Goal: Contribute content: Contribute content

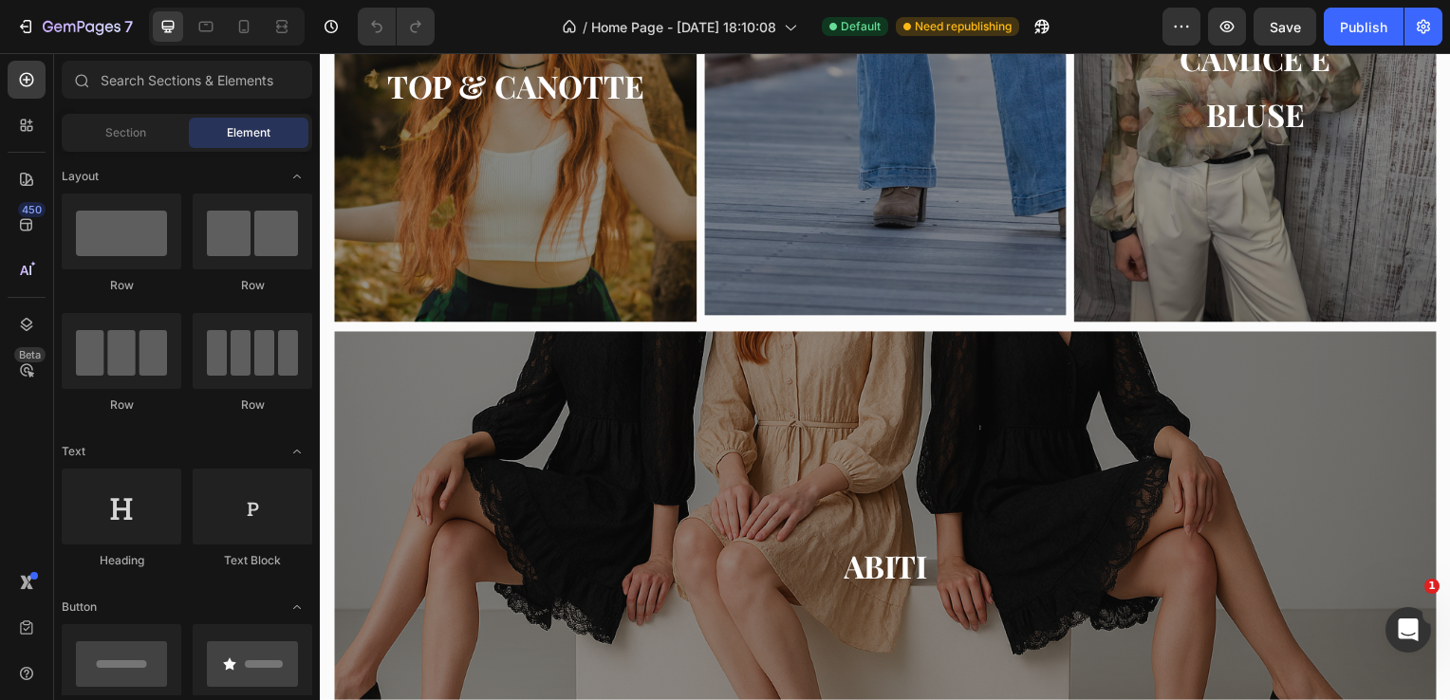
scroll to position [1447, 0]
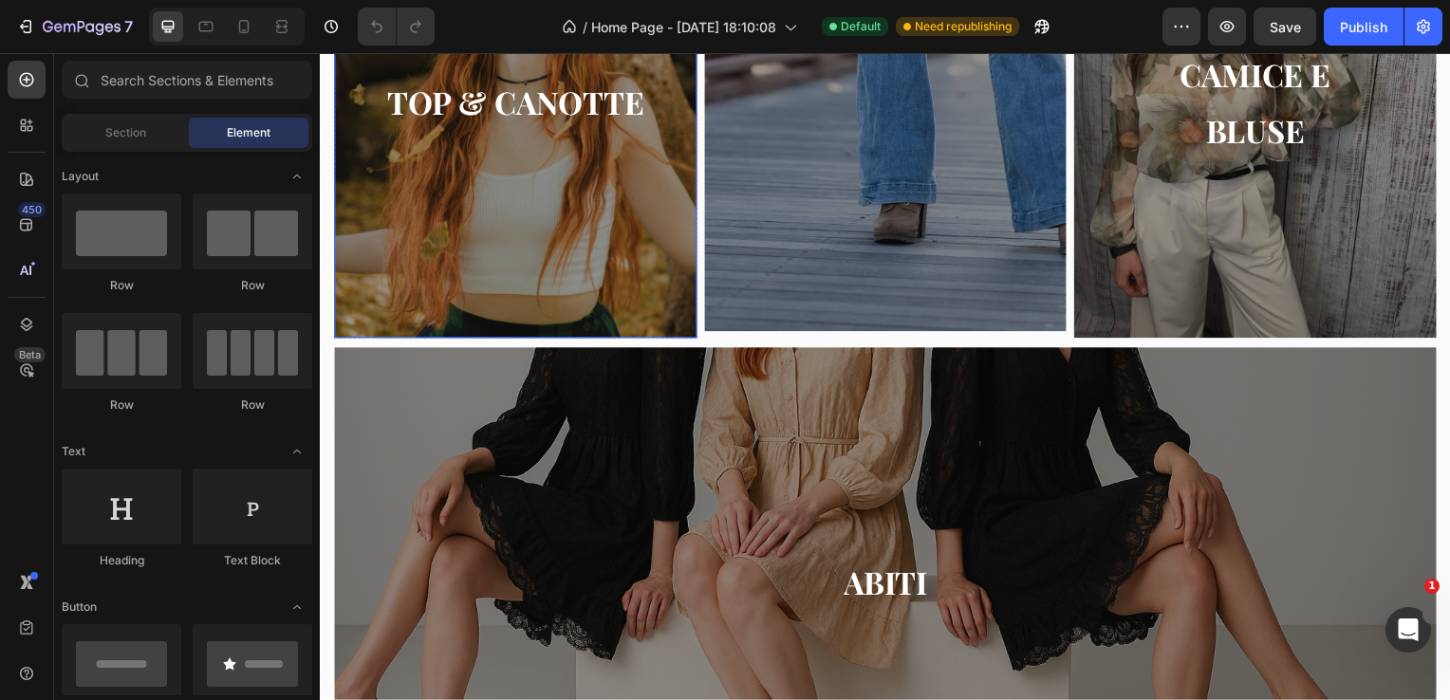
click at [362, 150] on div "TOP & CANOTTE Button" at bounding box center [516, 103] width 365 height 132
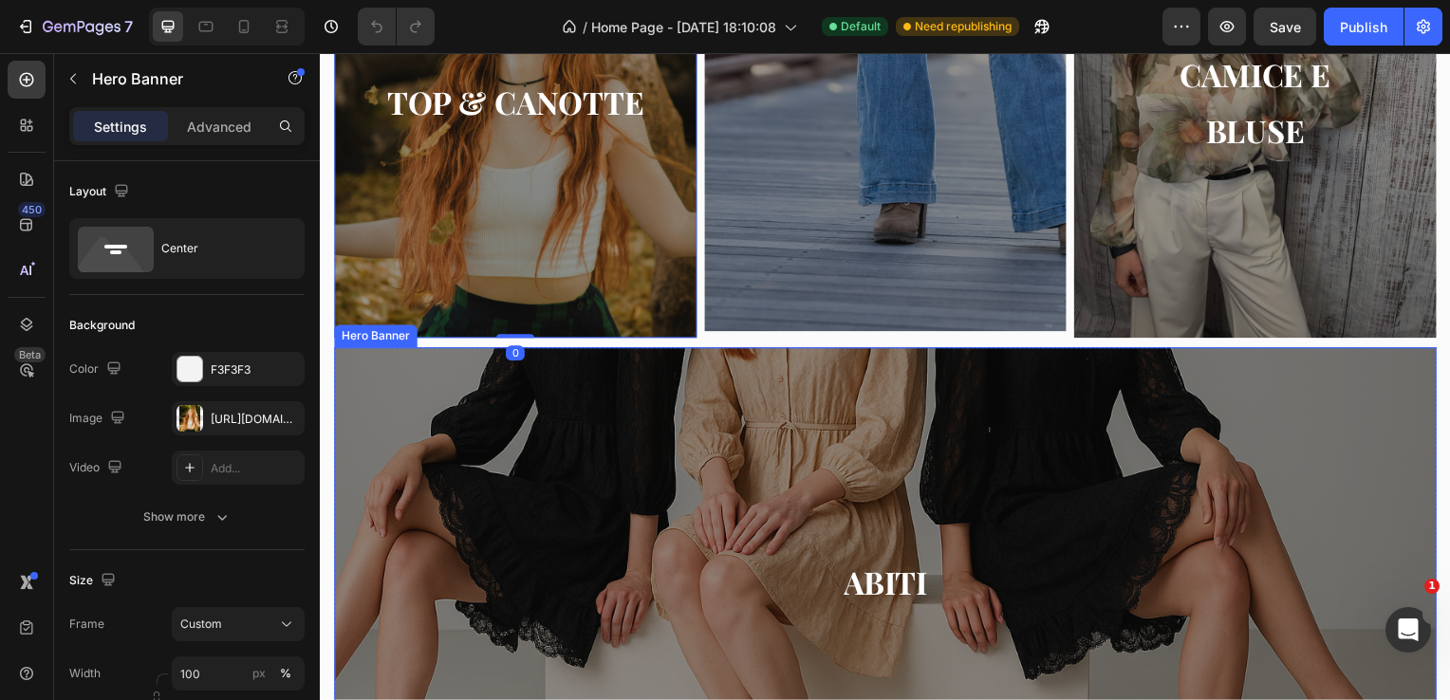
click at [596, 522] on div "ABITI Button" at bounding box center [889, 587] width 1110 height 132
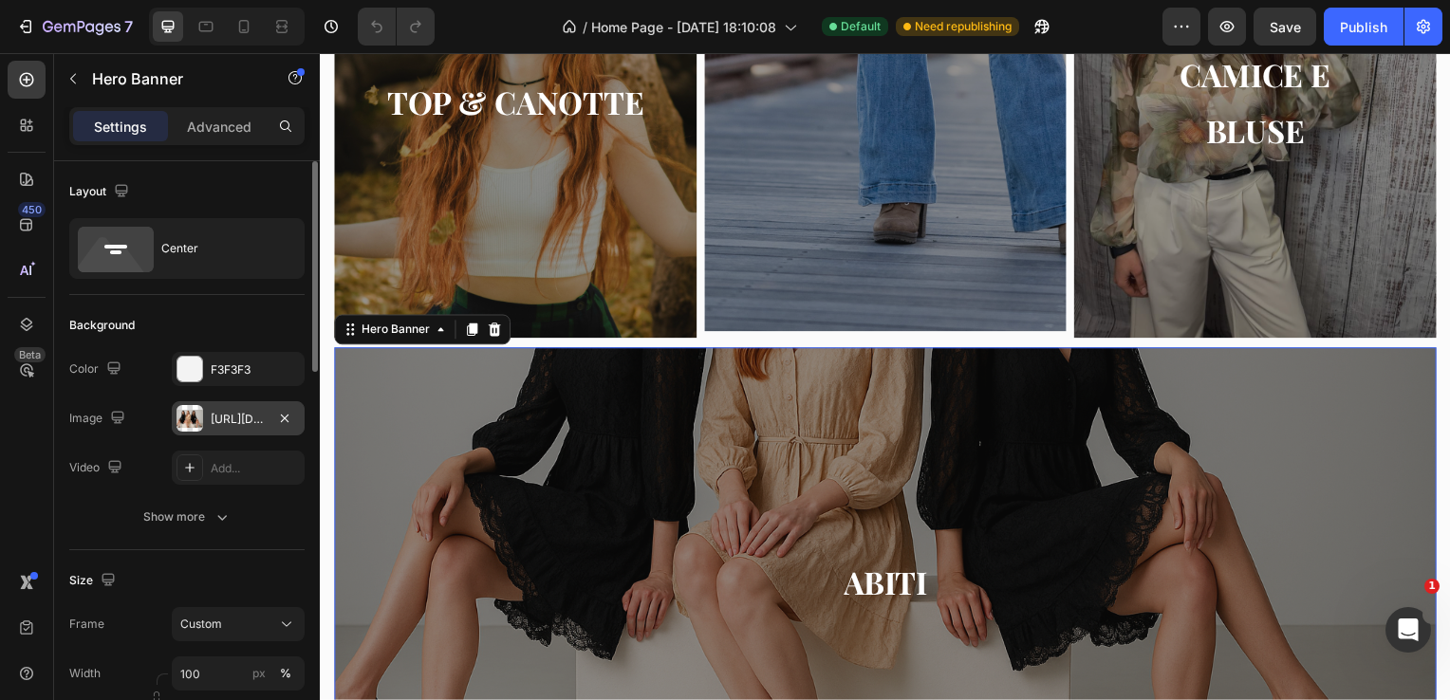
click at [254, 408] on div "[URL][DOMAIN_NAME]" at bounding box center [238, 418] width 133 height 34
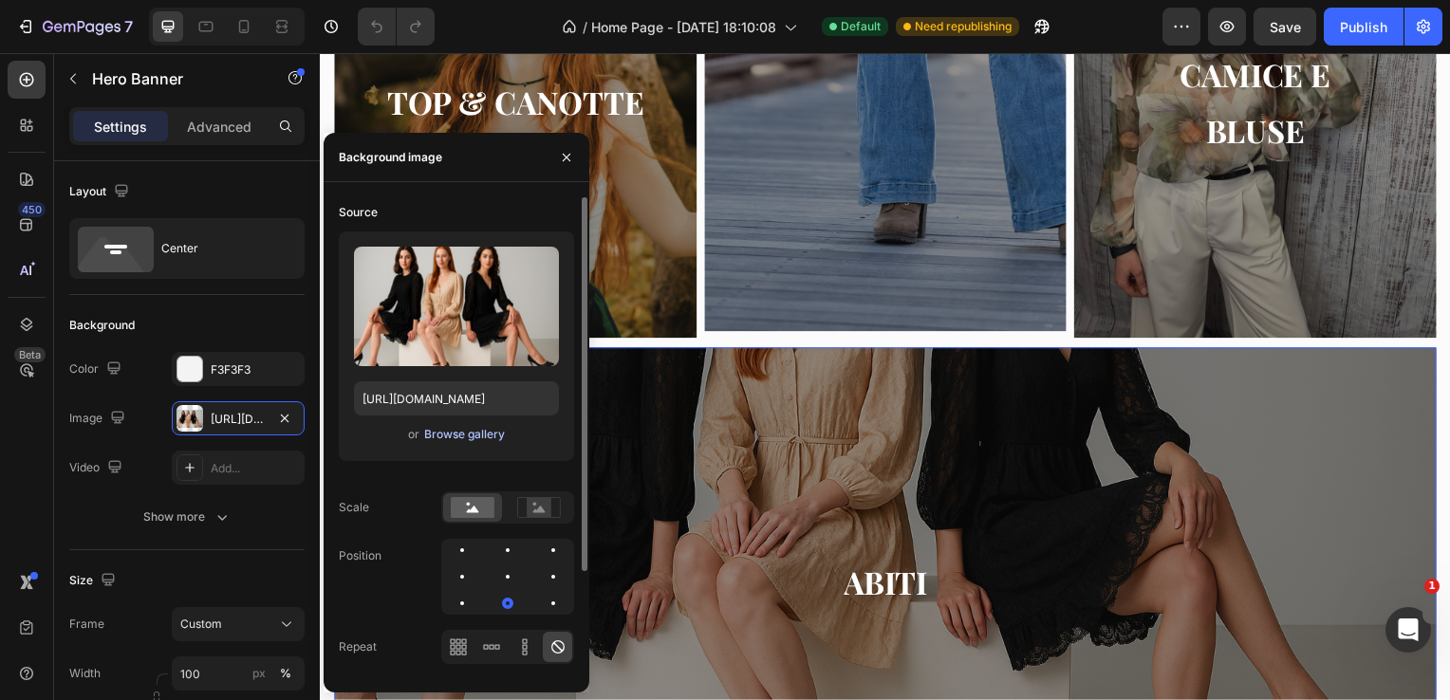
click at [440, 435] on div "Browse gallery" at bounding box center [464, 434] width 81 height 17
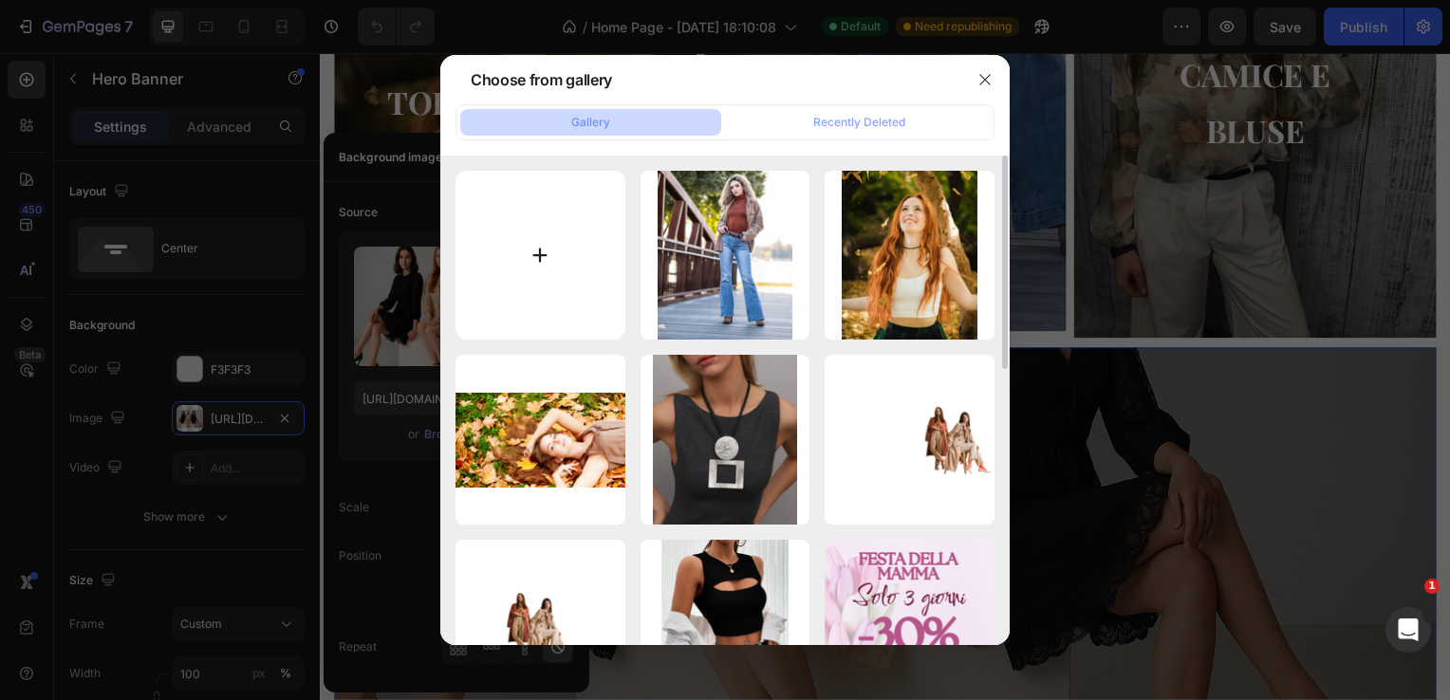
click at [529, 222] on input "file" at bounding box center [540, 256] width 170 height 170
type input "C:\fakepath\Immagine WhatsApp [DATE] ore 16.23.10_7ecae918.jpg"
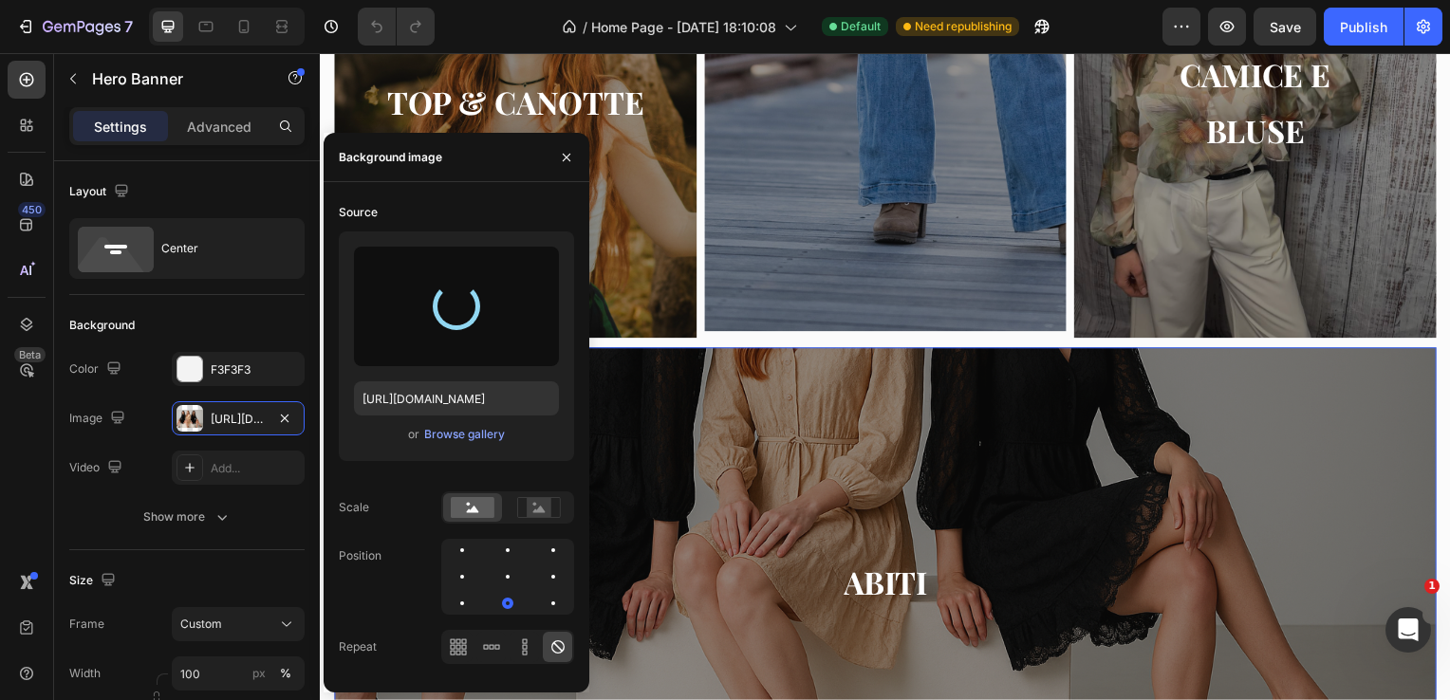
type input "[URL][DOMAIN_NAME]"
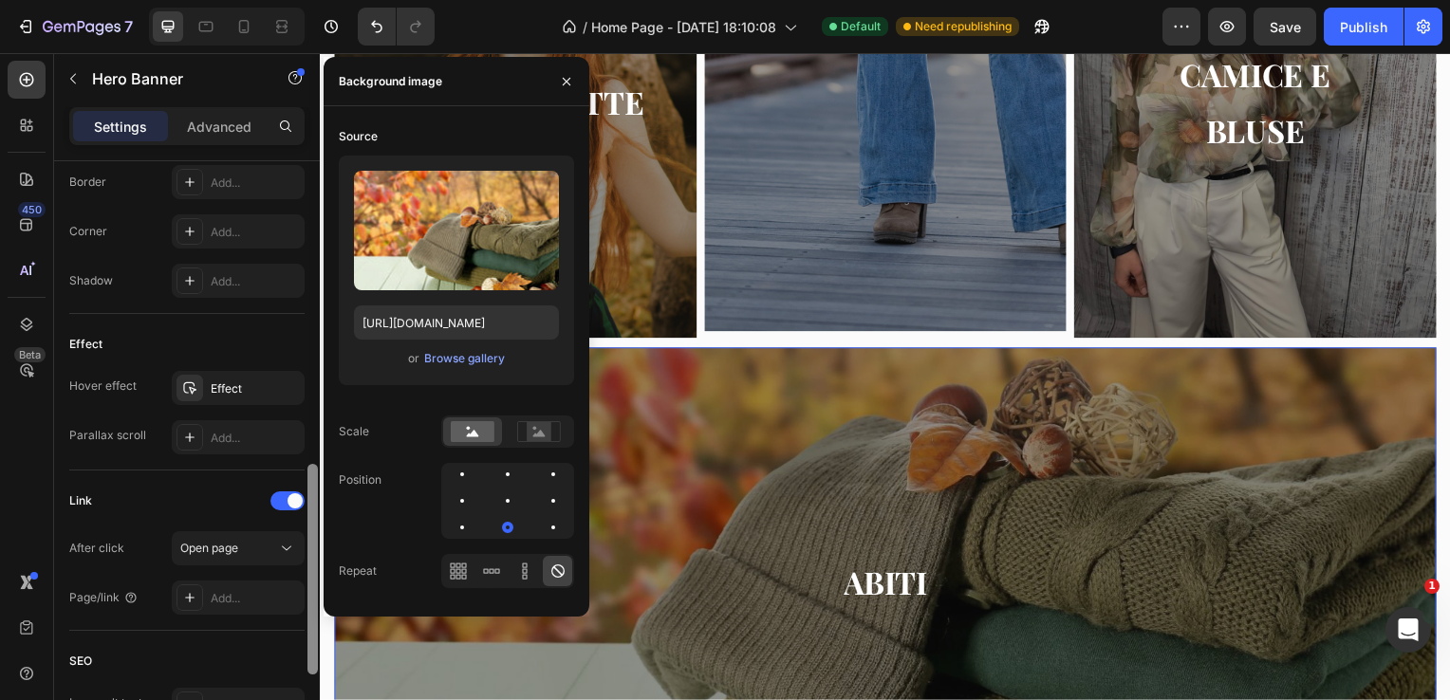
scroll to position [861, 0]
drag, startPoint x: 312, startPoint y: 343, endPoint x: 298, endPoint y: 649, distance: 305.8
click at [298, 649] on div "Layout Center Background The changes might be hidden by the image and the video…" at bounding box center [187, 457] width 266 height 593
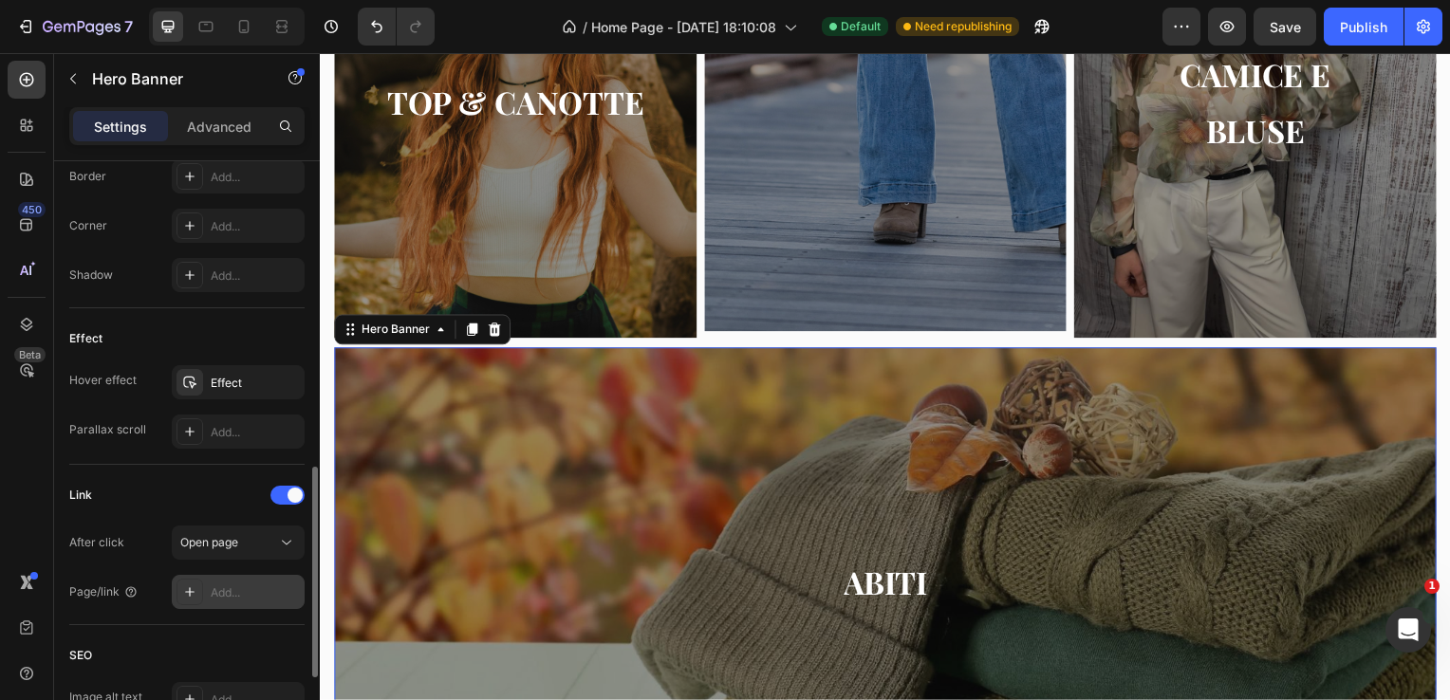
click at [262, 579] on div "Add..." at bounding box center [238, 592] width 133 height 34
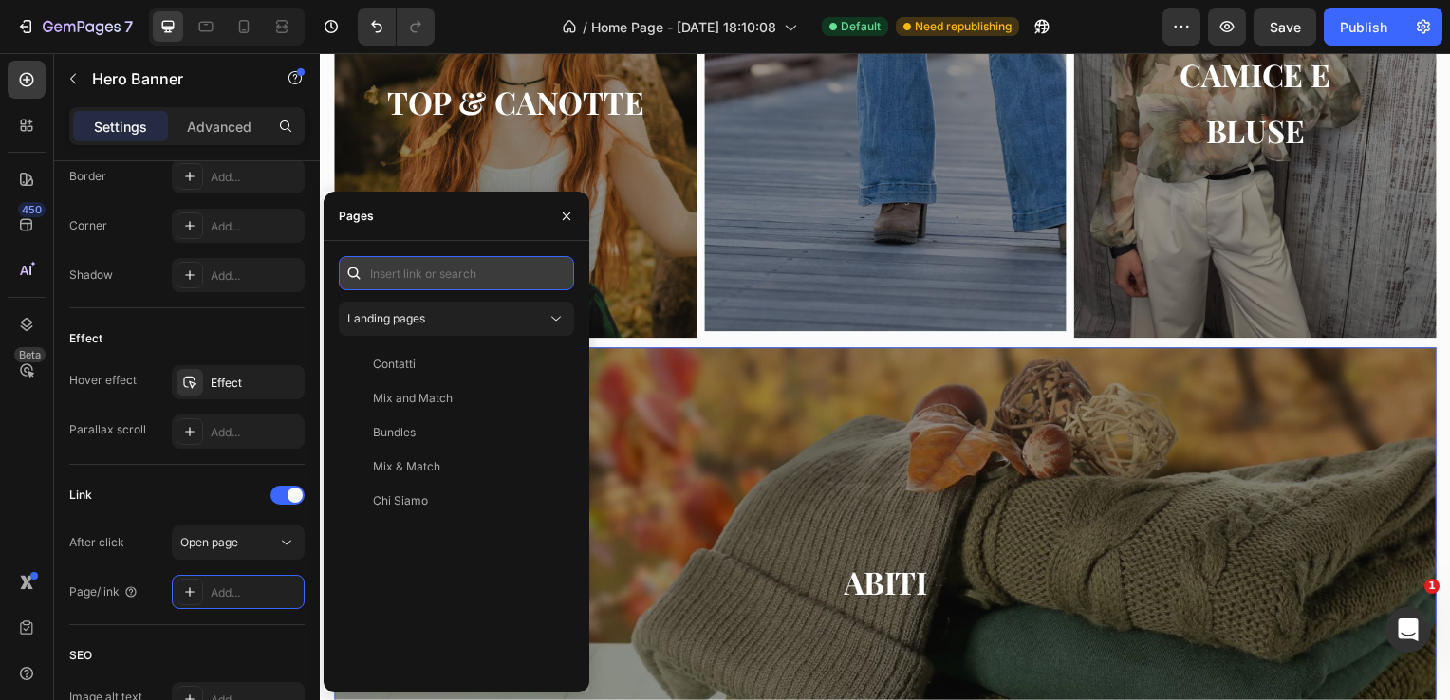
click at [408, 288] on input "text" at bounding box center [456, 273] width 235 height 34
paste input "[URL][DOMAIN_NAME]"
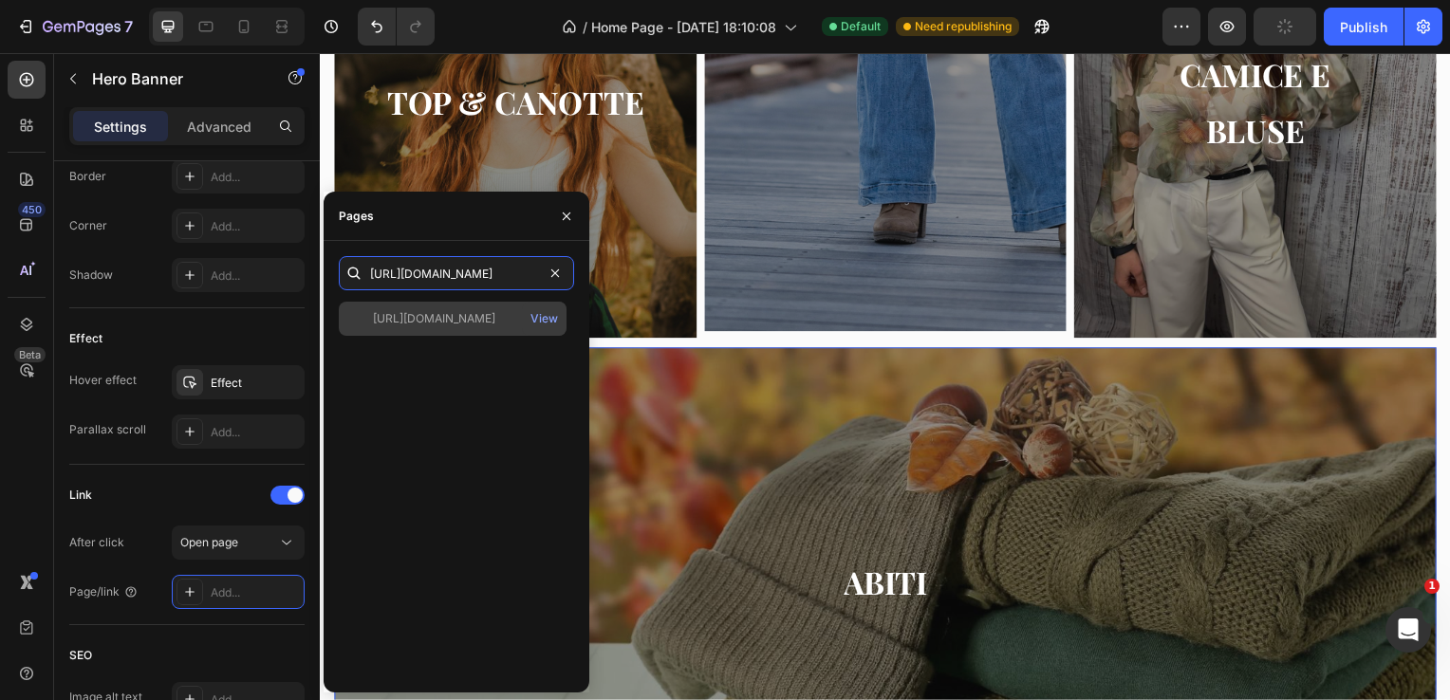
type input "[URL][DOMAIN_NAME]"
click at [429, 314] on div "[URL][DOMAIN_NAME]" at bounding box center [434, 318] width 122 height 17
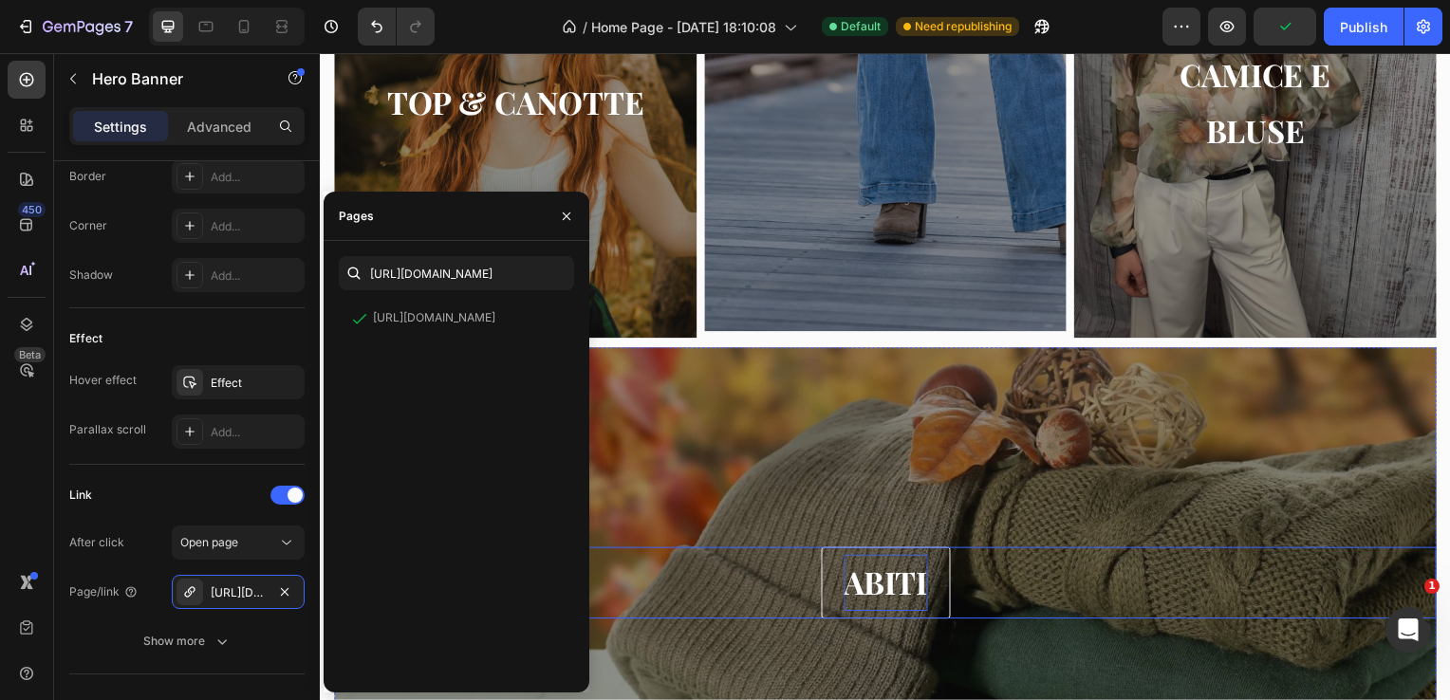
click at [906, 590] on p "ABITI" at bounding box center [889, 587] width 84 height 56
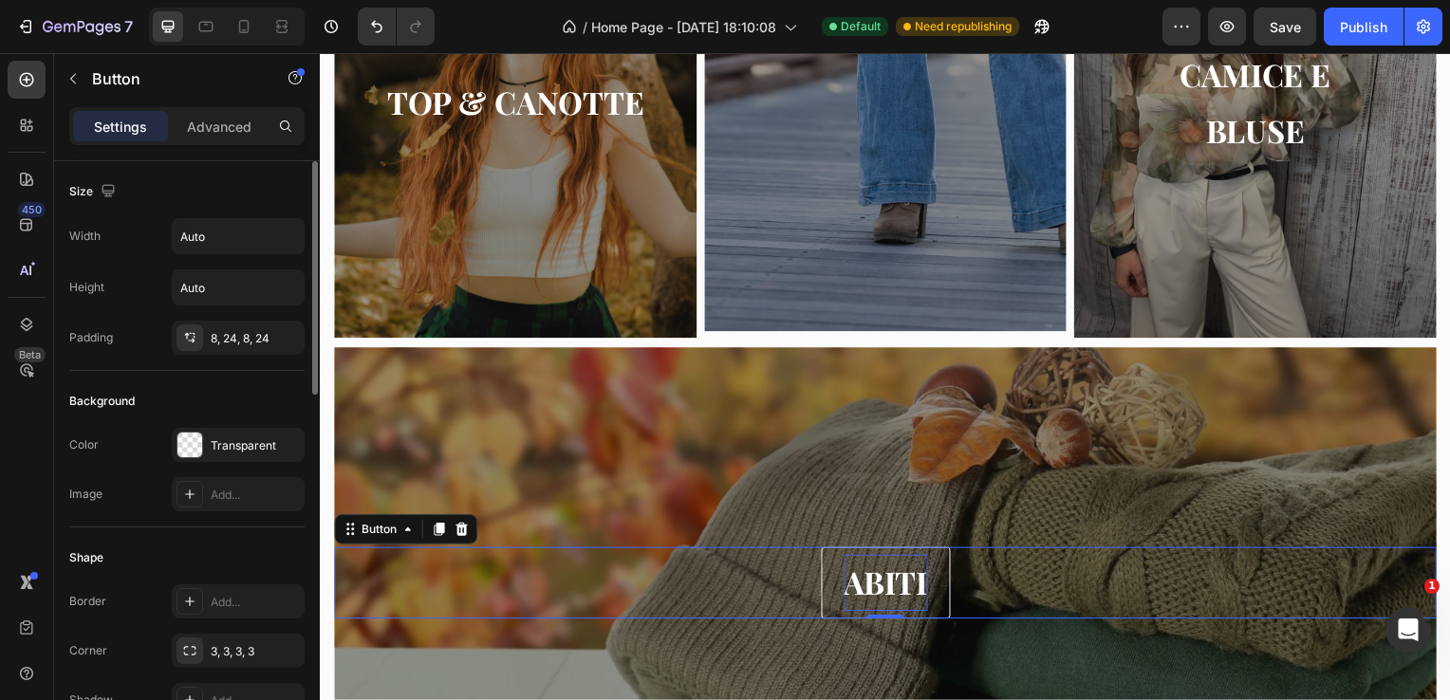
click at [914, 587] on p "ABITI" at bounding box center [889, 587] width 84 height 56
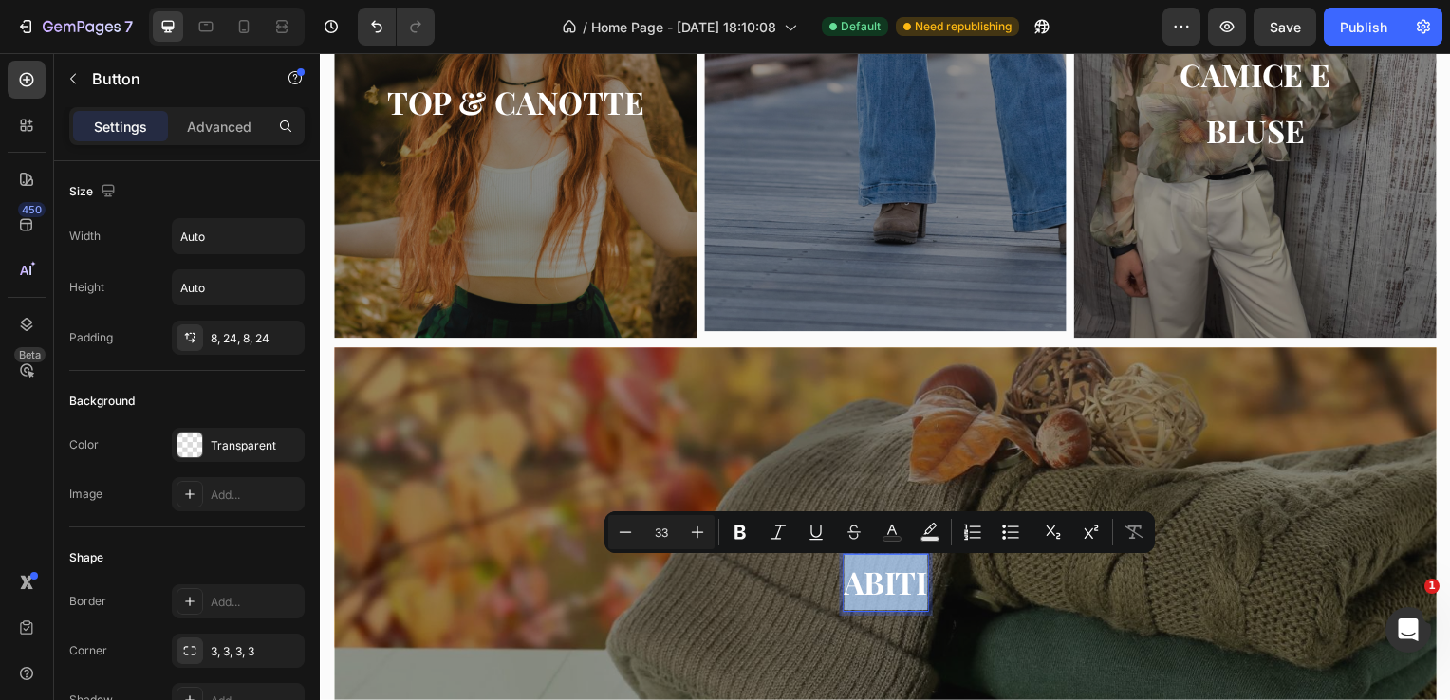
drag, startPoint x: 921, startPoint y: 591, endPoint x: 793, endPoint y: 596, distance: 128.2
click at [793, 596] on div "ABITI Button 0" at bounding box center [889, 586] width 1110 height 71
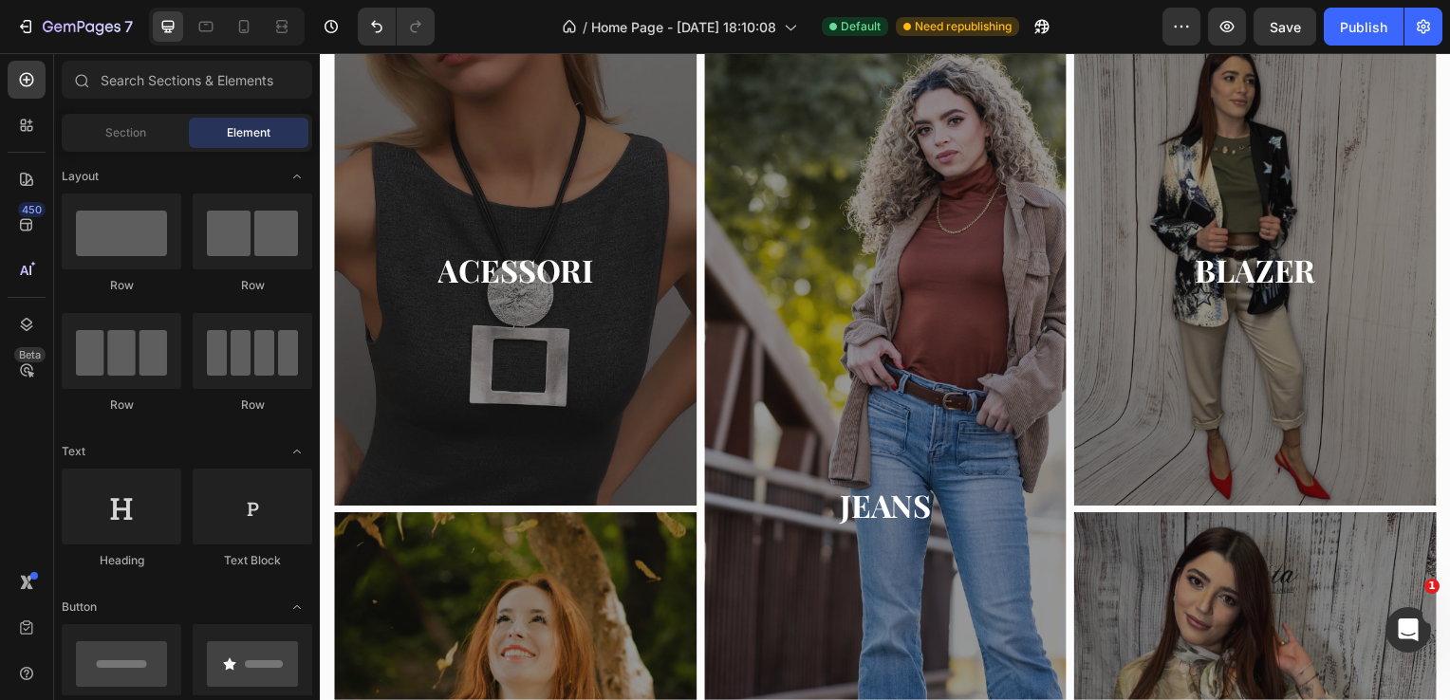
scroll to position [791, 0]
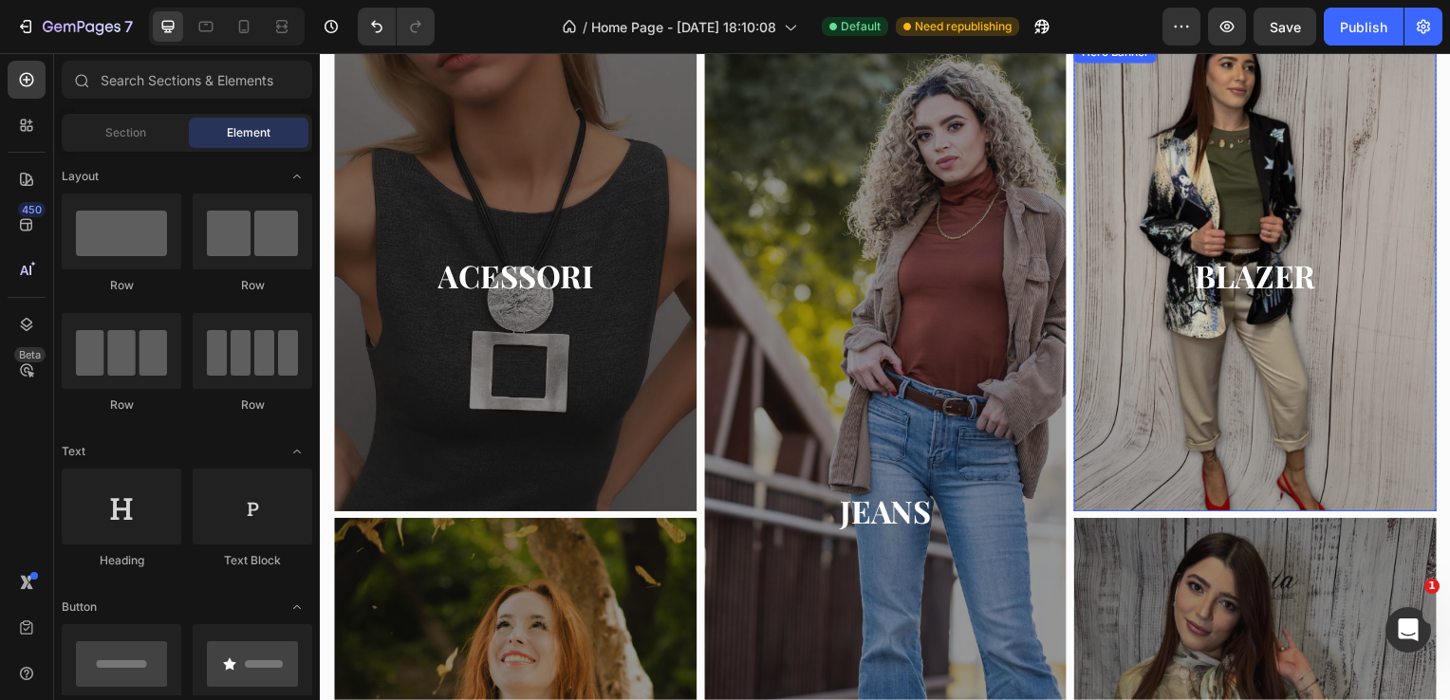
click at [1189, 362] on div "Overlay" at bounding box center [1261, 278] width 365 height 474
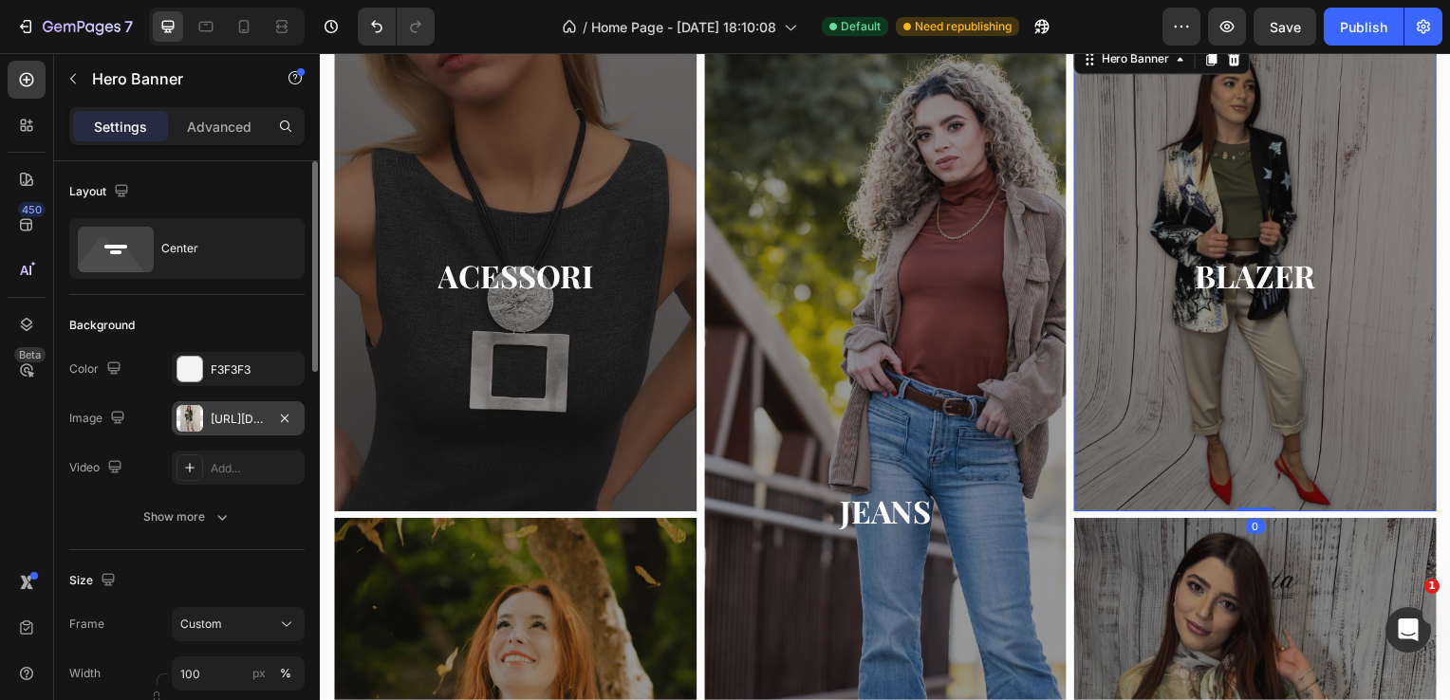
click at [266, 408] on div "[URL][DOMAIN_NAME]" at bounding box center [238, 418] width 133 height 34
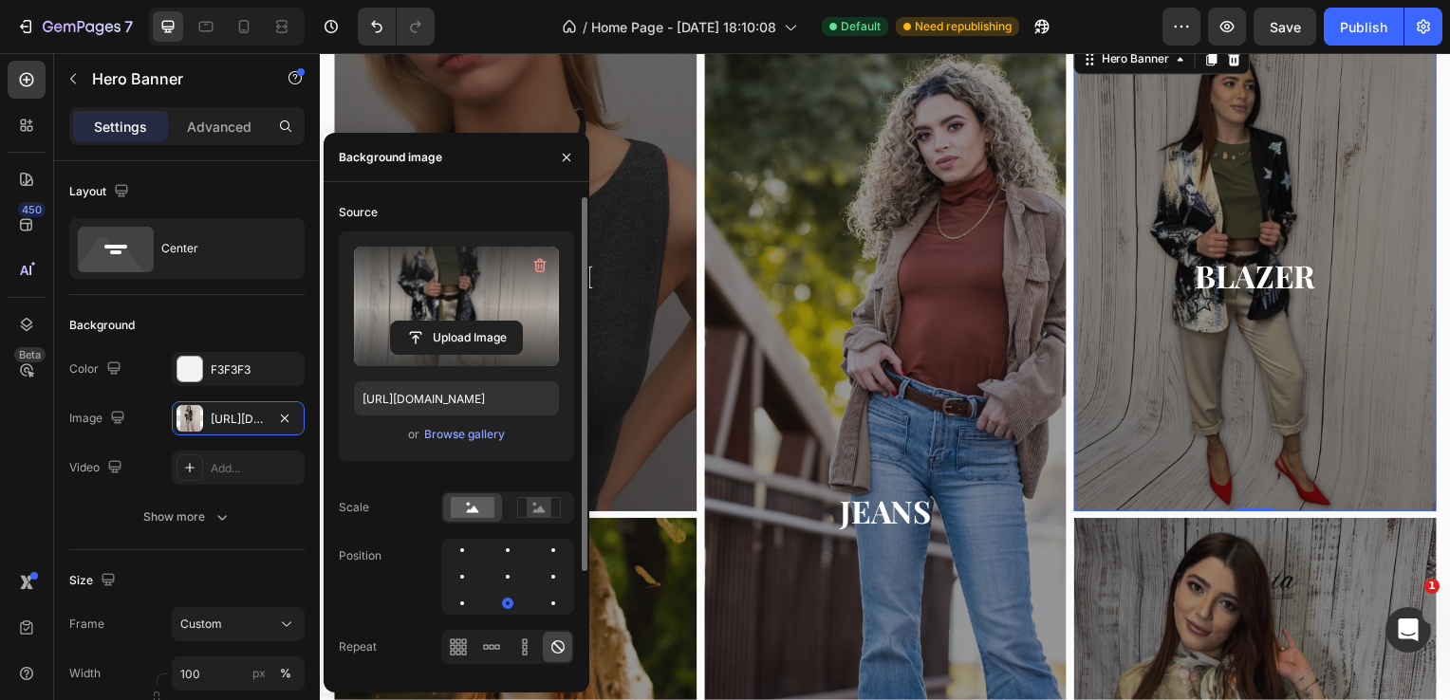
click at [357, 328] on div "Upload Image" at bounding box center [456, 338] width 205 height 34
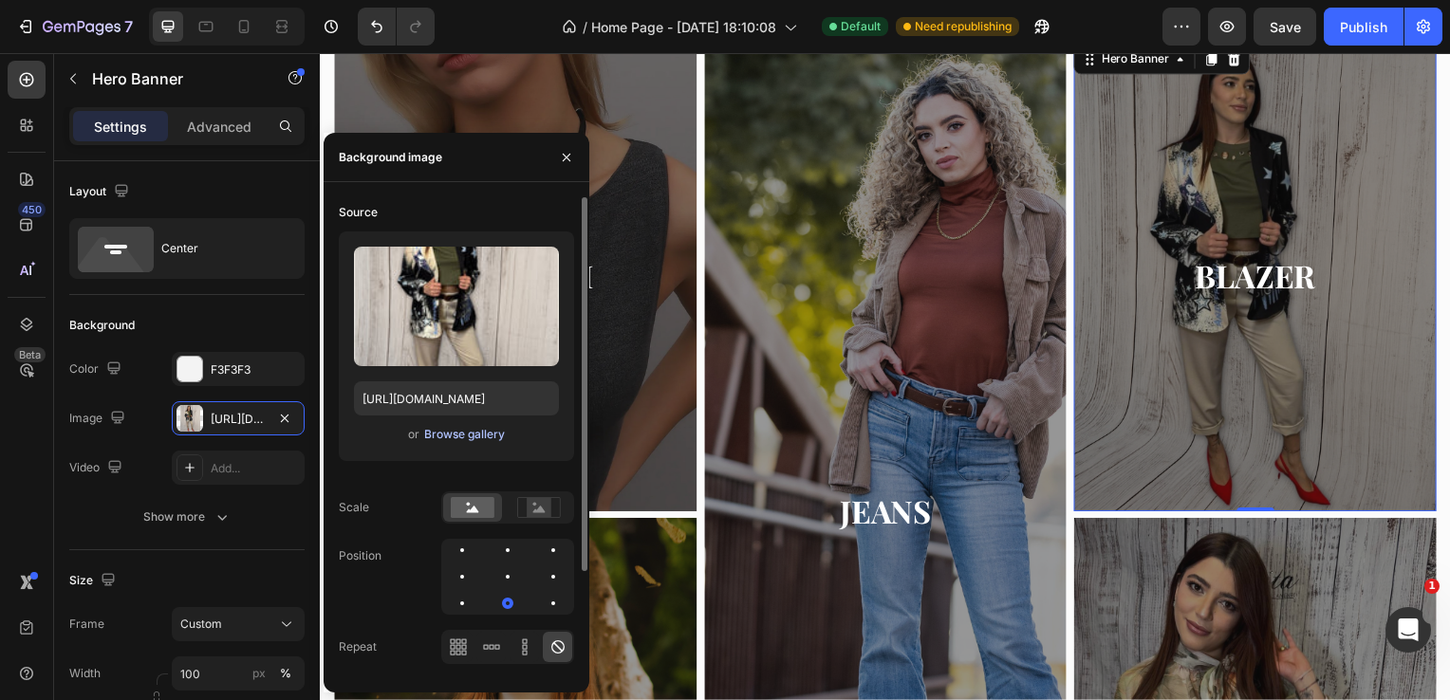
click at [452, 436] on div "Browse gallery" at bounding box center [464, 434] width 81 height 17
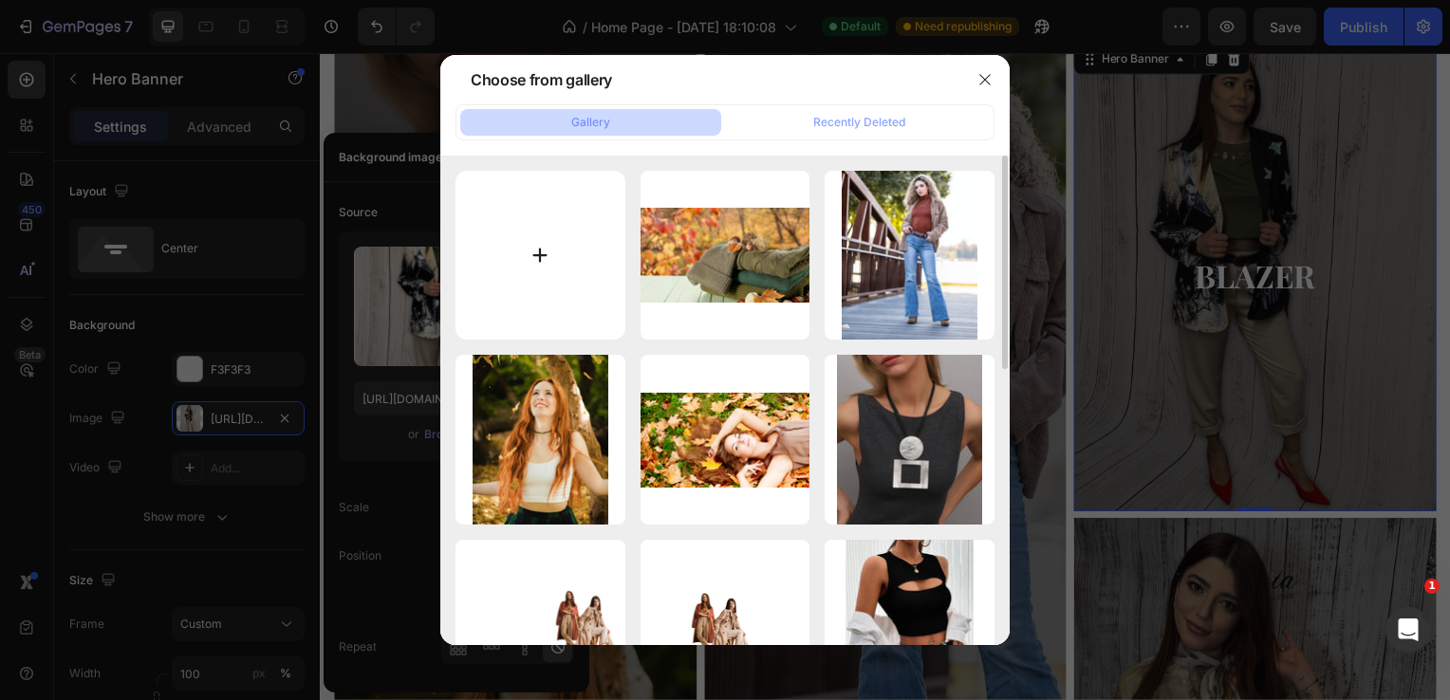
click at [530, 241] on input "file" at bounding box center [540, 256] width 170 height 170
type input "C:\fakepath\Immagine WhatsApp [DATE] 16.25.13_a0b3f5a1.jpg"
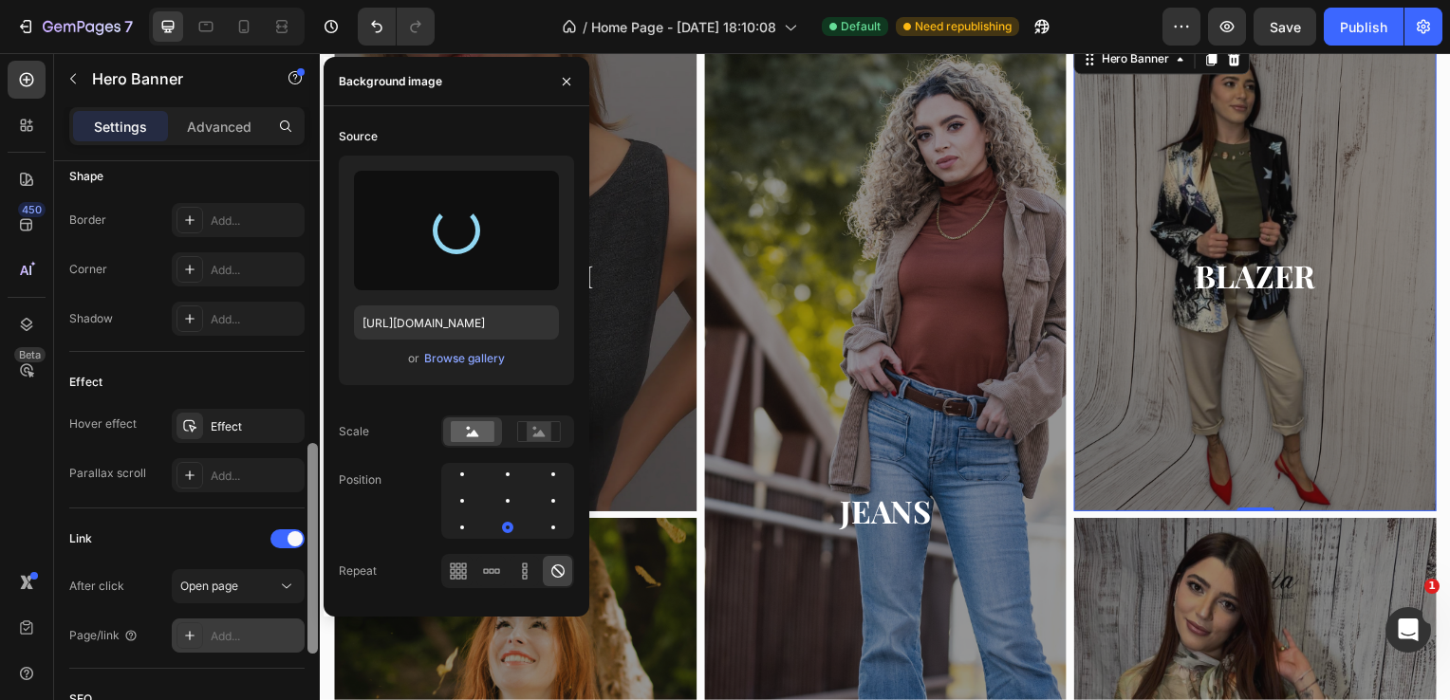
type input "[URL][DOMAIN_NAME]"
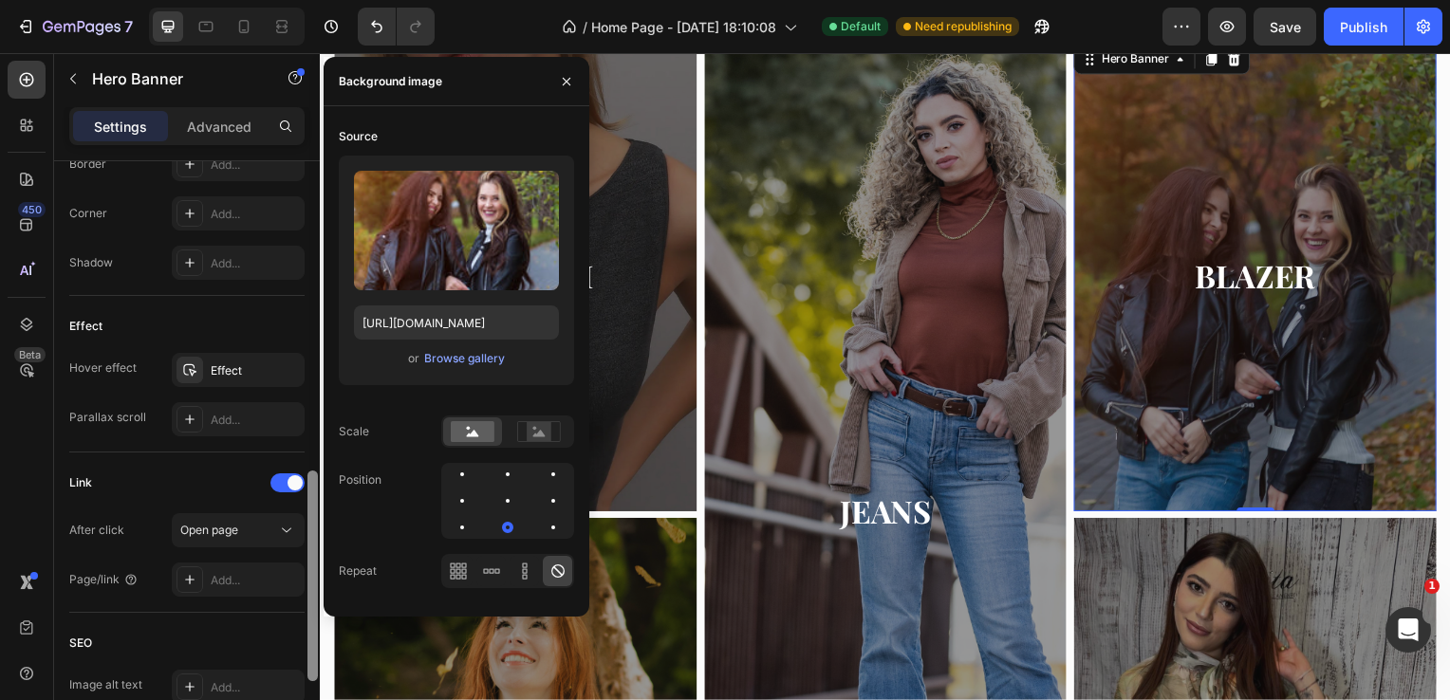
scroll to position [882, 0]
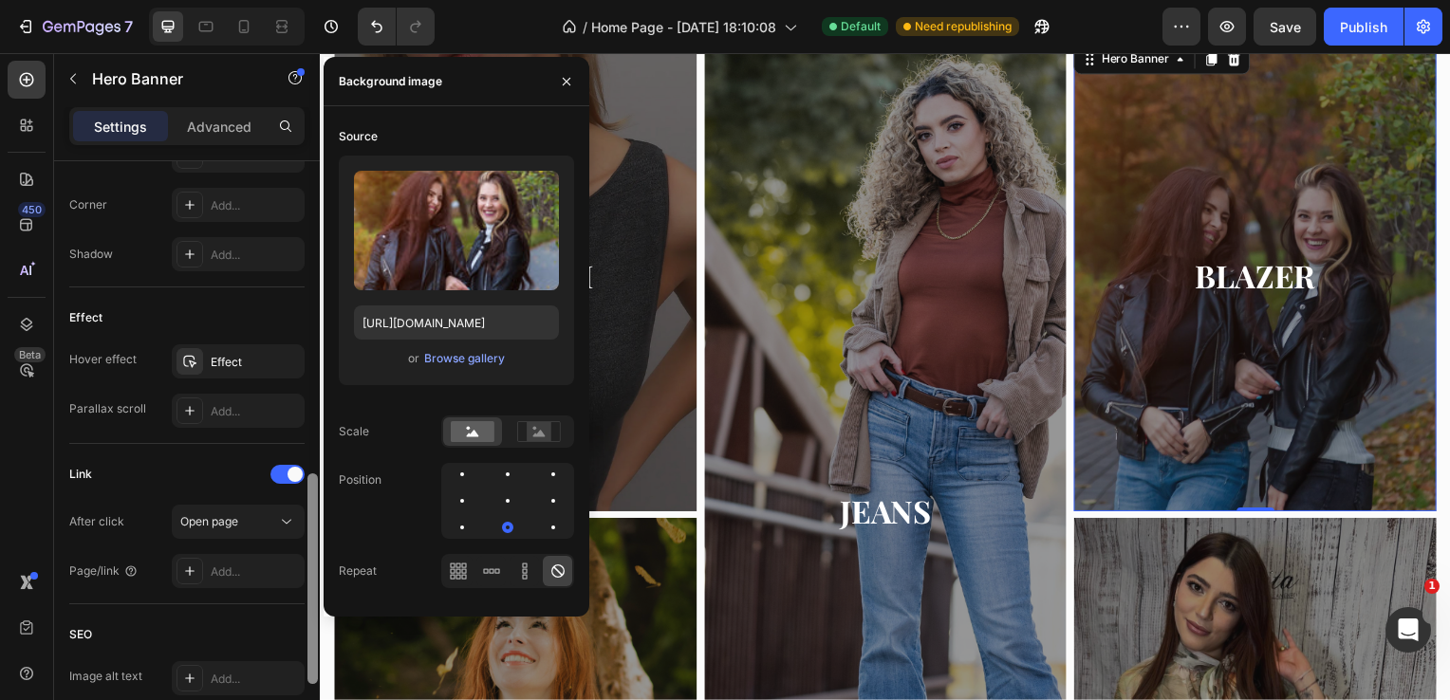
drag, startPoint x: 312, startPoint y: 287, endPoint x: 292, endPoint y: 601, distance: 313.7
click at [292, 601] on div "Layout Center Background The changes might be hidden by the image and the video…" at bounding box center [187, 457] width 266 height 593
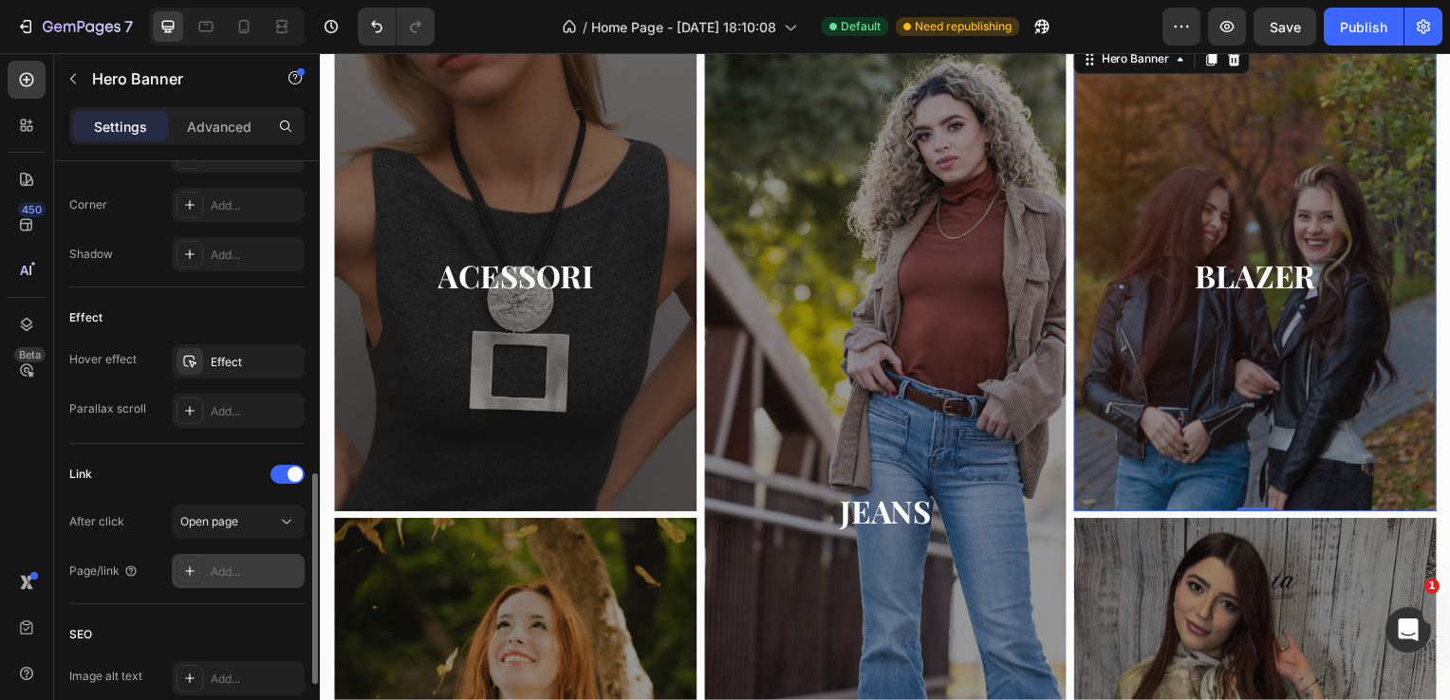
click at [247, 569] on div "Add..." at bounding box center [255, 572] width 89 height 17
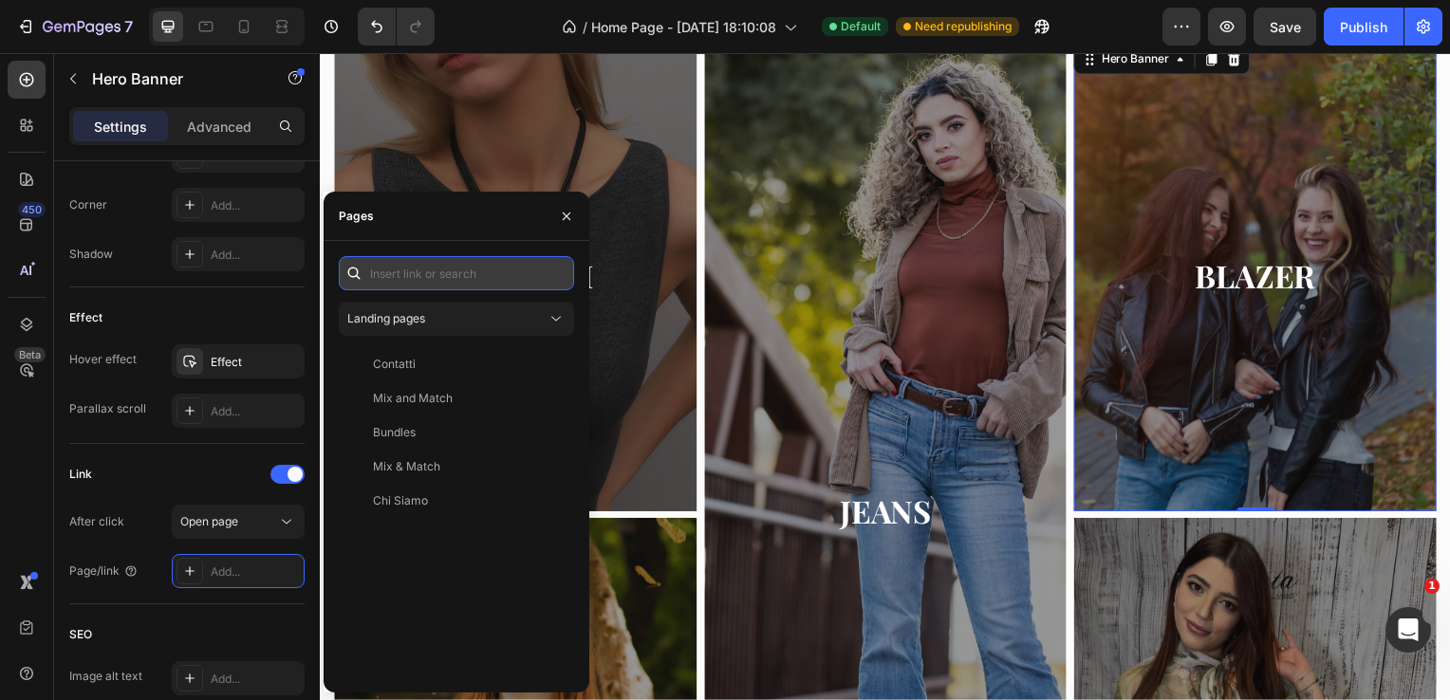
click at [425, 288] on input "text" at bounding box center [456, 273] width 235 height 34
paste input "[URL][DOMAIN_NAME]"
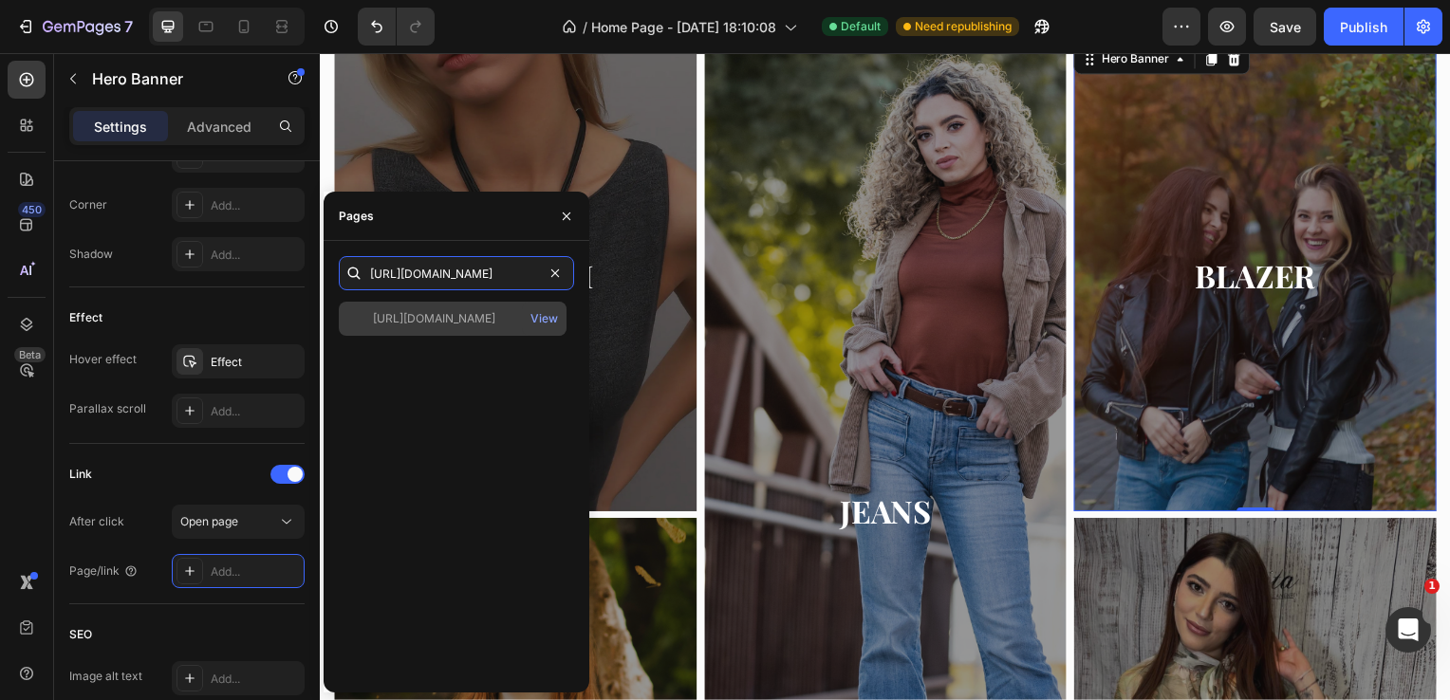
type input "[URL][DOMAIN_NAME]"
click at [439, 318] on div "[URL][DOMAIN_NAME]" at bounding box center [434, 318] width 122 height 17
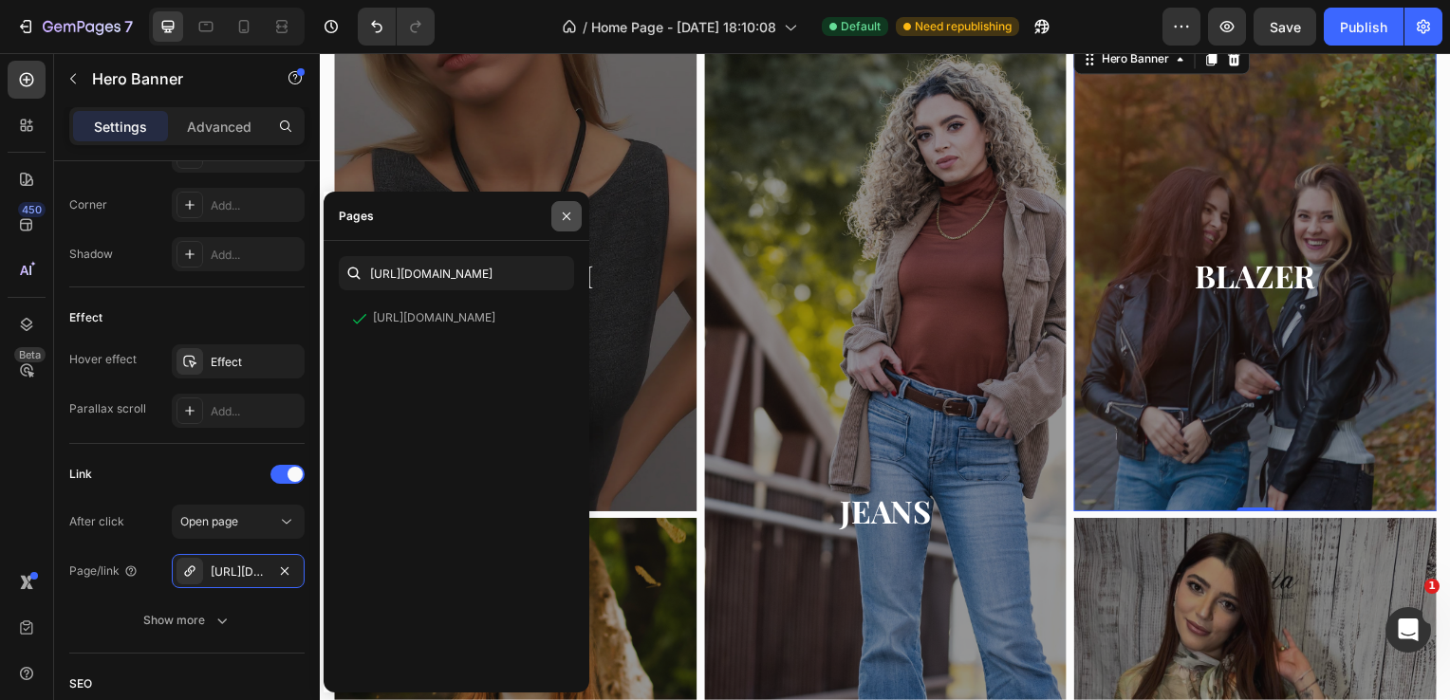
click at [573, 219] on icon "button" at bounding box center [566, 216] width 15 height 15
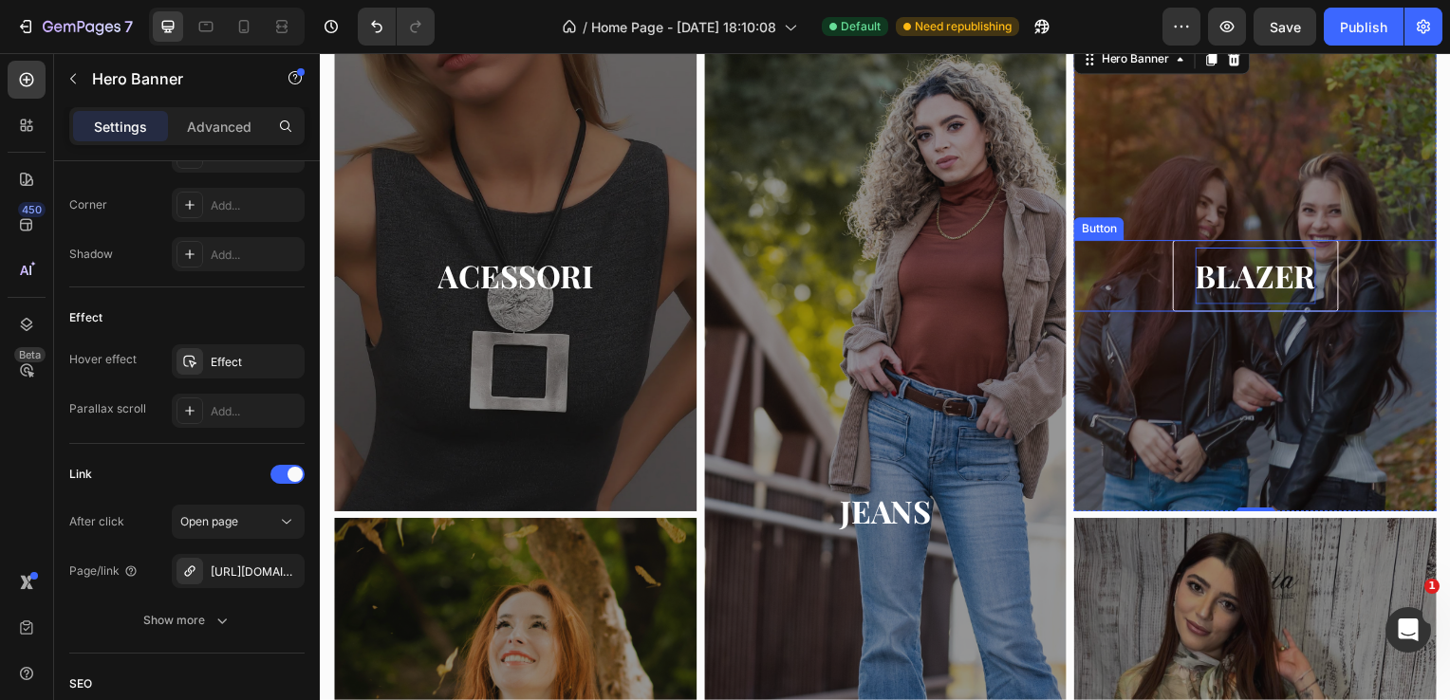
click at [1221, 268] on p "BLAZER" at bounding box center [1261, 278] width 121 height 56
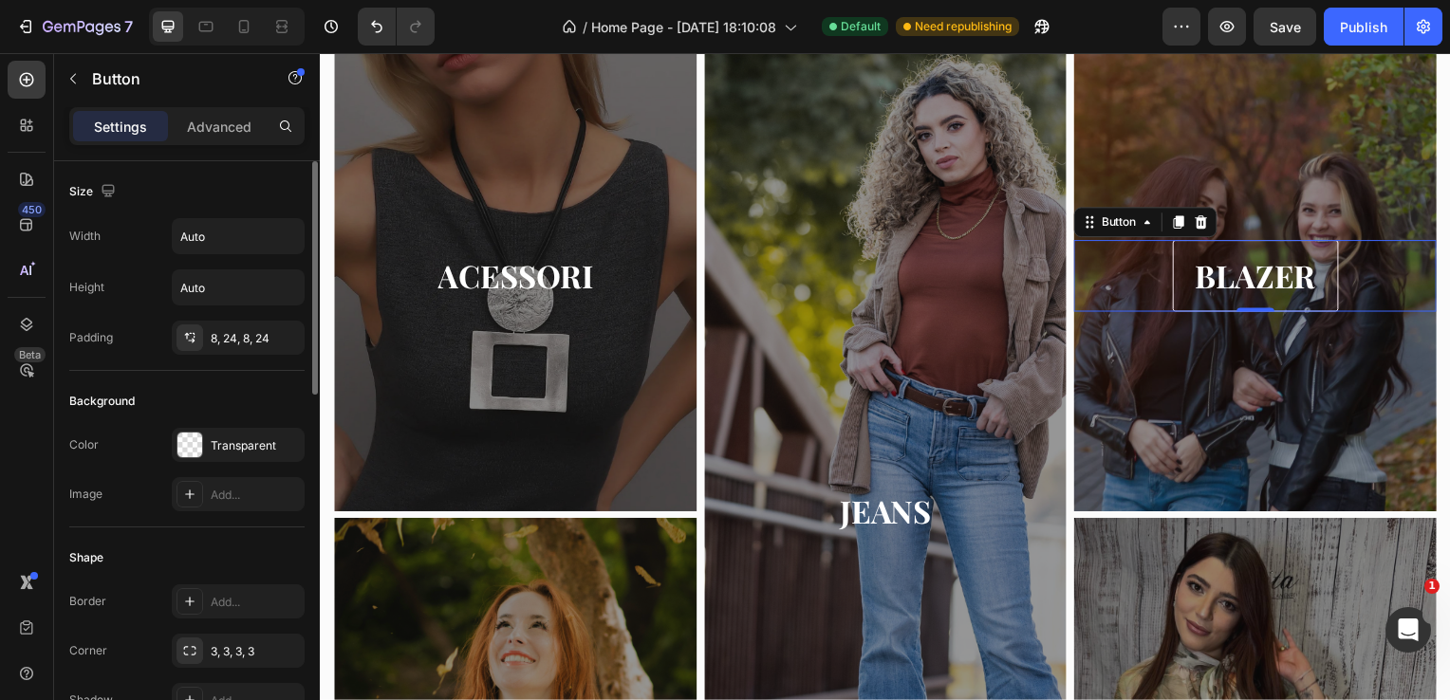
click at [1320, 273] on link "BLAZER" at bounding box center [1261, 277] width 167 height 71
click at [1306, 272] on p "BLAZER" at bounding box center [1261, 278] width 121 height 56
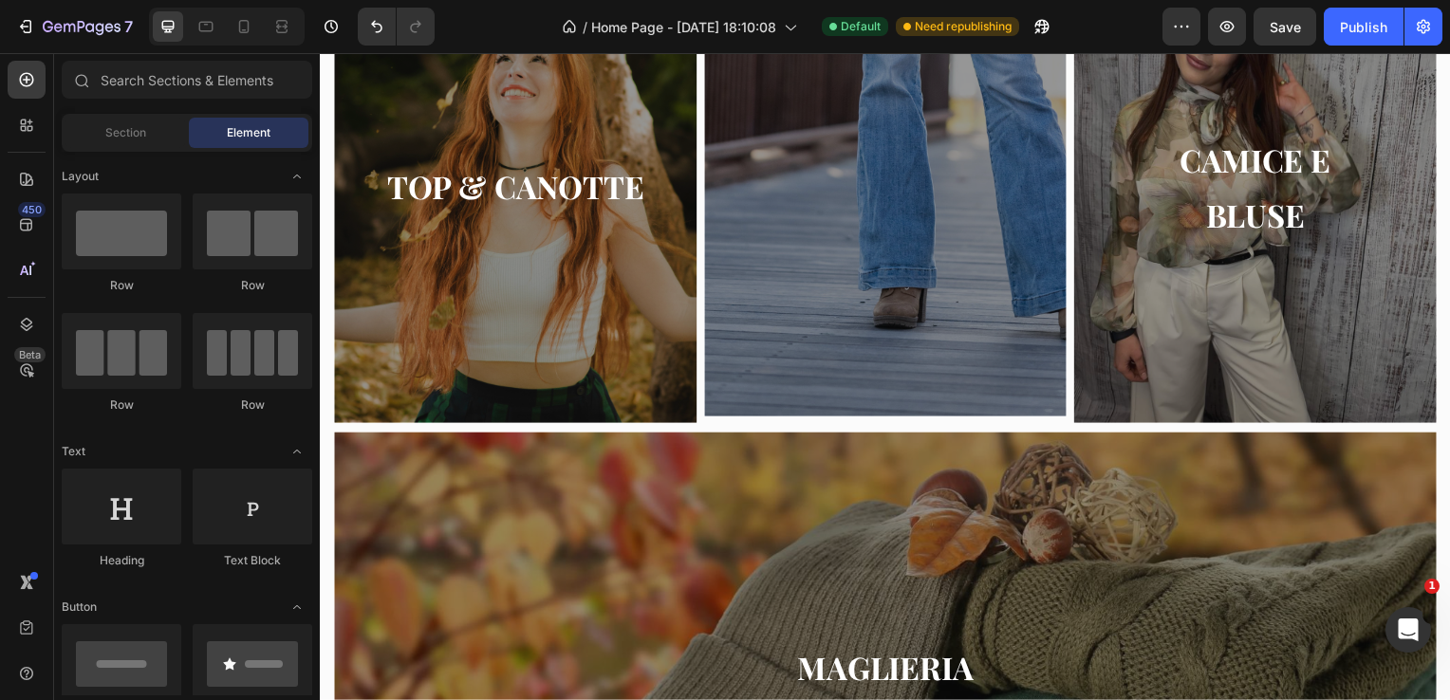
scroll to position [1340, 0]
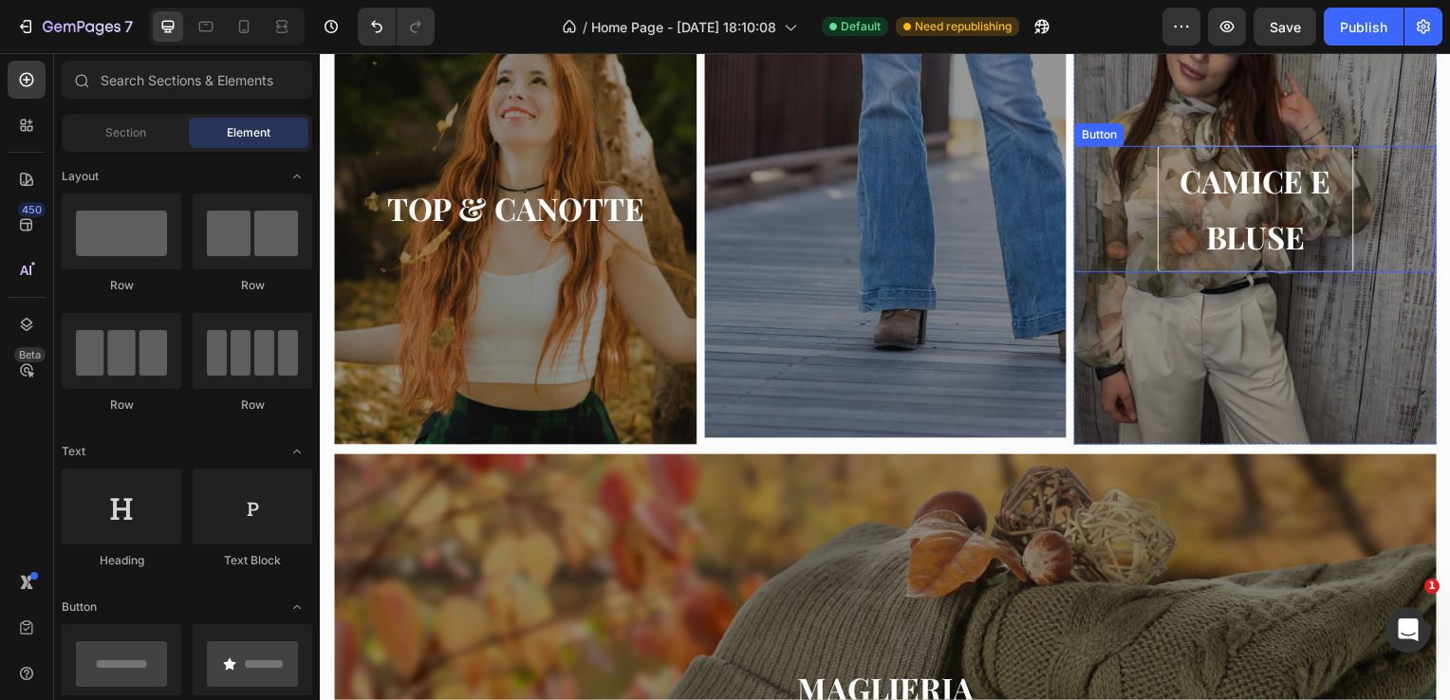
click at [1342, 248] on link "CAMICE E BLUSE" at bounding box center [1261, 211] width 197 height 128
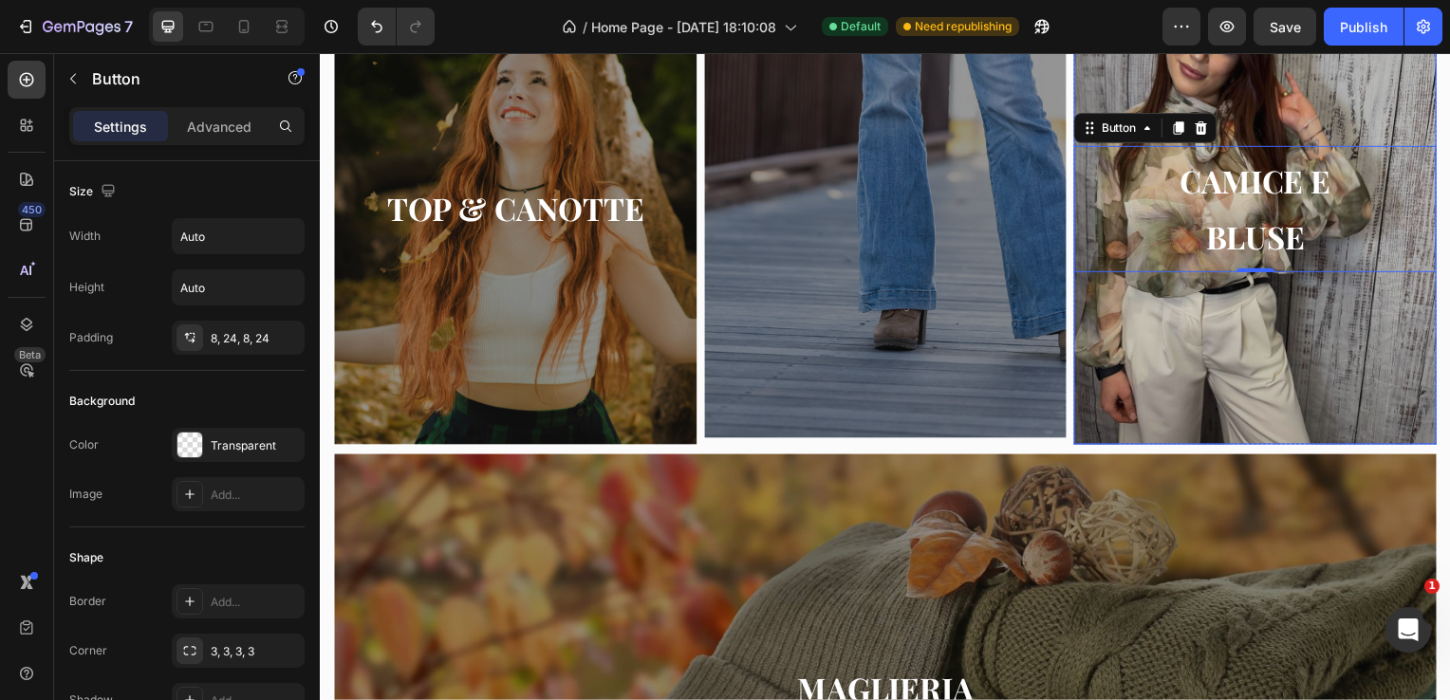
click at [1231, 375] on div "Overlay" at bounding box center [1261, 210] width 365 height 474
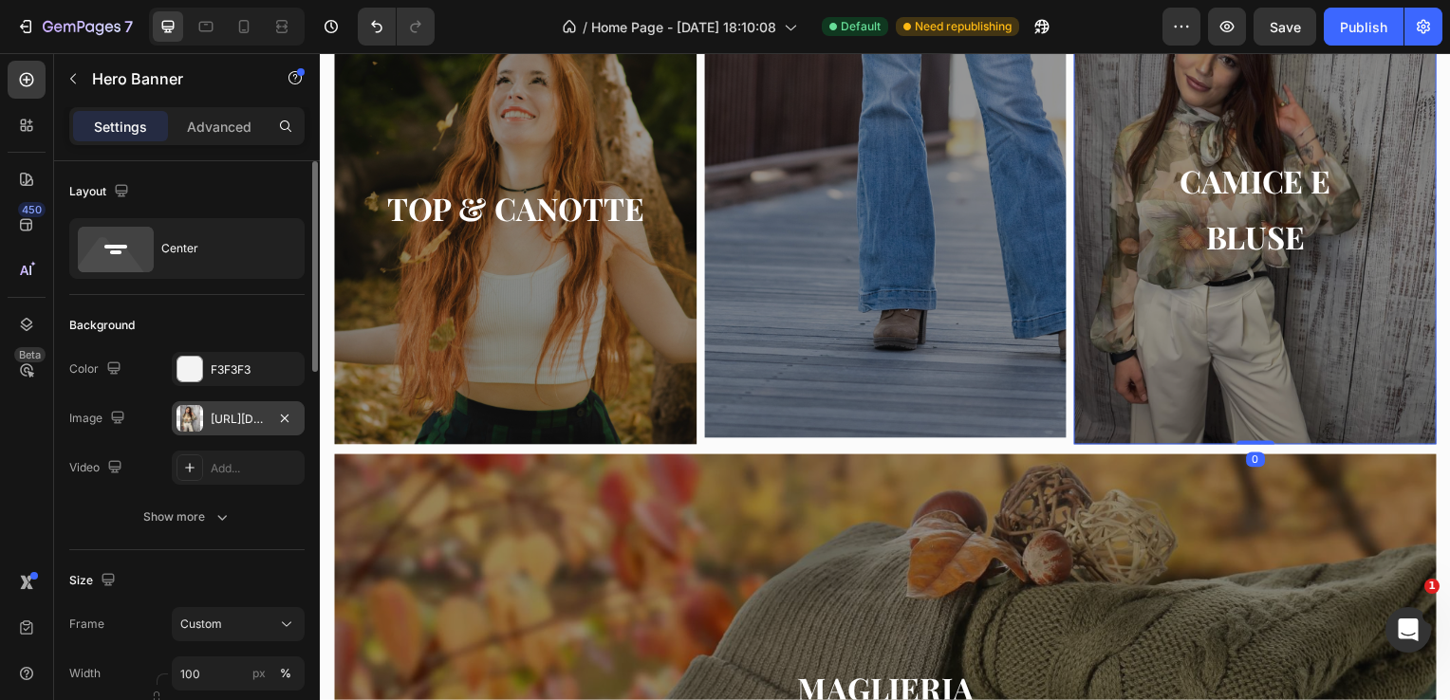
click at [220, 422] on div "[URL][DOMAIN_NAME]" at bounding box center [238, 419] width 55 height 17
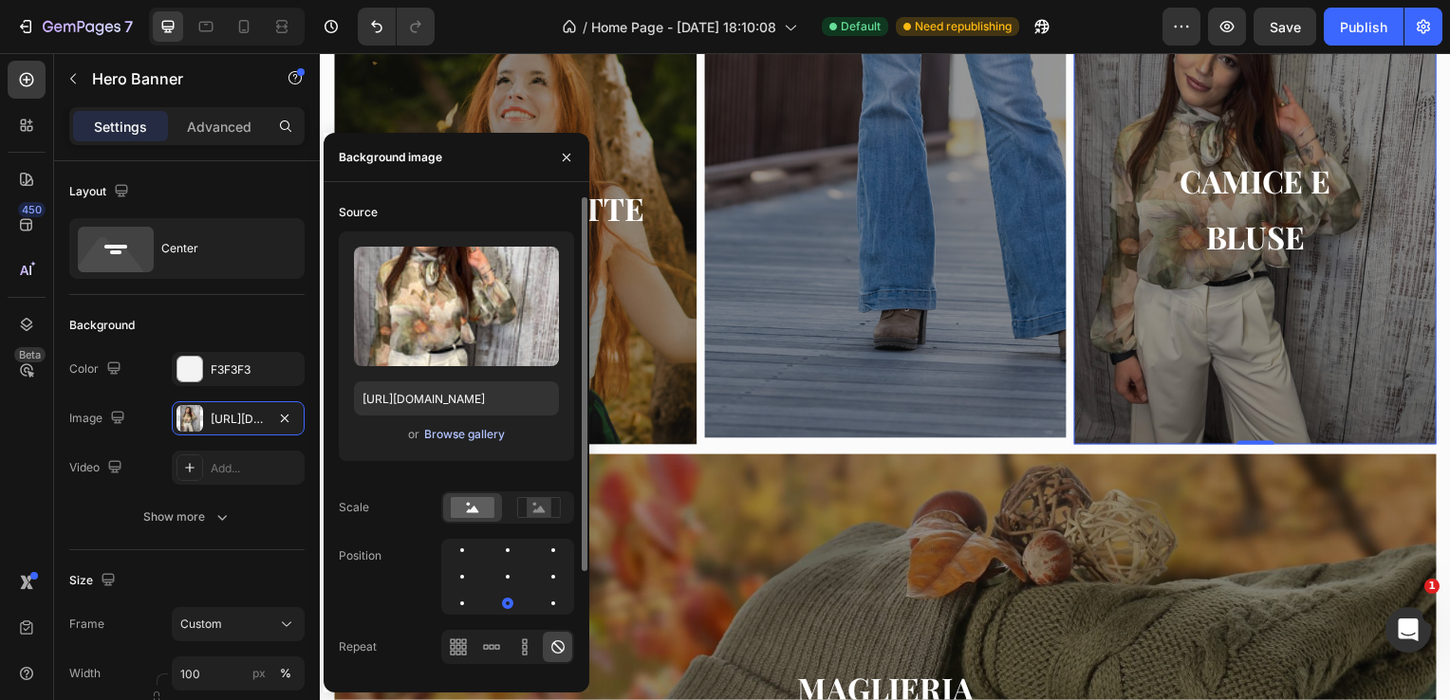
click at [447, 429] on div "Browse gallery" at bounding box center [464, 434] width 81 height 17
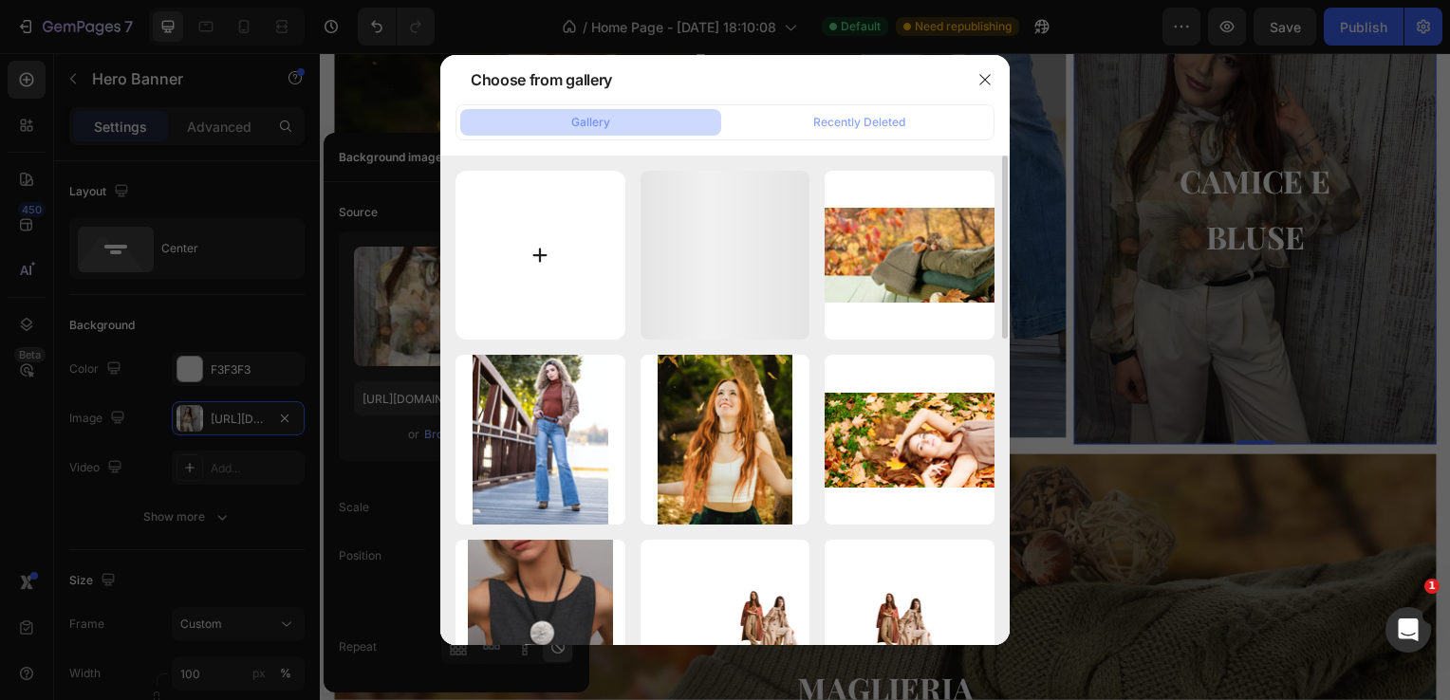
click at [537, 251] on input "file" at bounding box center [540, 256] width 170 height 170
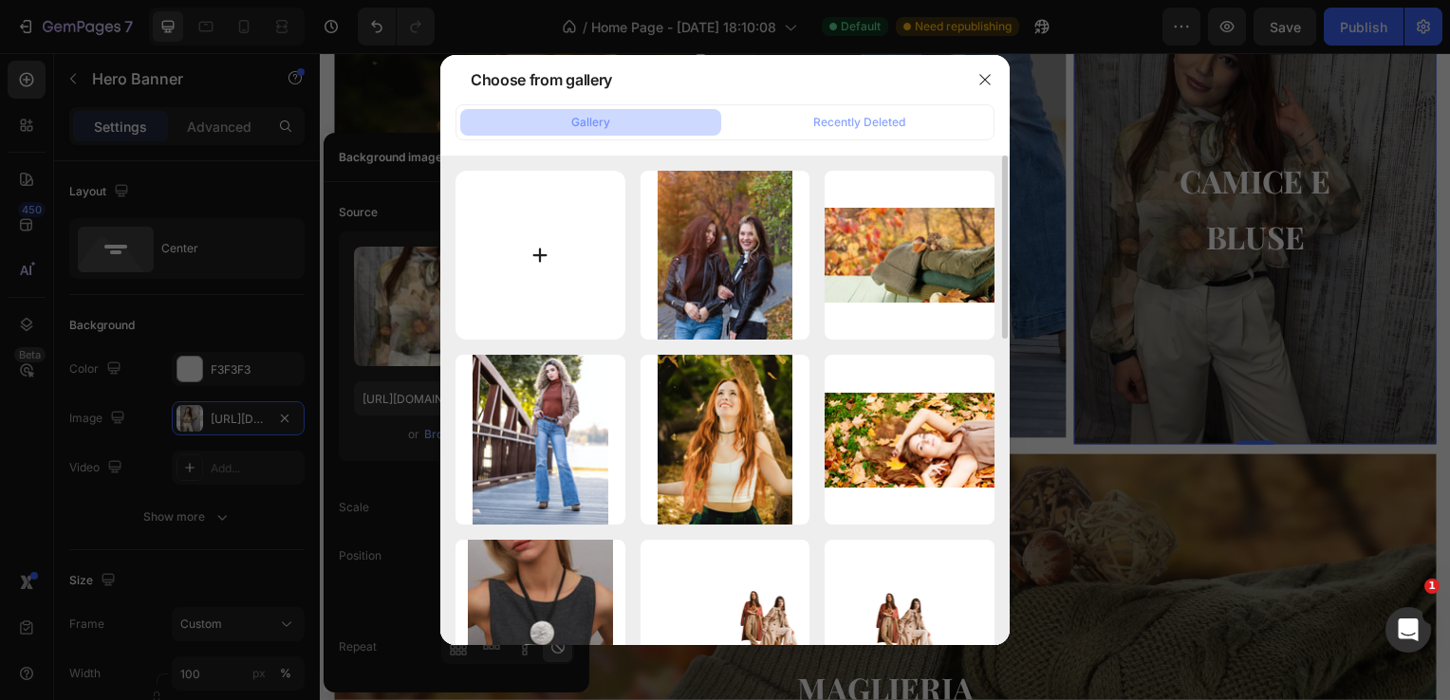
type input "C:\fakepath\Immagine WhatsApp [DATE] ore 16.26.02_4b008cab.jpg"
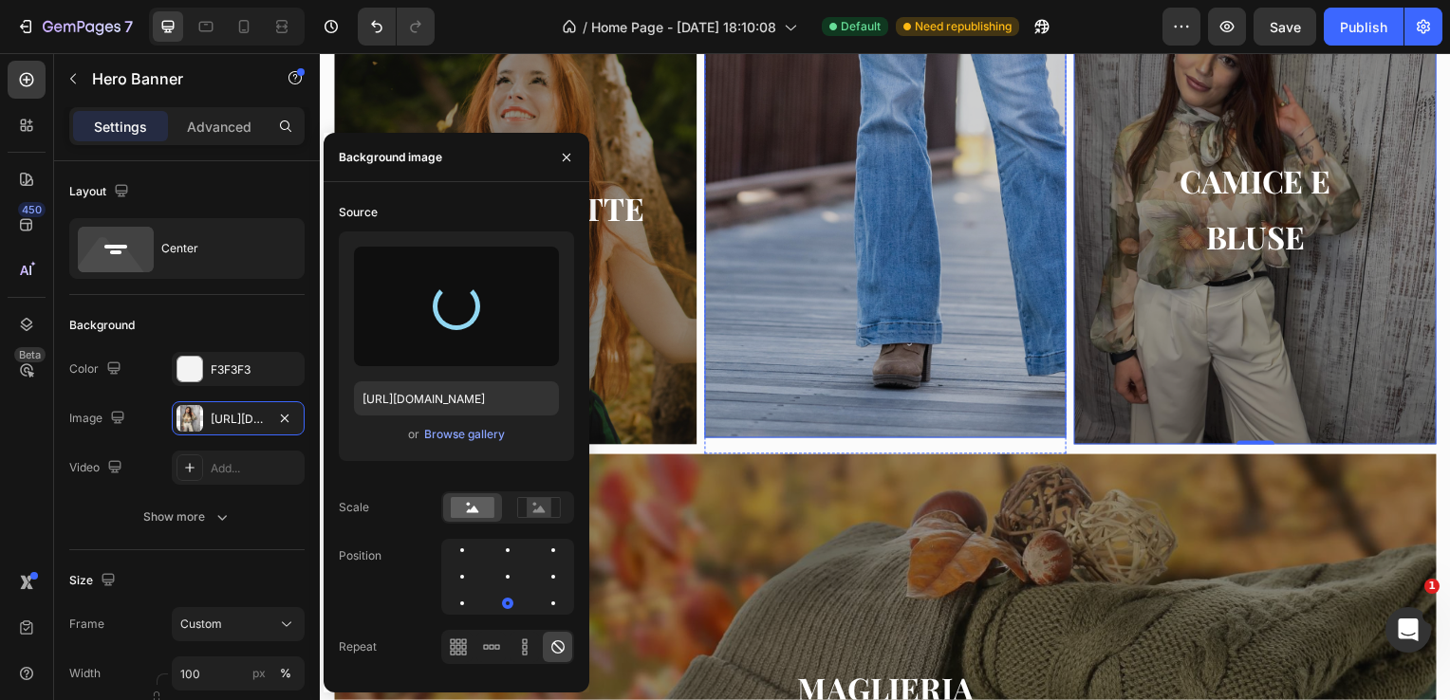
type input "[URL][DOMAIN_NAME]"
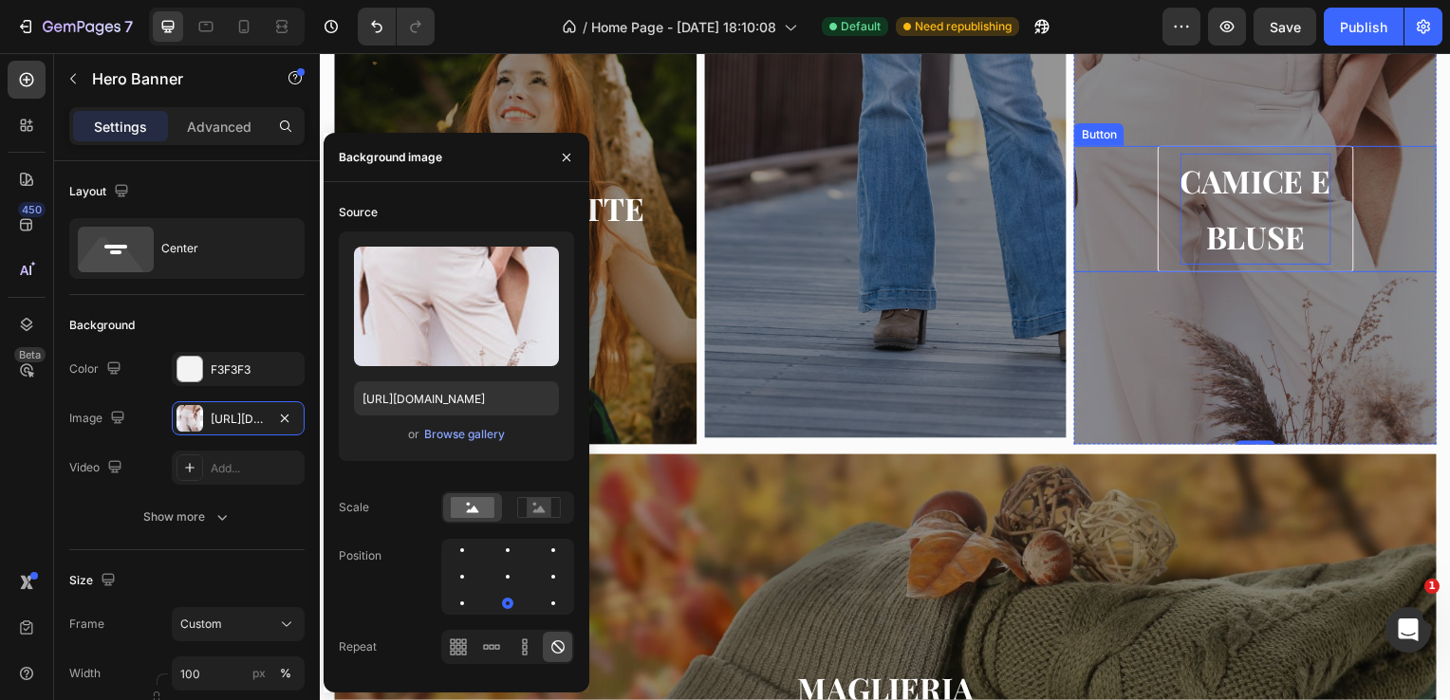
click at [1211, 247] on p "CAMICE E BLUSE" at bounding box center [1262, 211] width 152 height 113
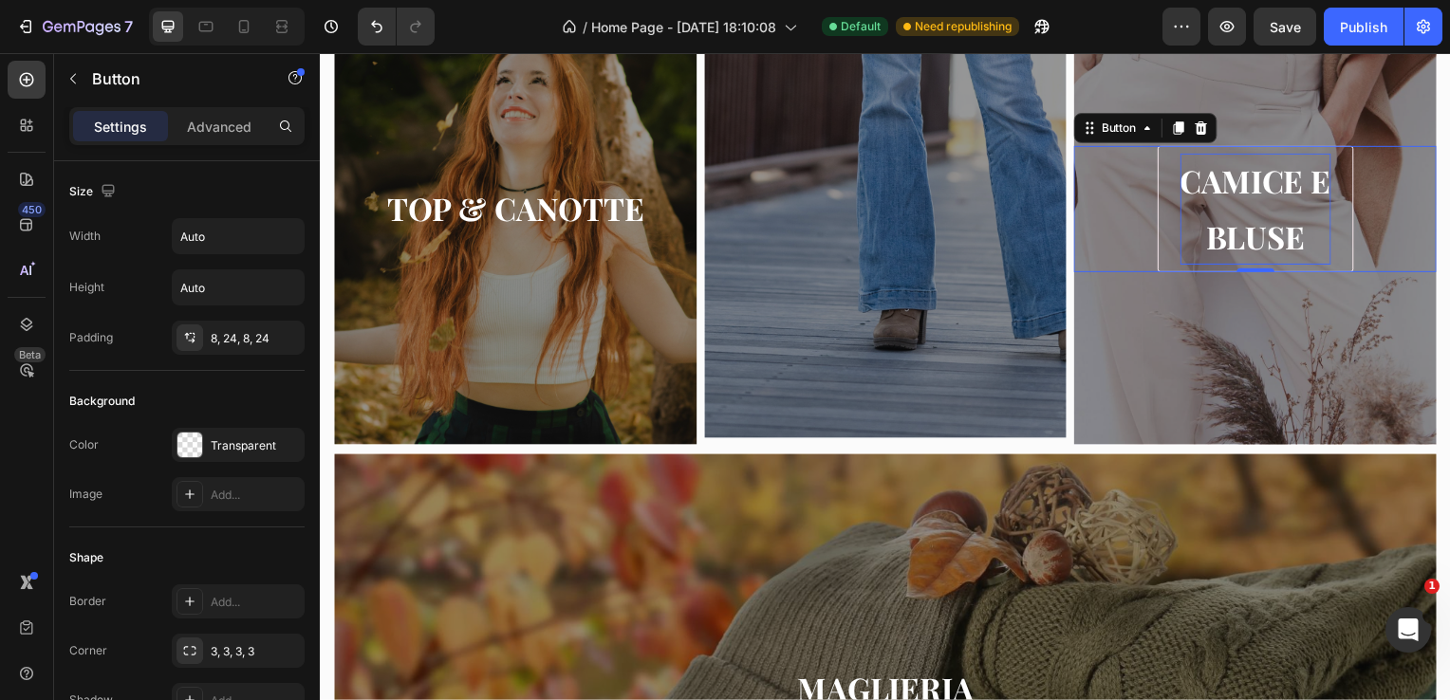
click at [1275, 228] on p "CAMICE E BLUSE" at bounding box center [1262, 211] width 152 height 113
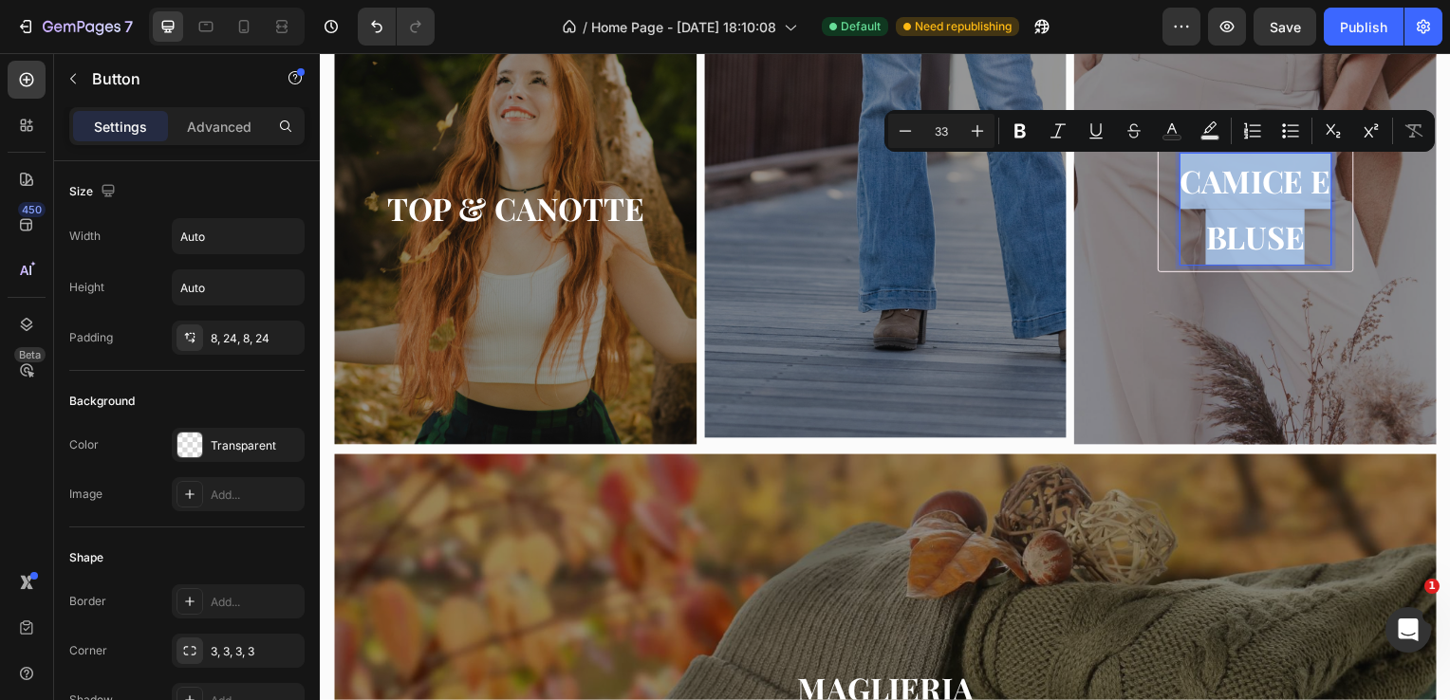
drag, startPoint x: 1300, startPoint y: 244, endPoint x: 1182, endPoint y: 154, distance: 148.2
click at [1186, 155] on p "CAMICE E BLUSE" at bounding box center [1262, 211] width 152 height 113
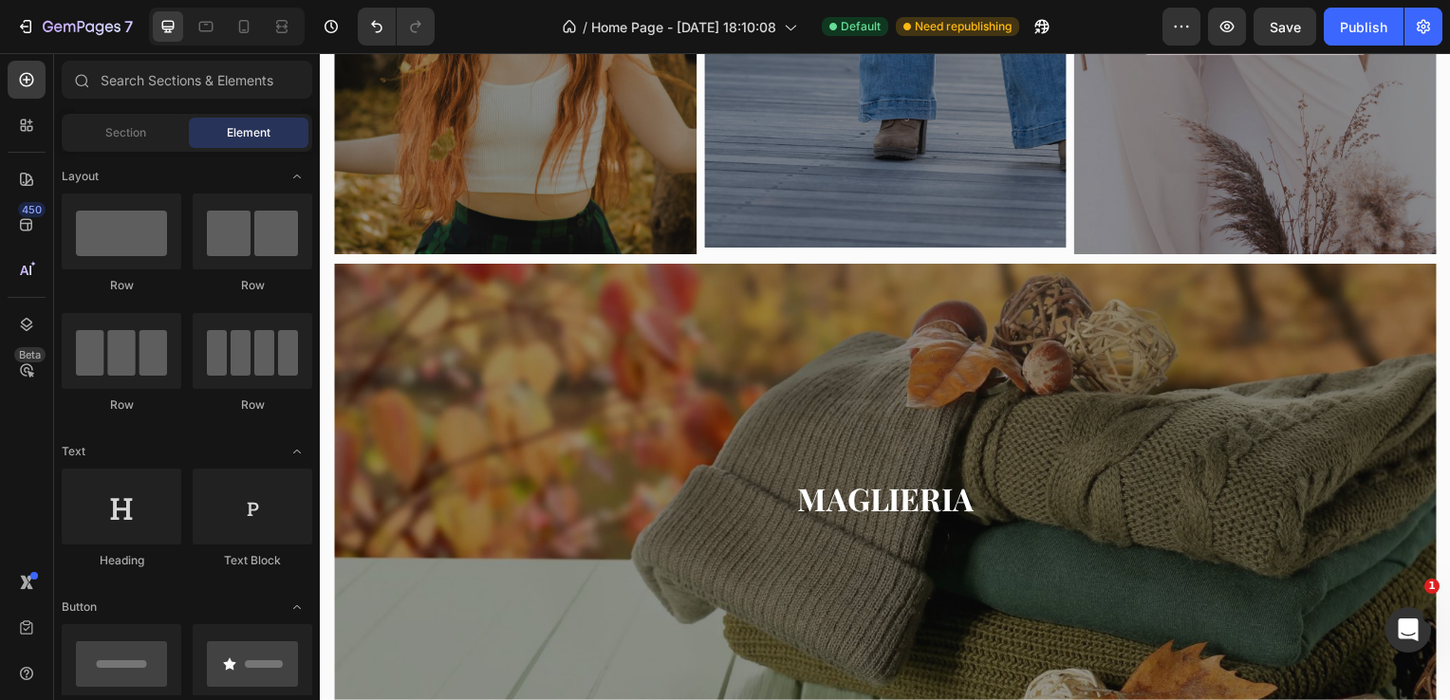
scroll to position [1606, 0]
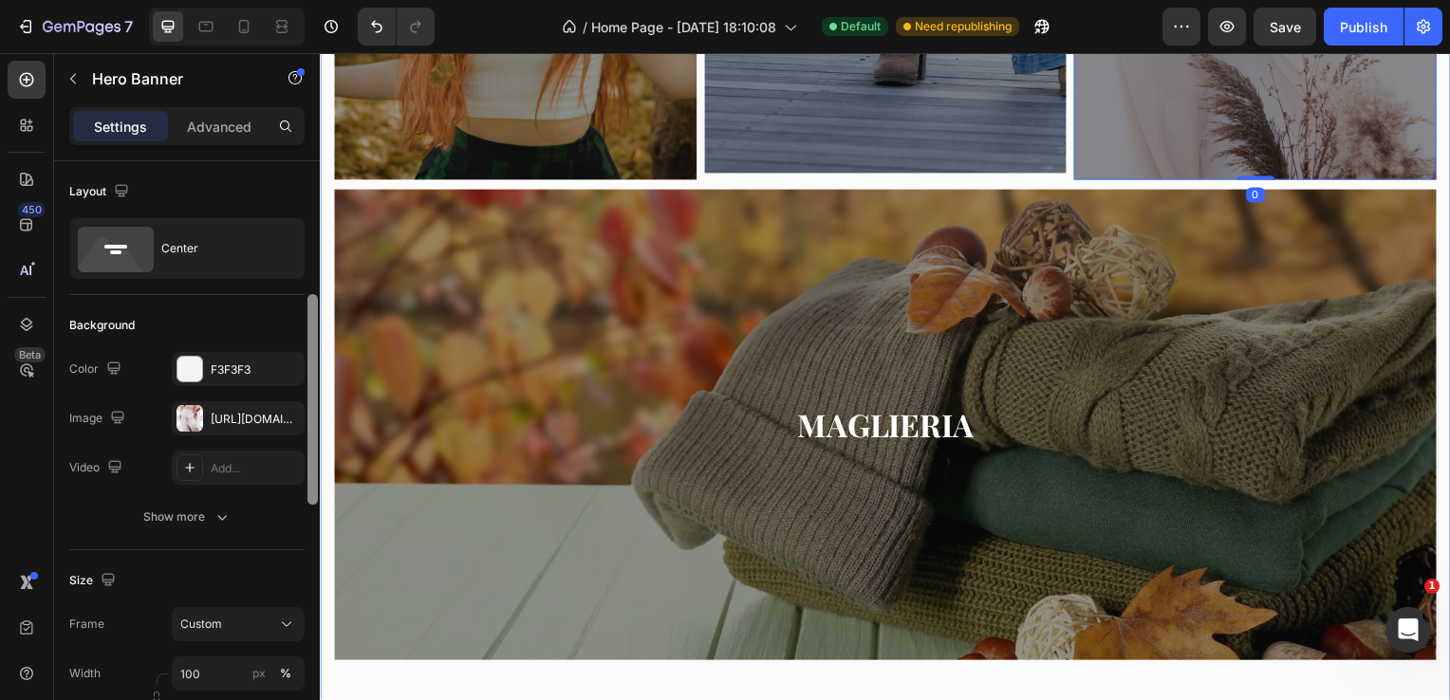
scroll to position [99, 0]
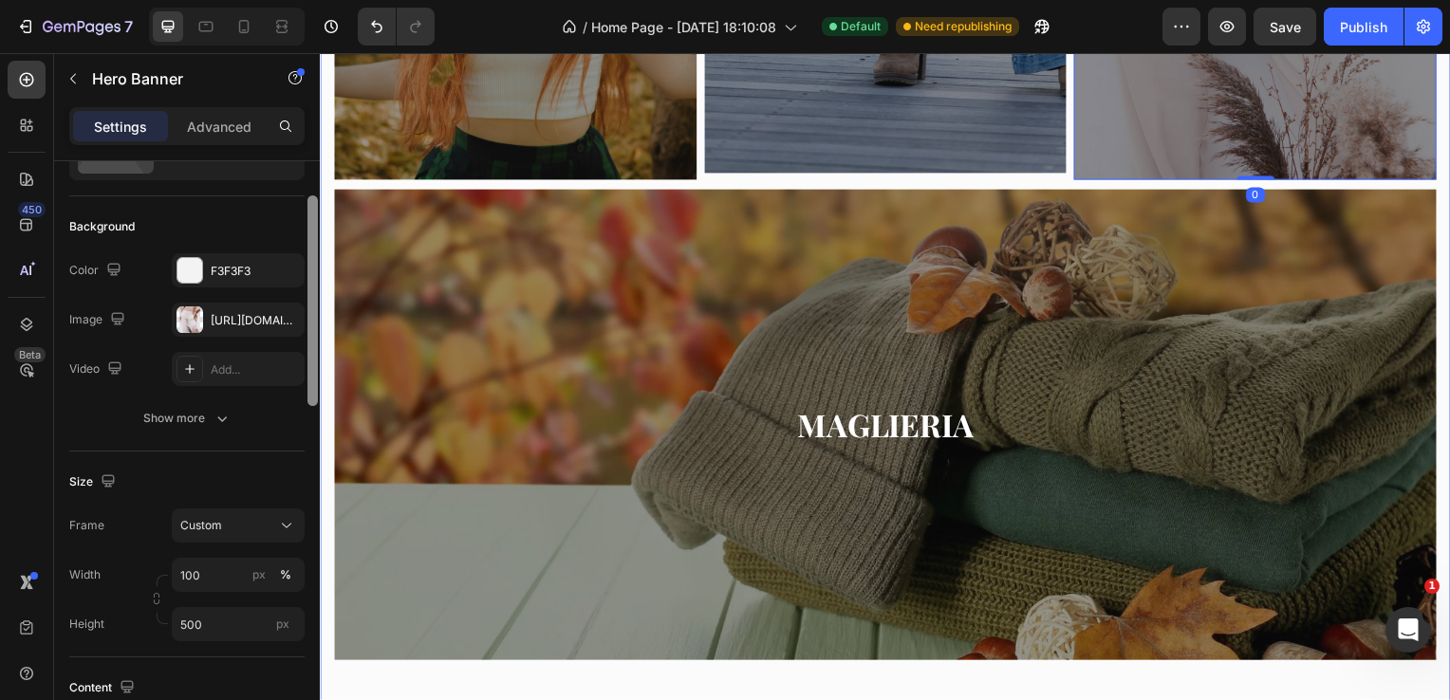
drag, startPoint x: 632, startPoint y: 241, endPoint x: 330, endPoint y: 315, distance: 310.6
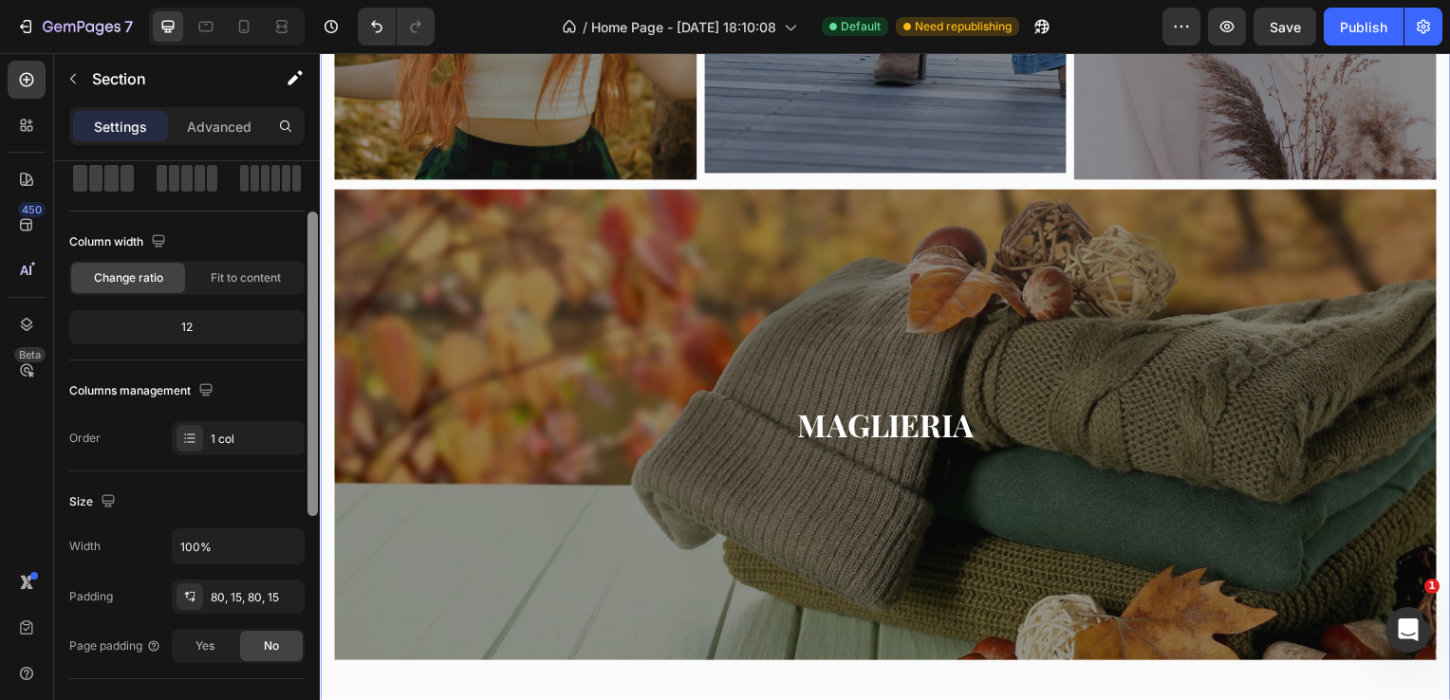
scroll to position [0, 0]
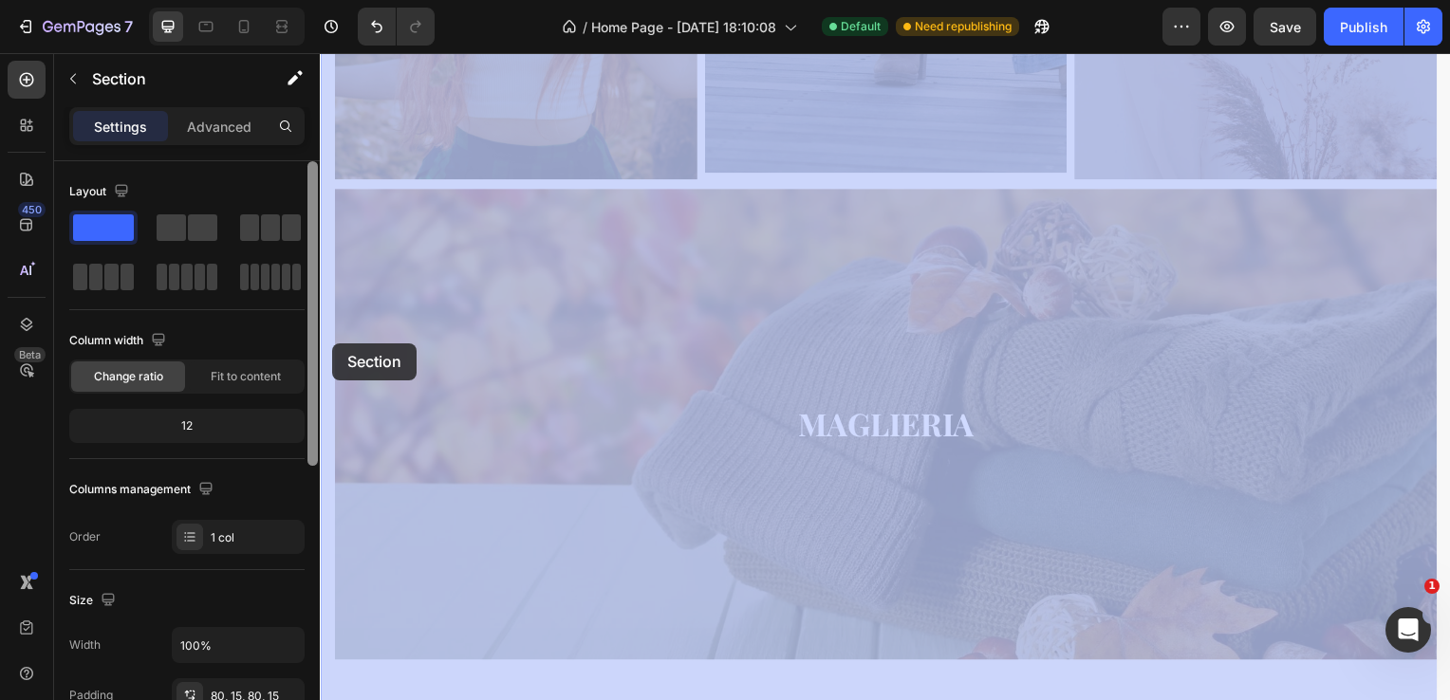
drag, startPoint x: 330, startPoint y: 315, endPoint x: 332, endPoint y: 343, distance: 28.5
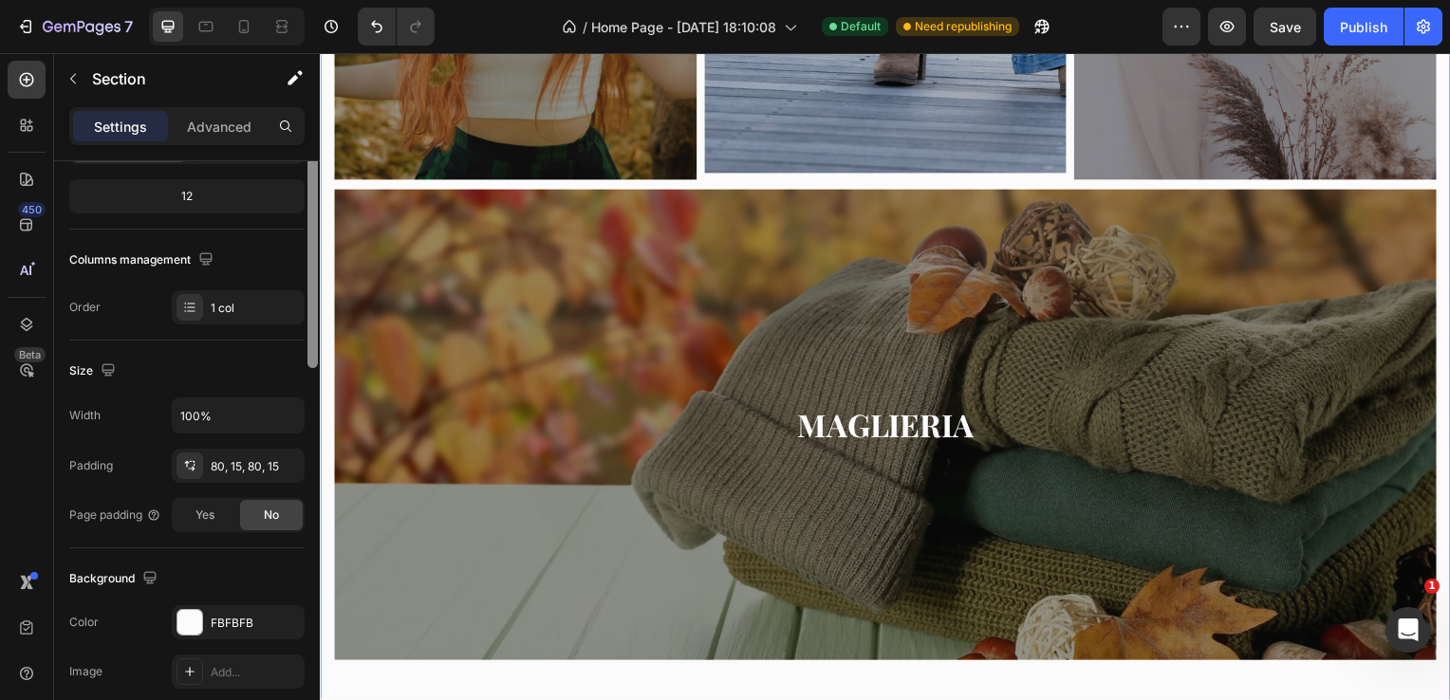
scroll to position [87, 0]
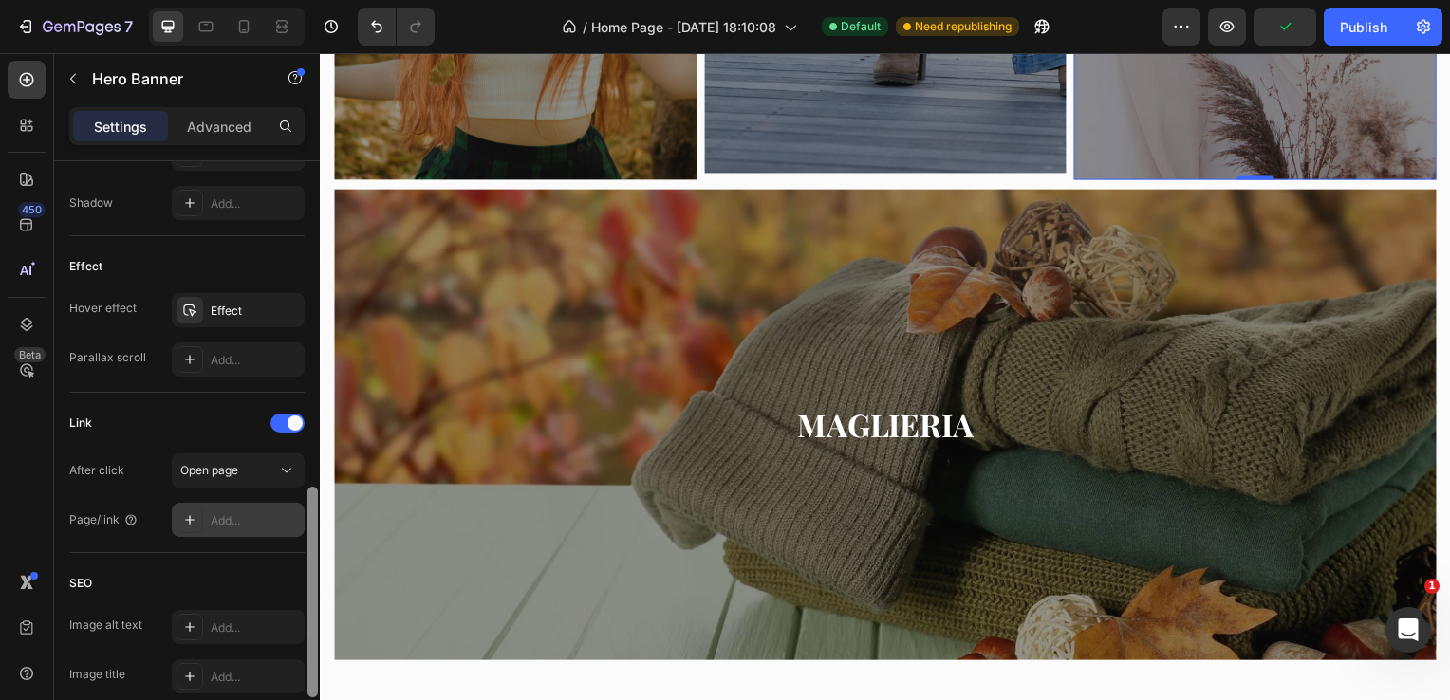
scroll to position [935, 0]
click at [272, 520] on div "Add..." at bounding box center [255, 518] width 89 height 17
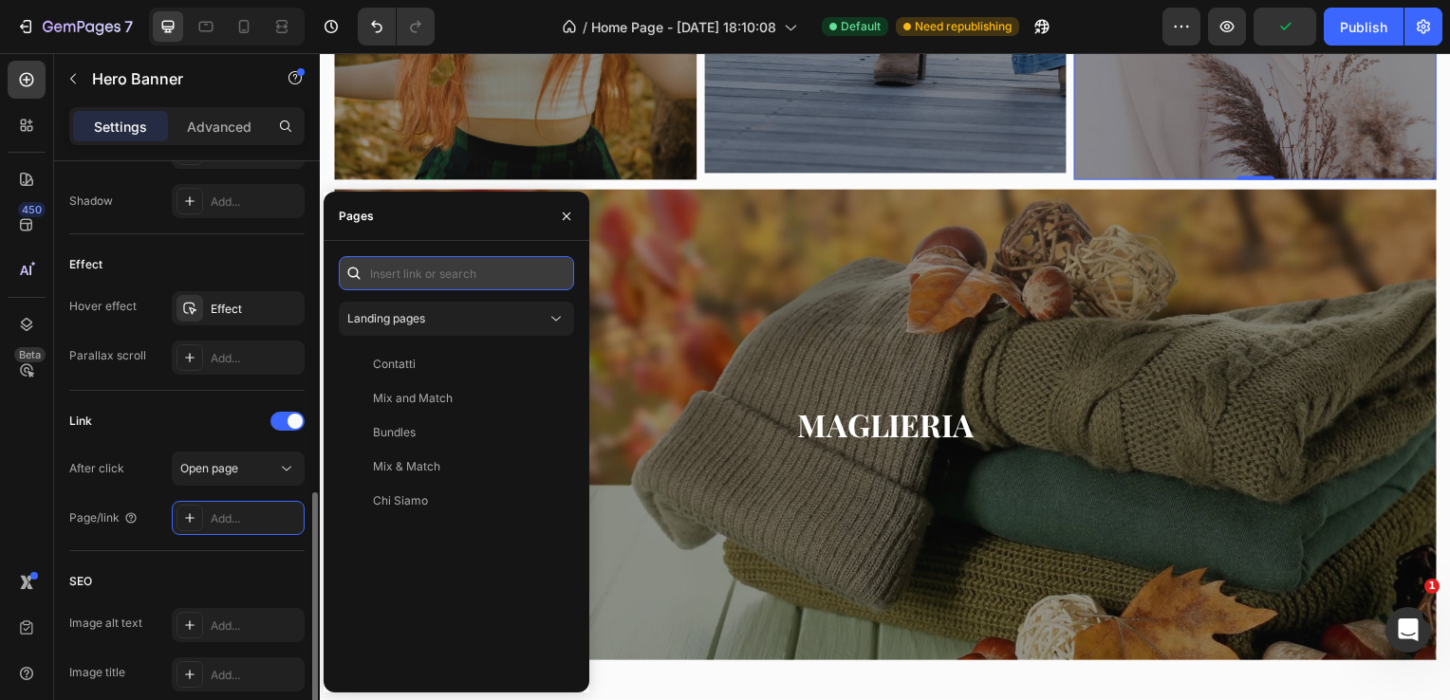
click at [442, 272] on input "text" at bounding box center [456, 273] width 235 height 34
paste input "[URL][DOMAIN_NAME]"
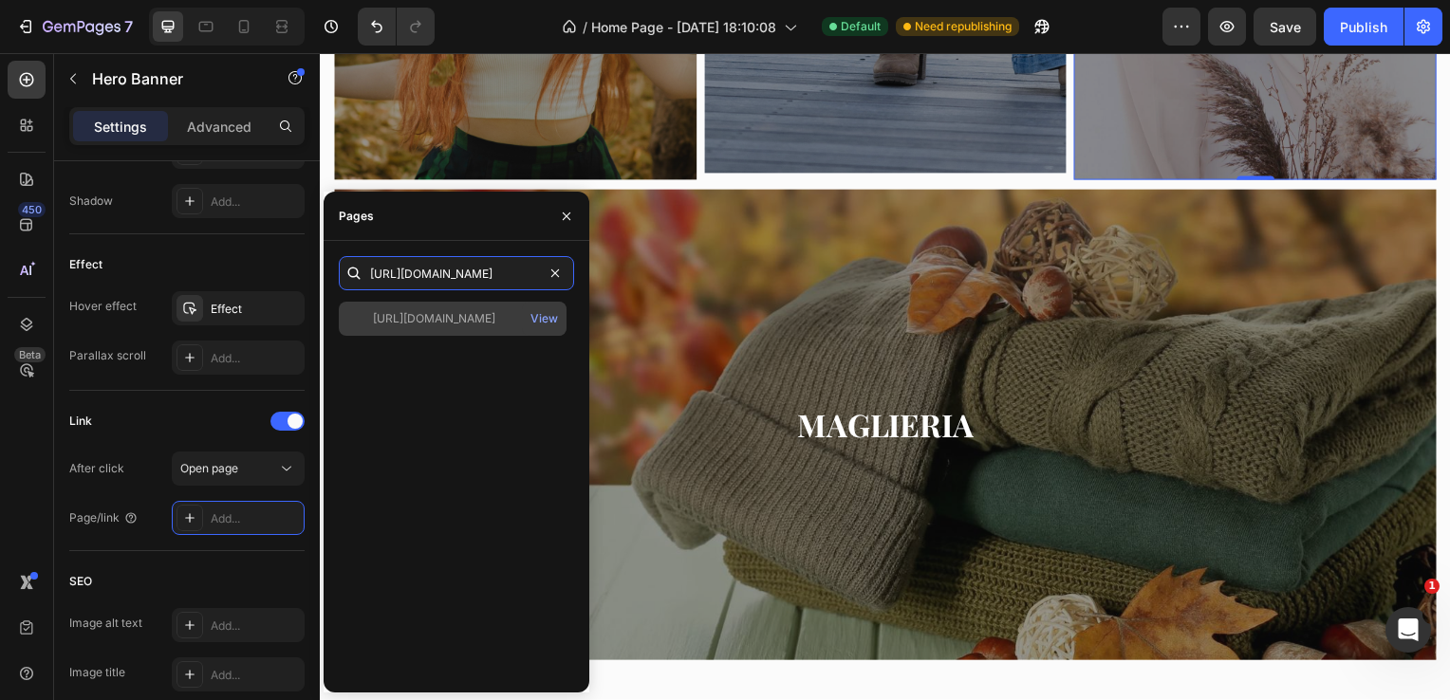
type input "[URL][DOMAIN_NAME]"
click at [467, 312] on div "[URL][DOMAIN_NAME]" at bounding box center [434, 318] width 122 height 17
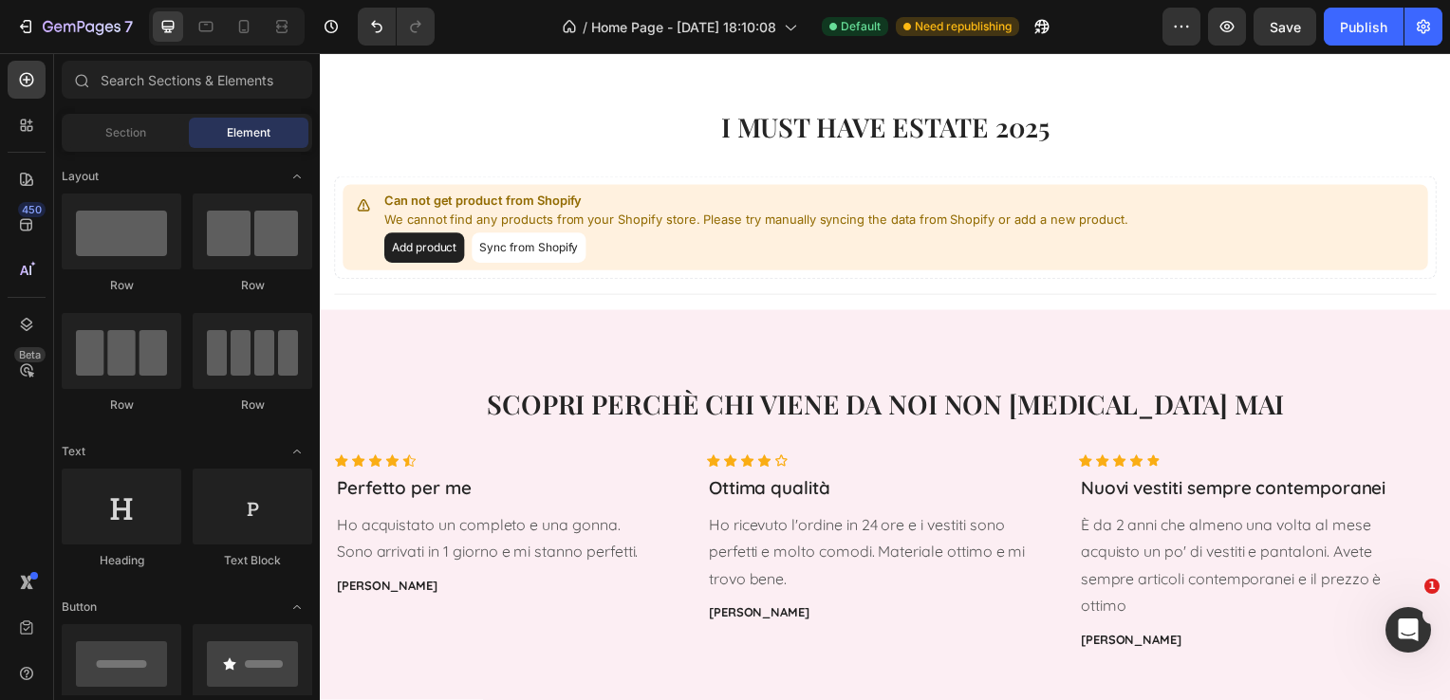
scroll to position [2434, 0]
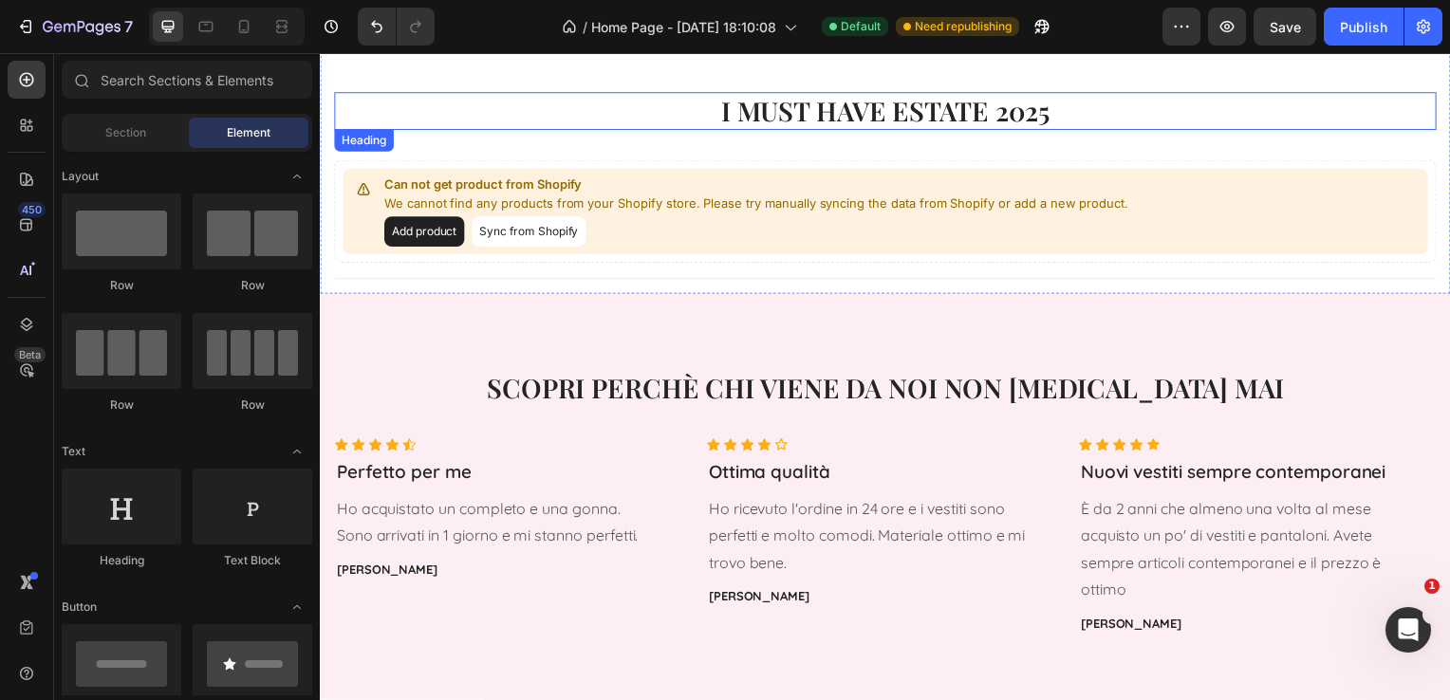
click at [967, 108] on h2 "I MUST HAVE ESTATE 2025" at bounding box center [889, 112] width 1110 height 38
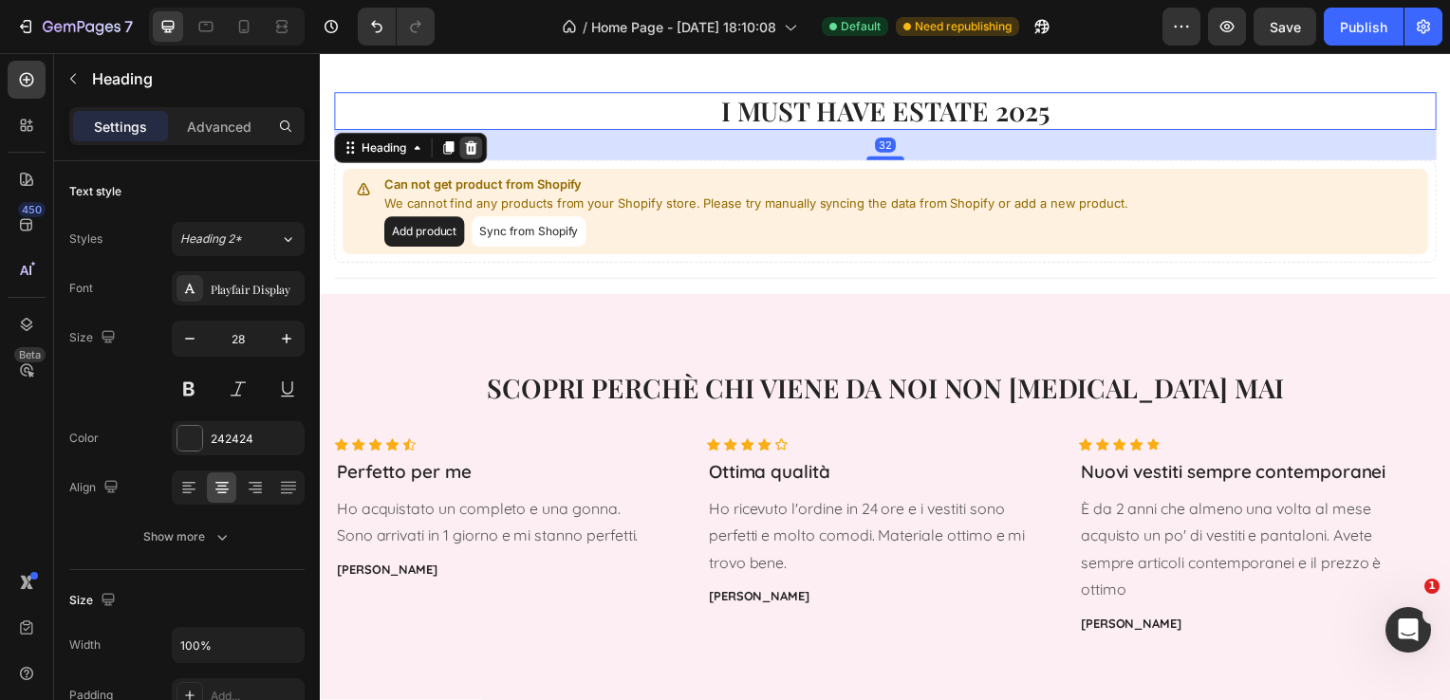
click at [475, 143] on icon at bounding box center [472, 148] width 12 height 13
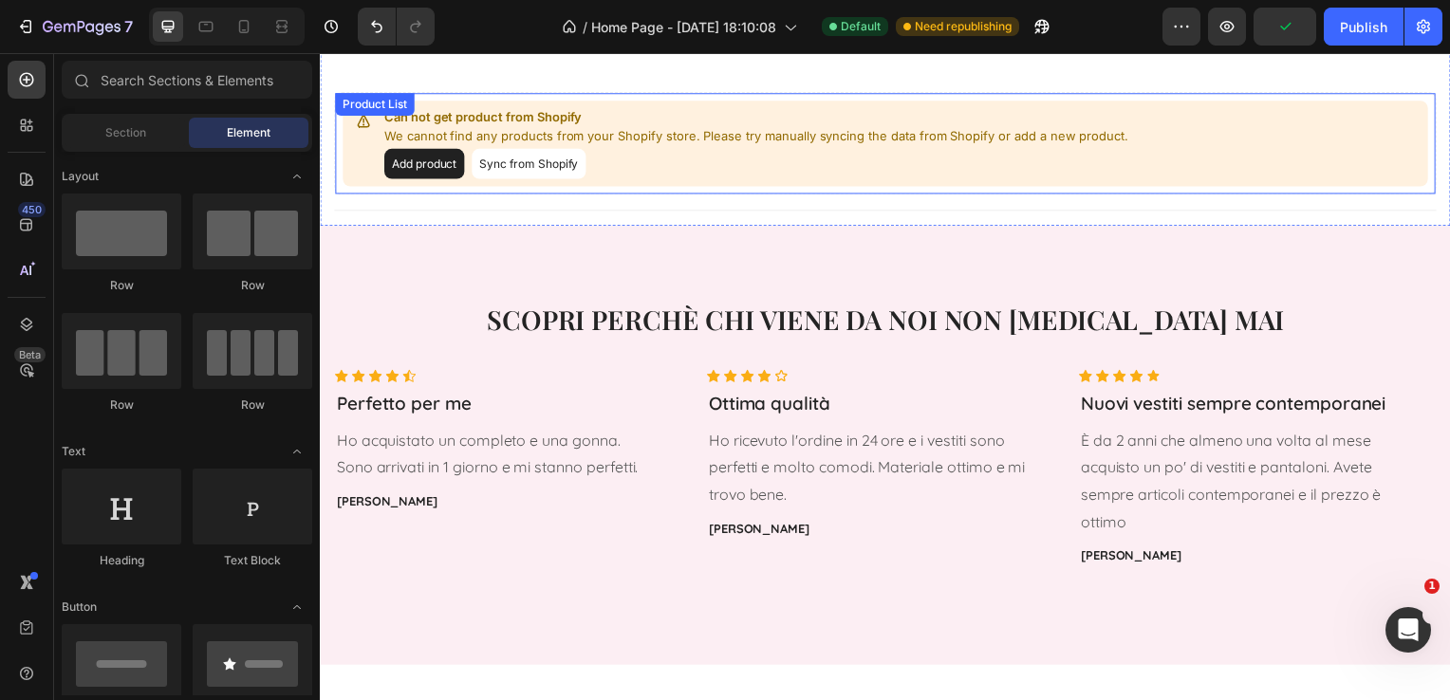
click at [415, 164] on button "Add product" at bounding box center [424, 165] width 81 height 30
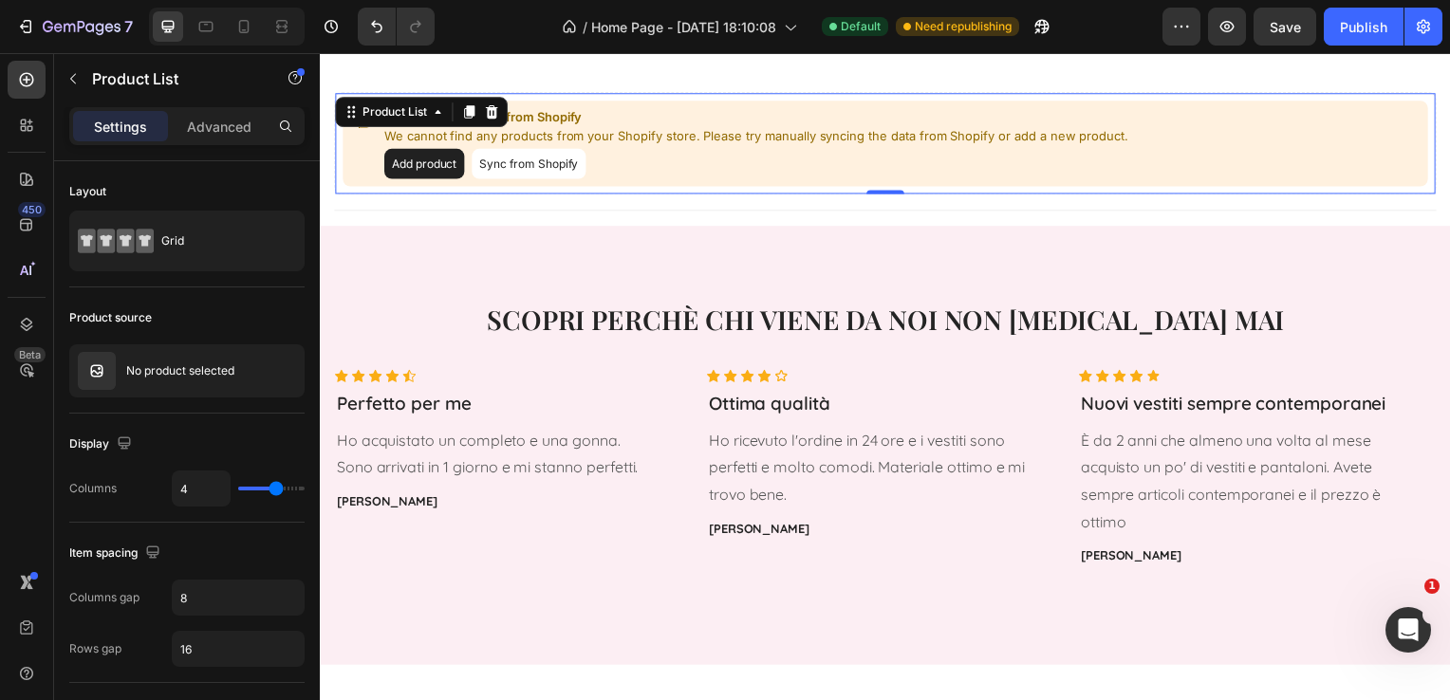
click at [519, 160] on button "Sync from Shopify" at bounding box center [529, 165] width 115 height 30
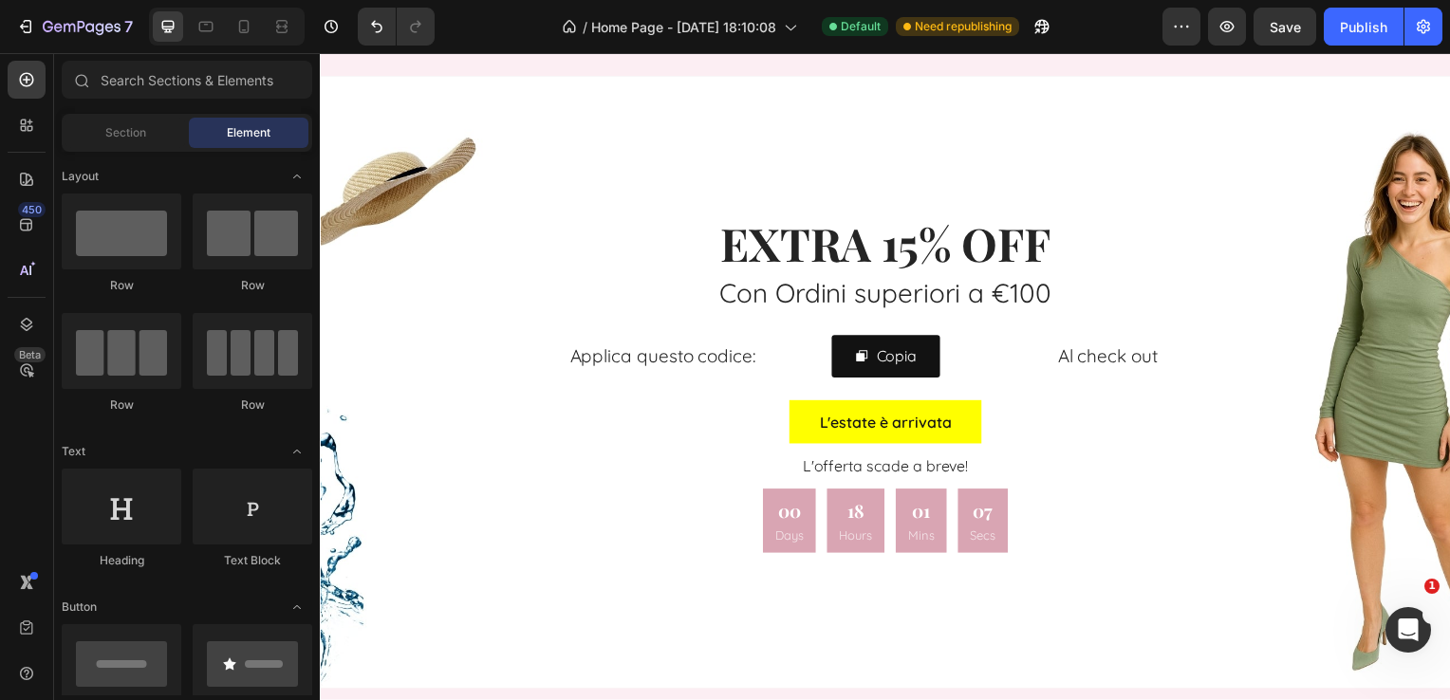
scroll to position [2939, 0]
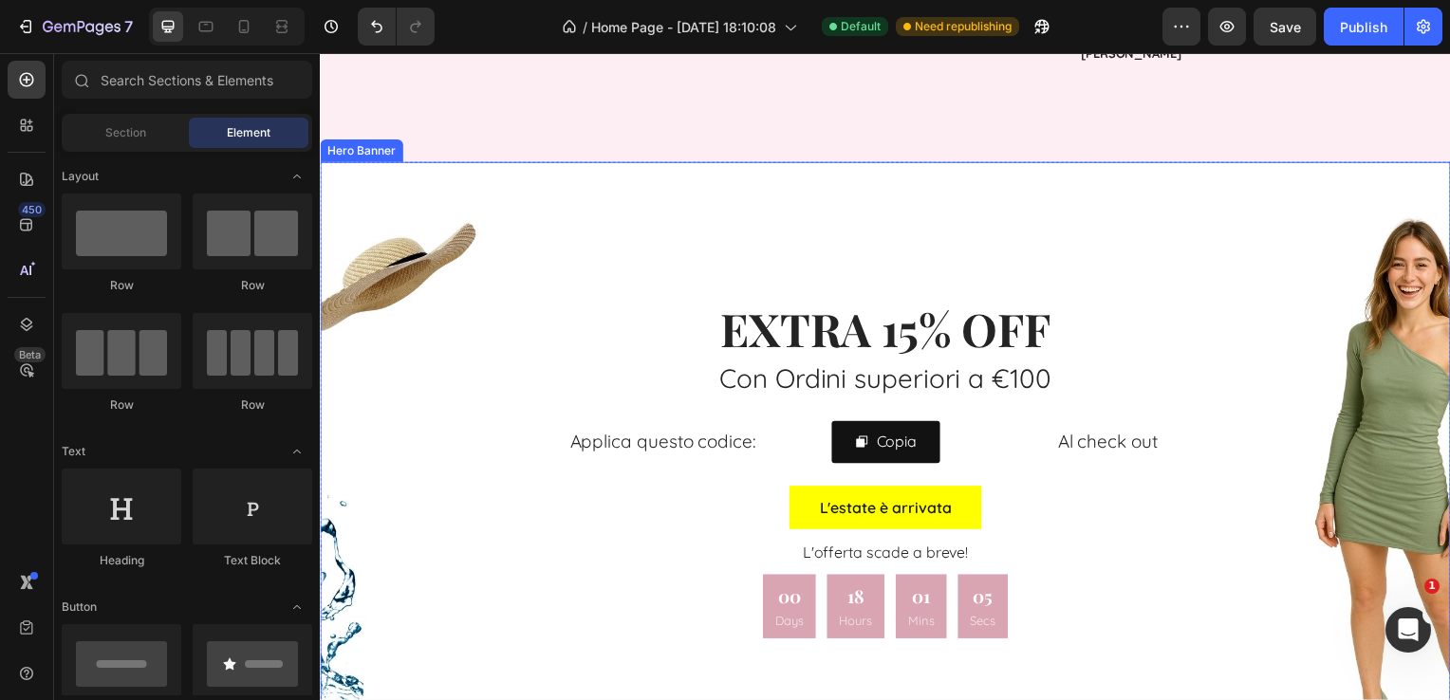
click at [1241, 229] on div "Overlay" at bounding box center [889, 471] width 1139 height 617
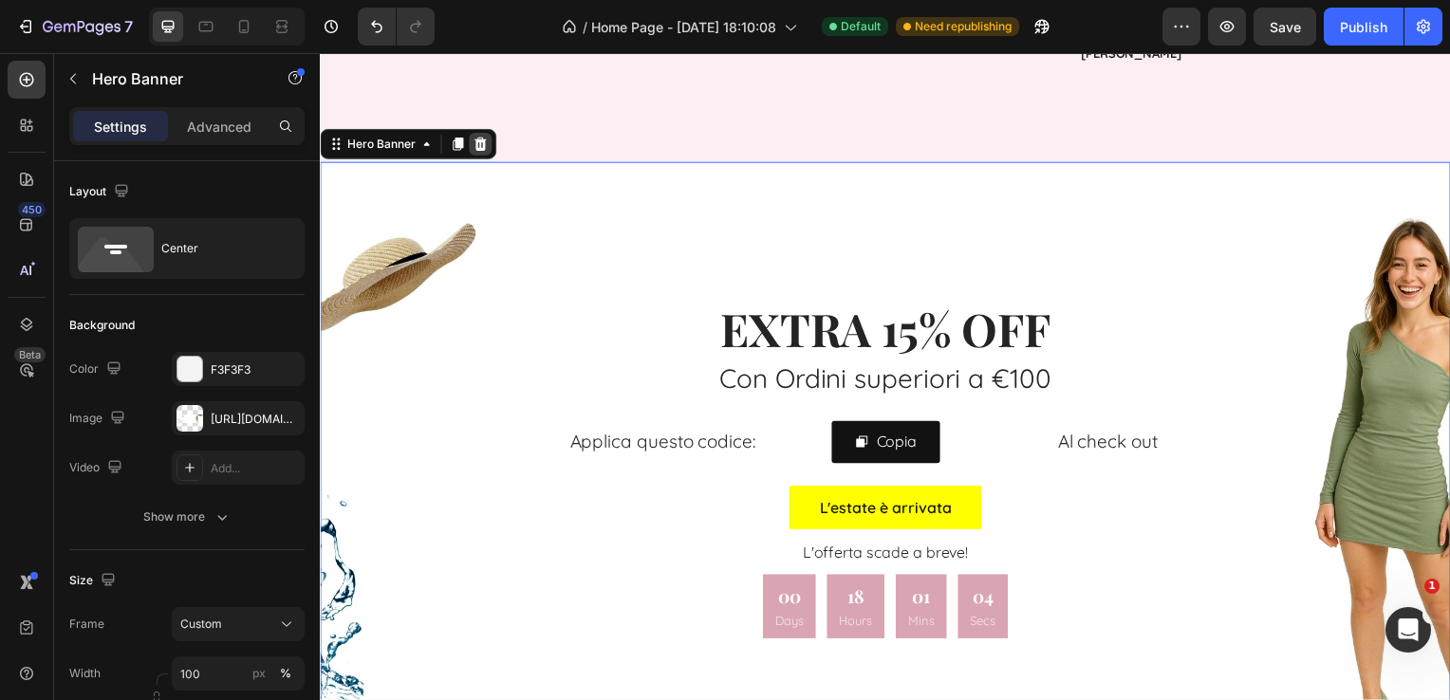
click at [483, 142] on icon at bounding box center [481, 145] width 12 height 13
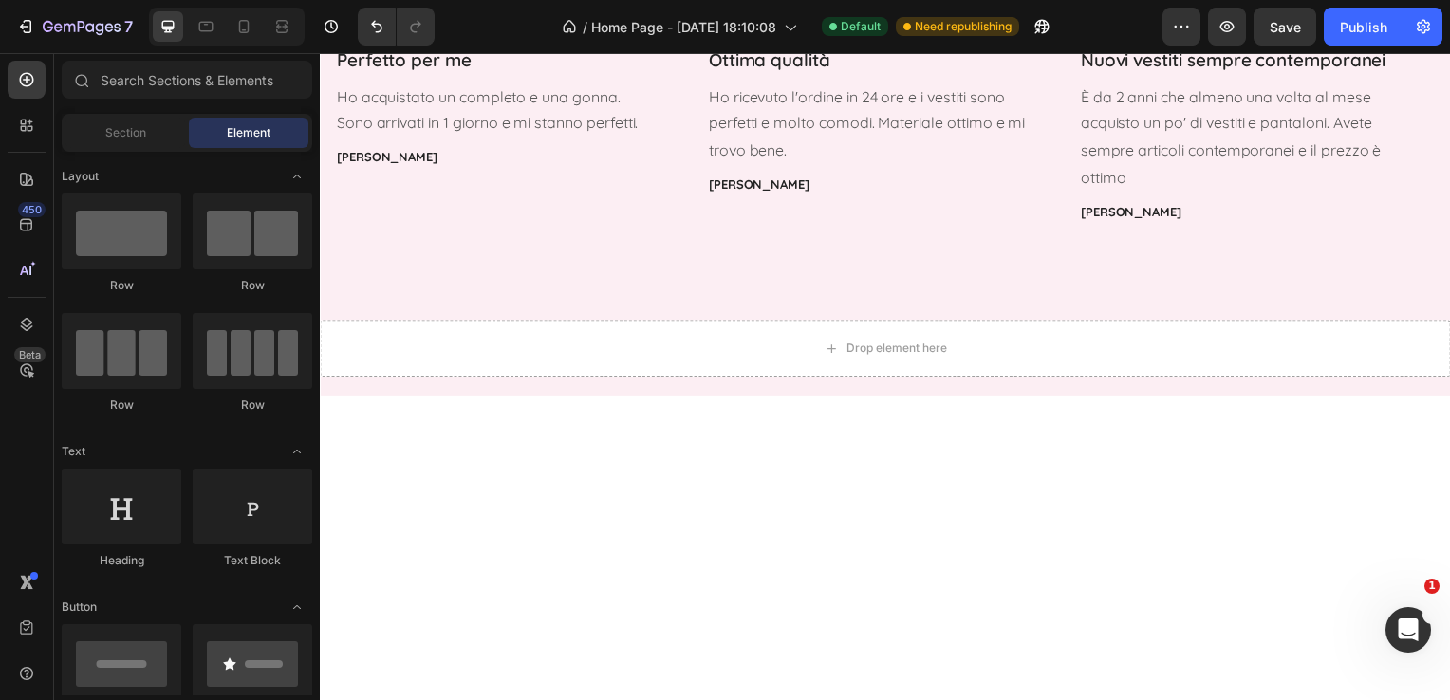
scroll to position [2765, 0]
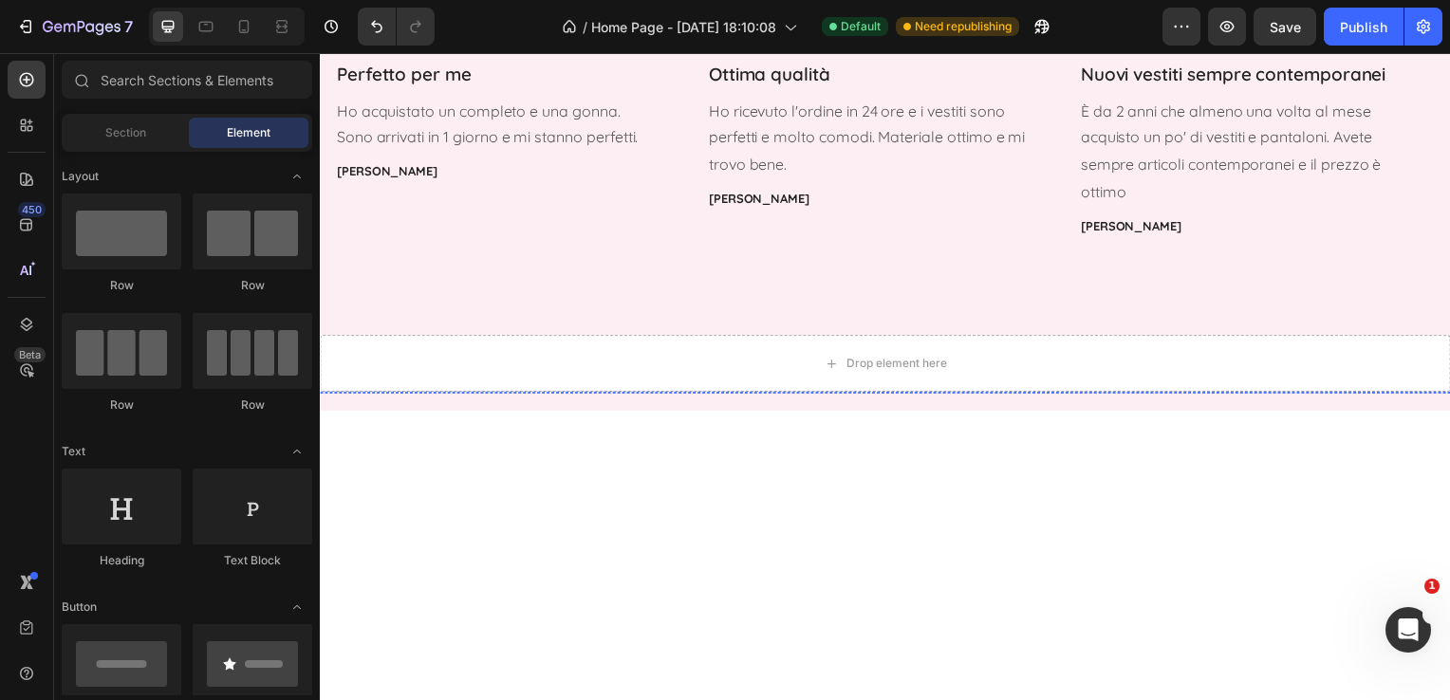
click at [1343, 395] on img at bounding box center [1332, 395] width 224 height 0
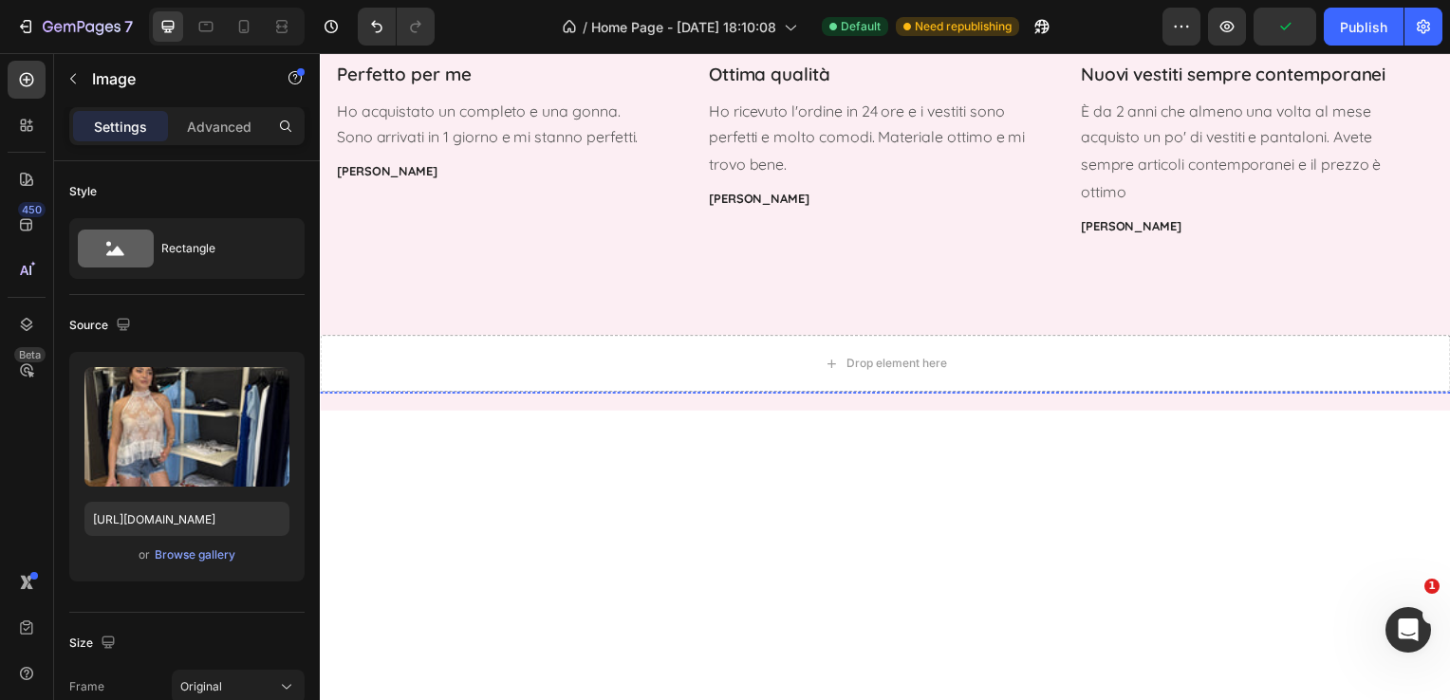
scroll to position [804, 0]
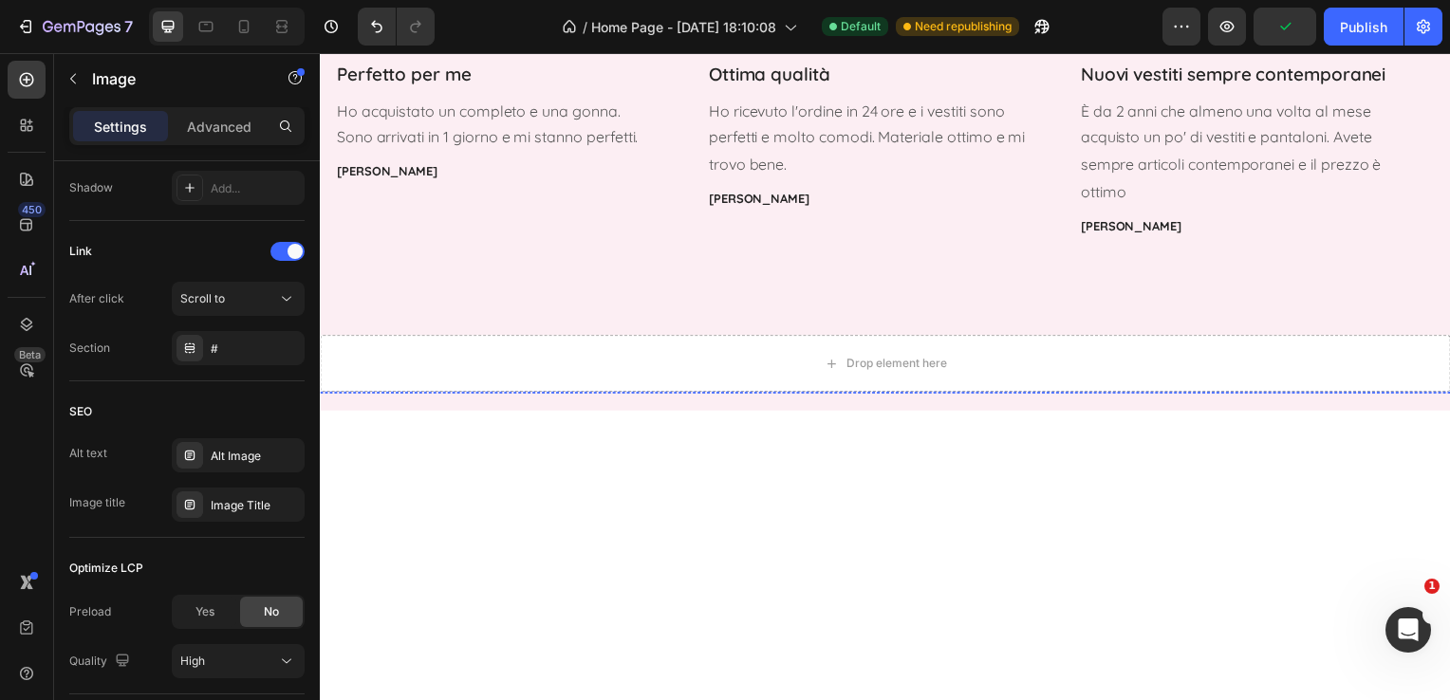
click at [443, 395] on div "Image" at bounding box center [432, 395] width 225 height 0
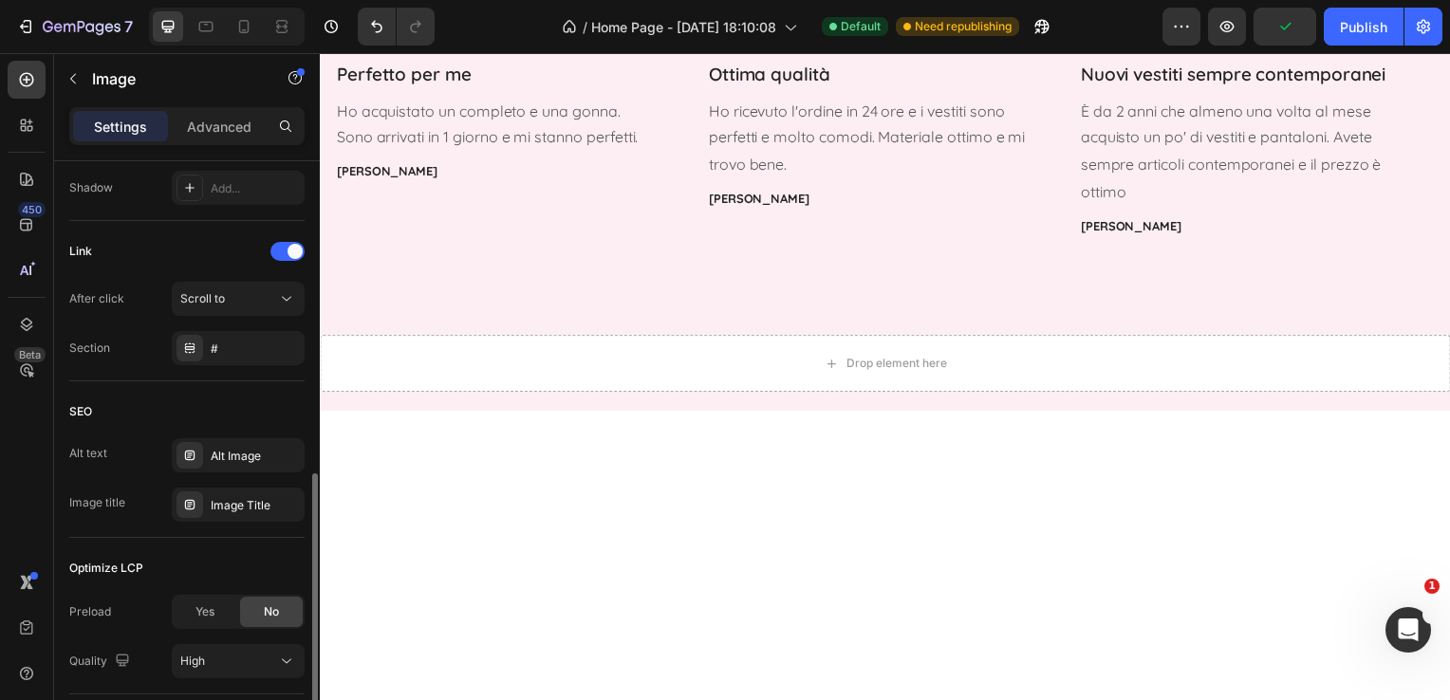
click at [448, 417] on icon at bounding box center [446, 413] width 12 height 13
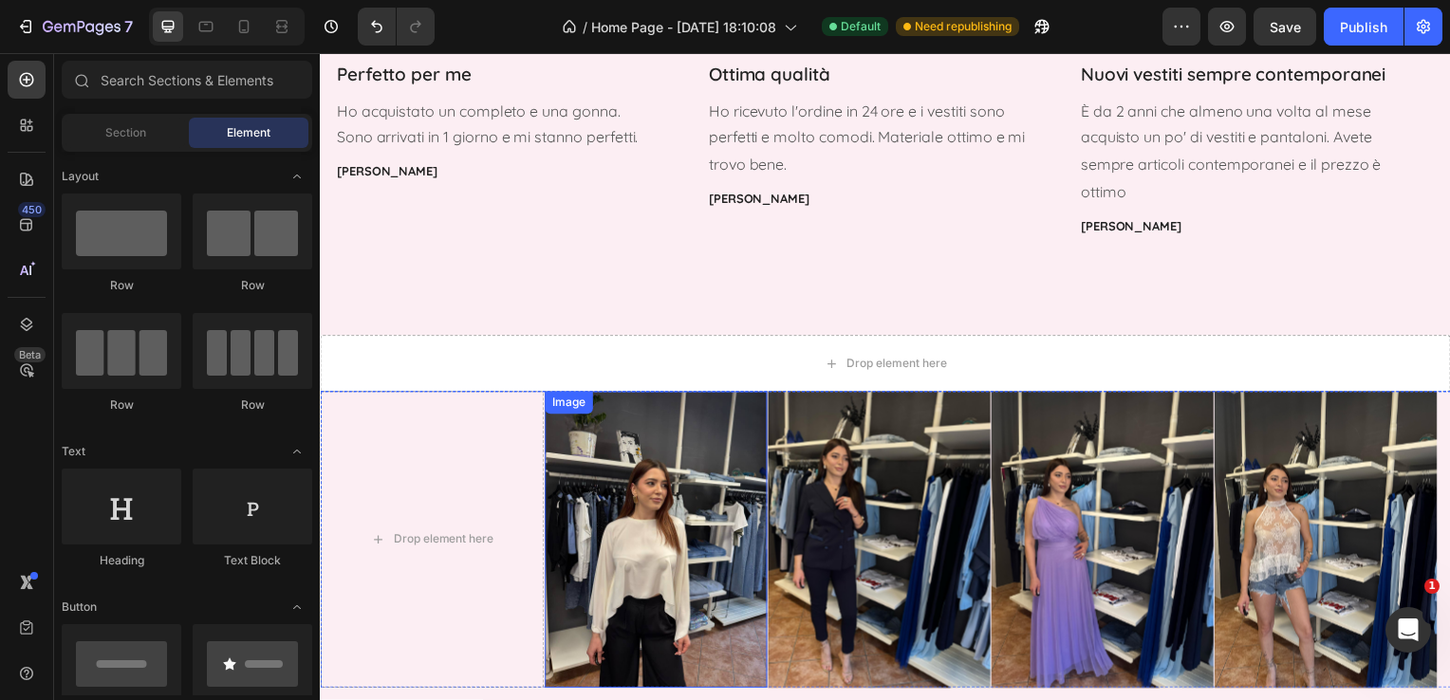
click at [681, 413] on img at bounding box center [658, 544] width 224 height 299
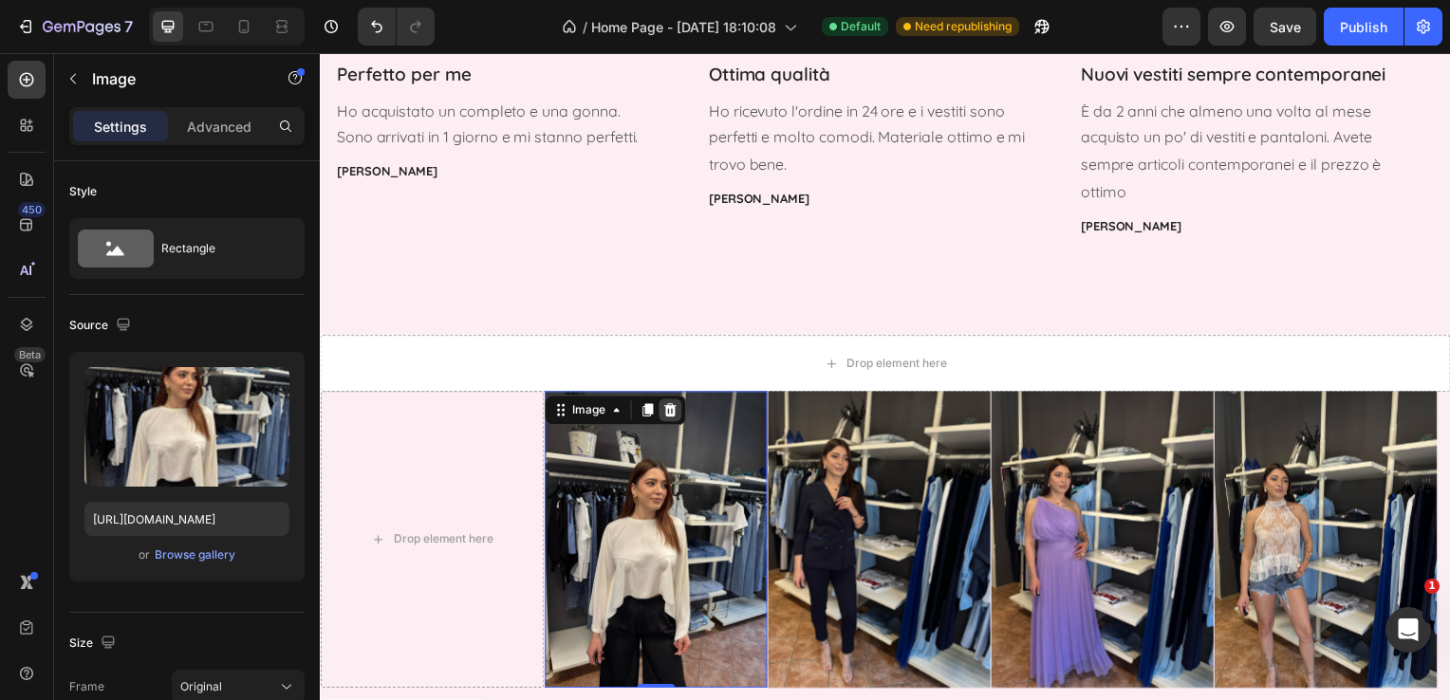
click at [676, 415] on icon at bounding box center [671, 413] width 12 height 13
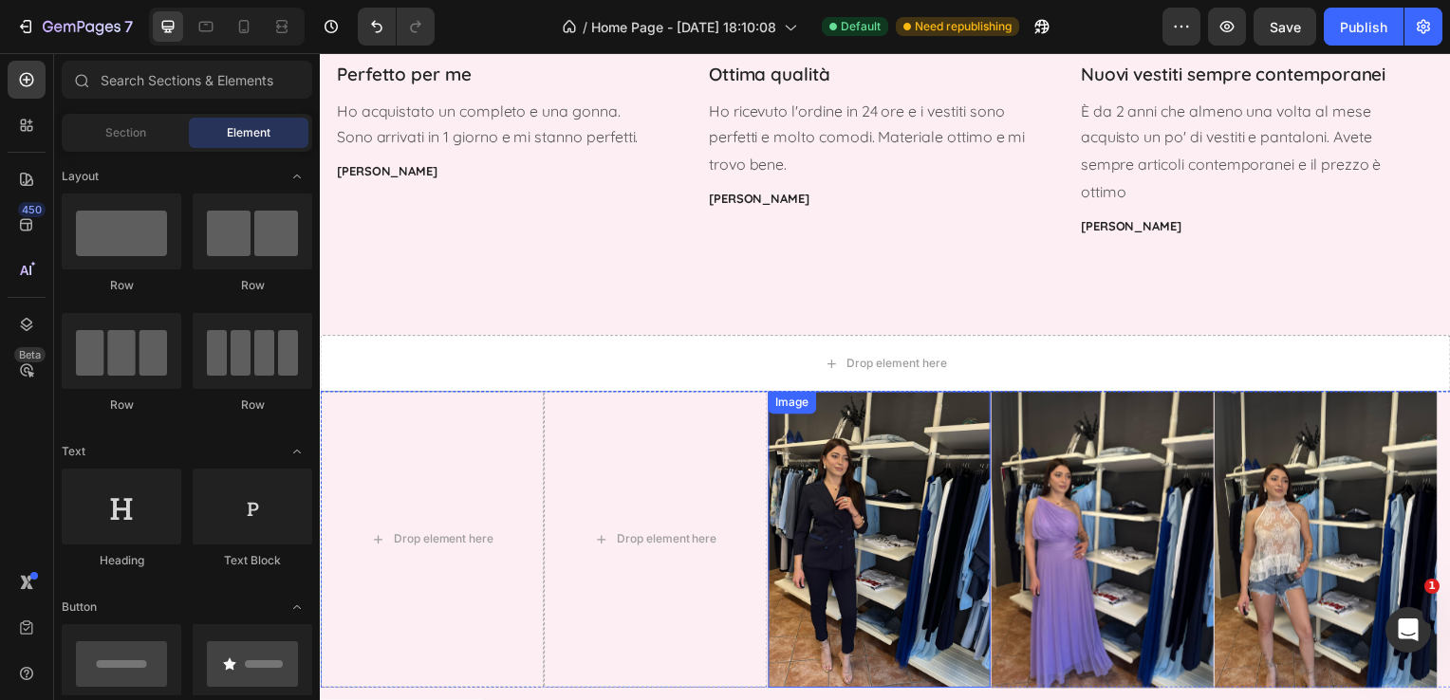
click at [865, 491] on img at bounding box center [882, 544] width 224 height 299
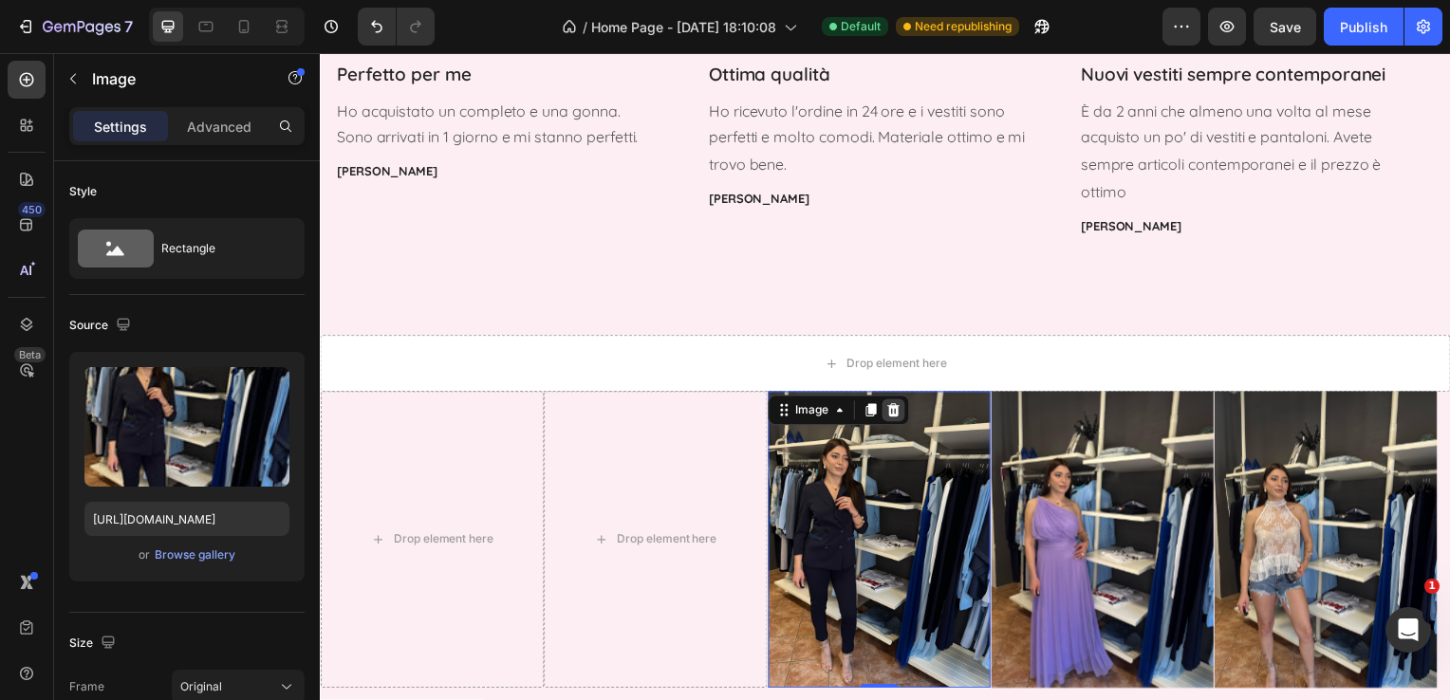
click at [903, 408] on icon at bounding box center [896, 413] width 15 height 15
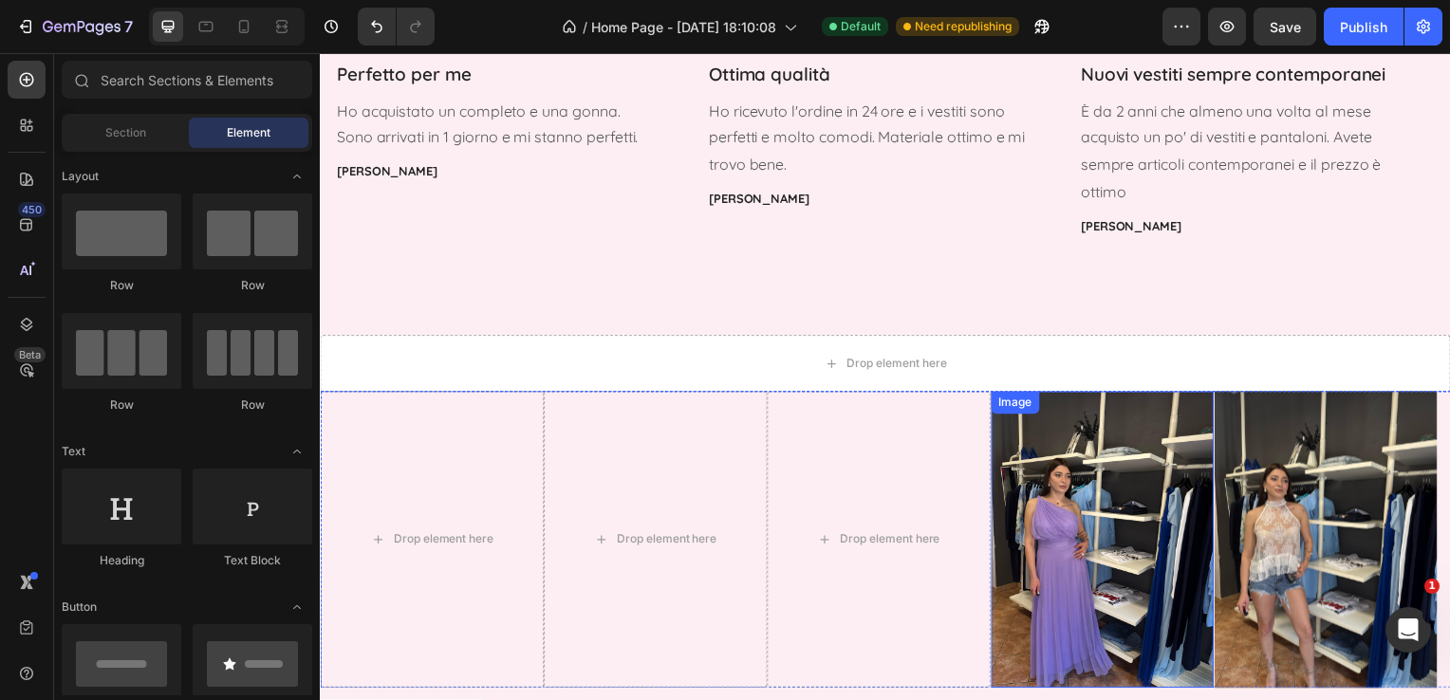
click at [1165, 433] on img at bounding box center [1107, 544] width 224 height 299
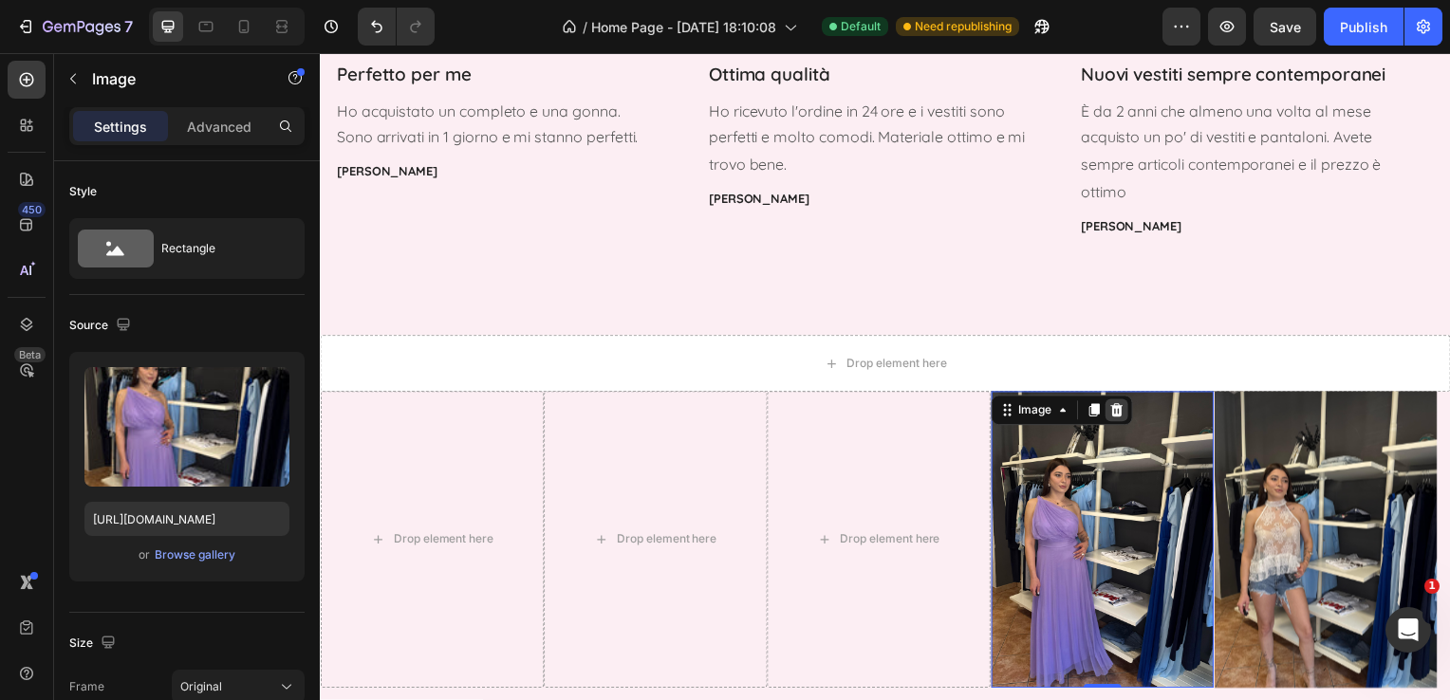
click at [1125, 417] on icon at bounding box center [1121, 413] width 12 height 13
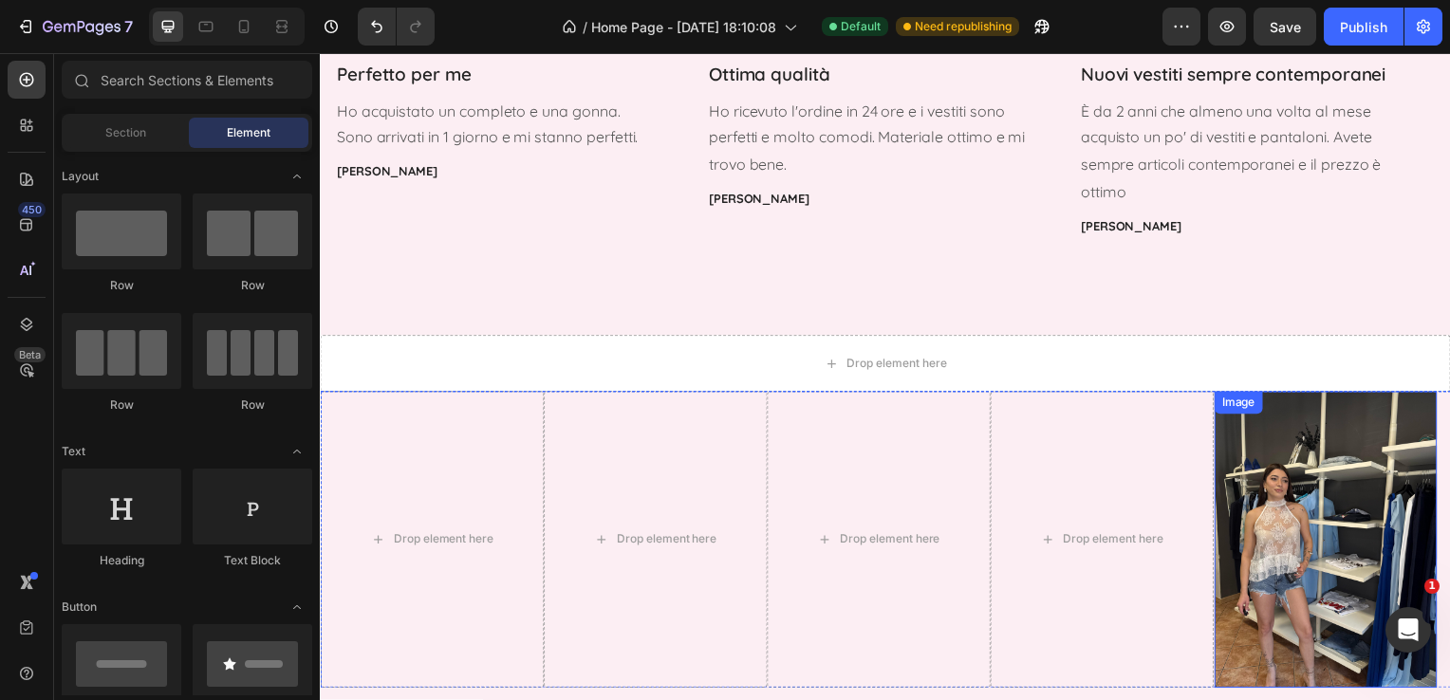
click at [1320, 468] on img at bounding box center [1332, 544] width 224 height 299
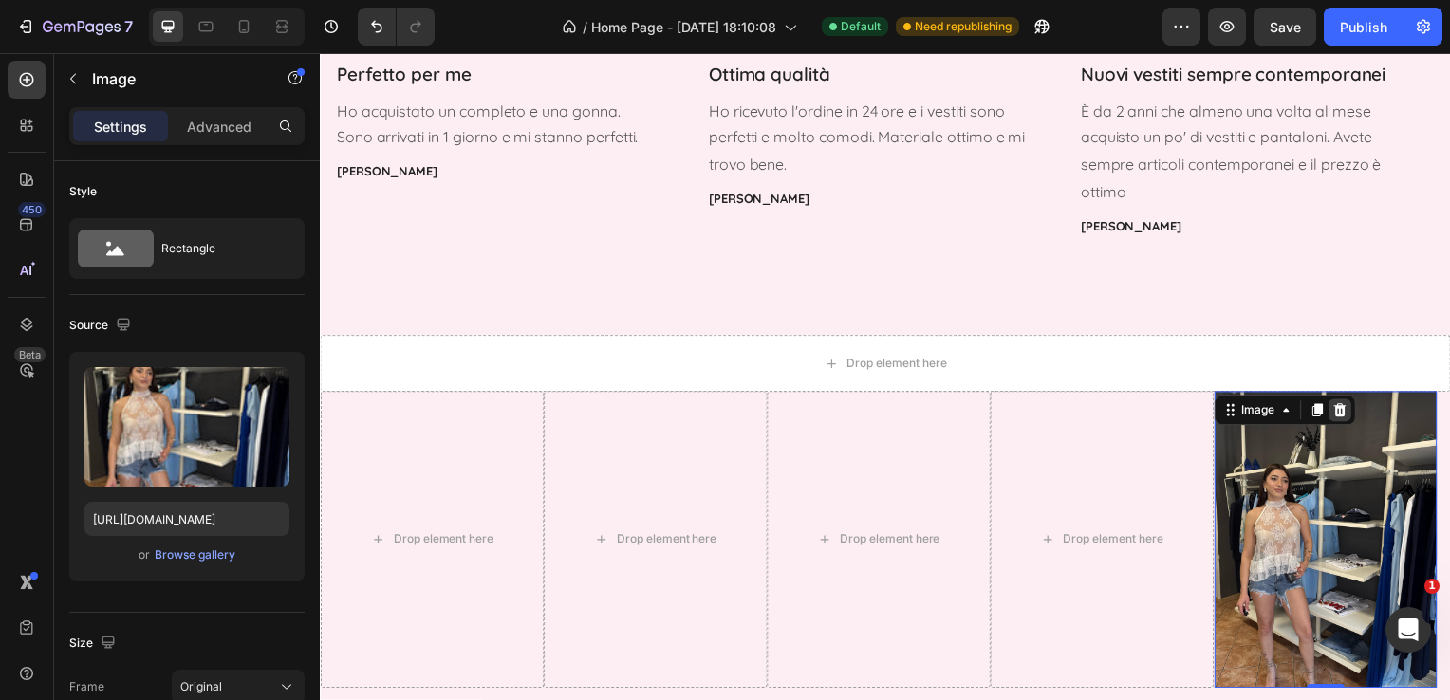
click at [1347, 413] on icon at bounding box center [1346, 413] width 15 height 15
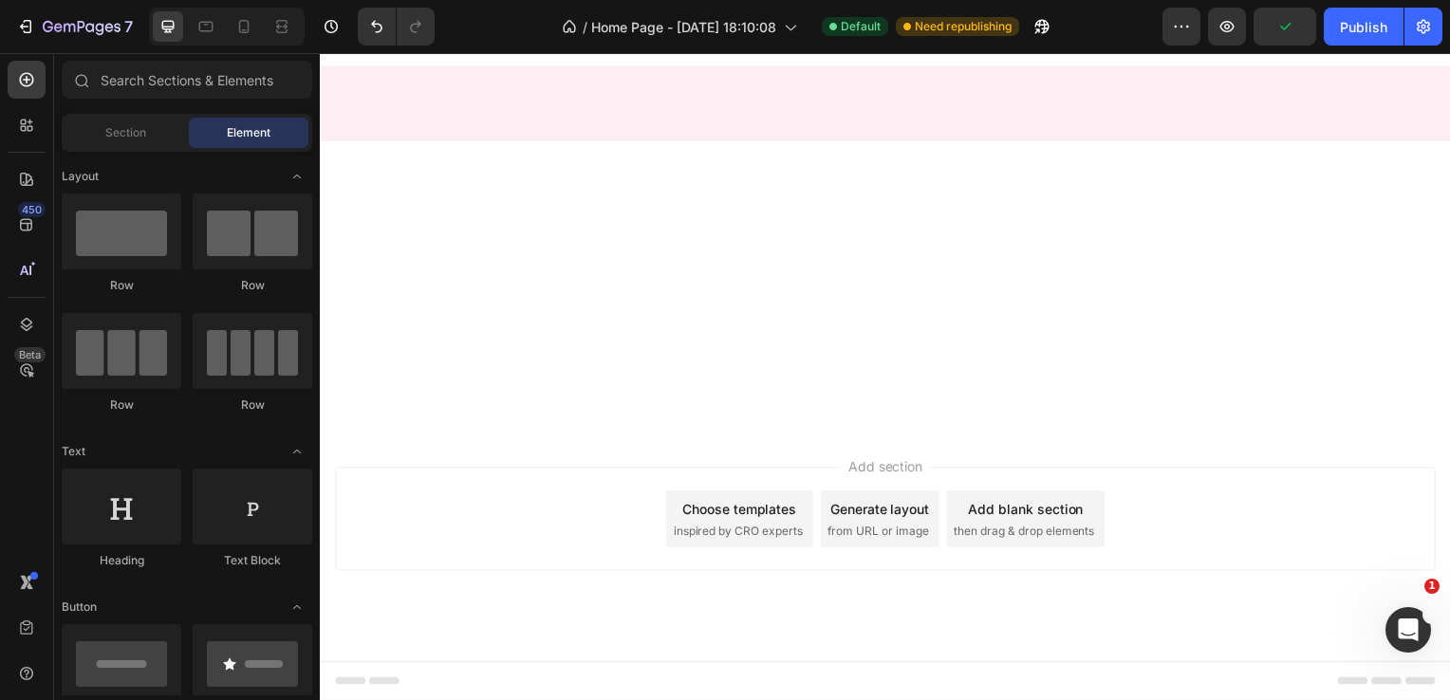
scroll to position [0, 0]
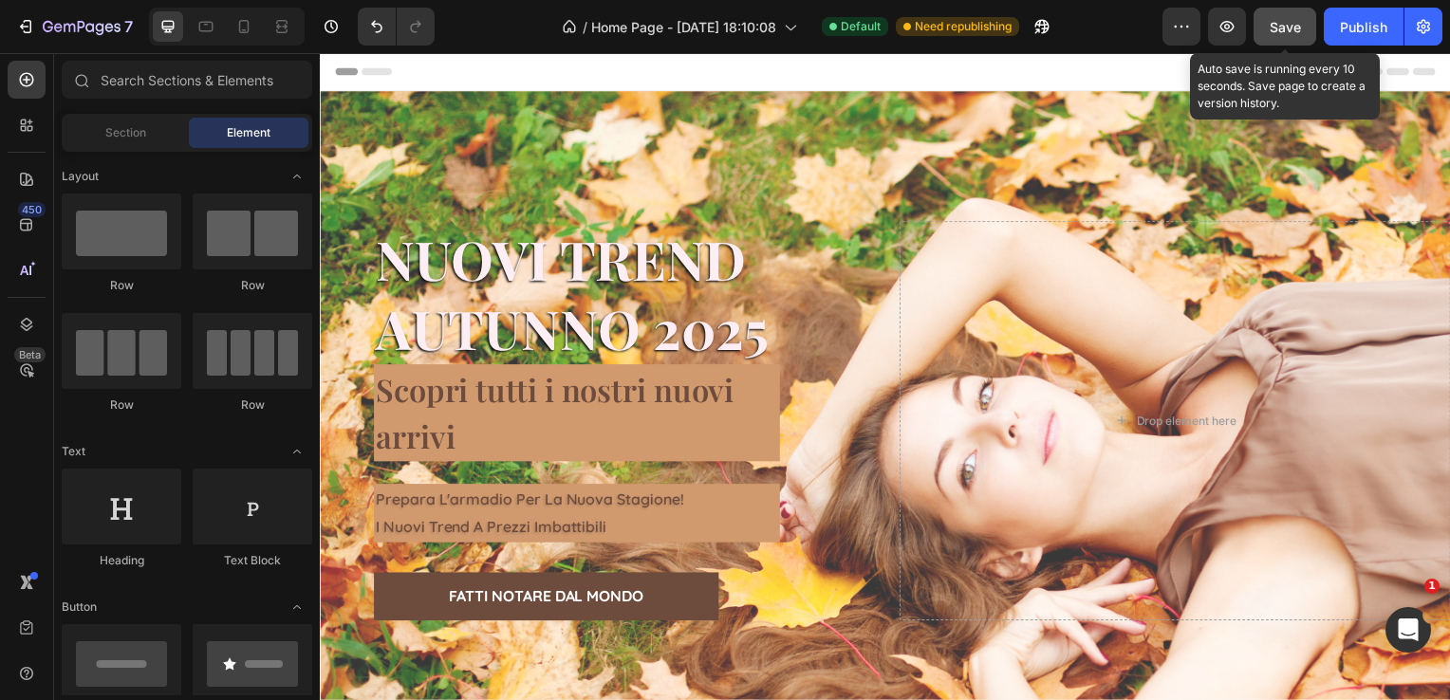
click at [1286, 31] on span "Save" at bounding box center [1284, 27] width 31 height 16
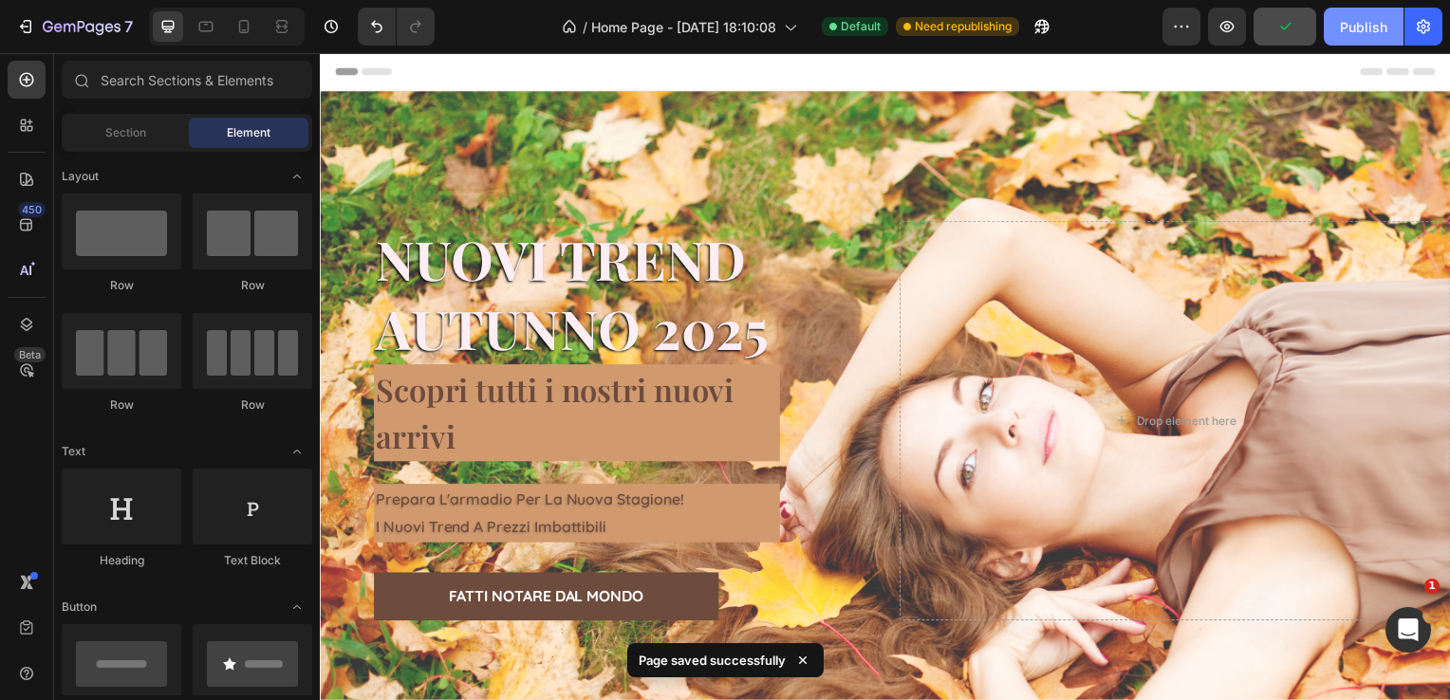
click at [1354, 28] on div "Publish" at bounding box center [1363, 27] width 47 height 20
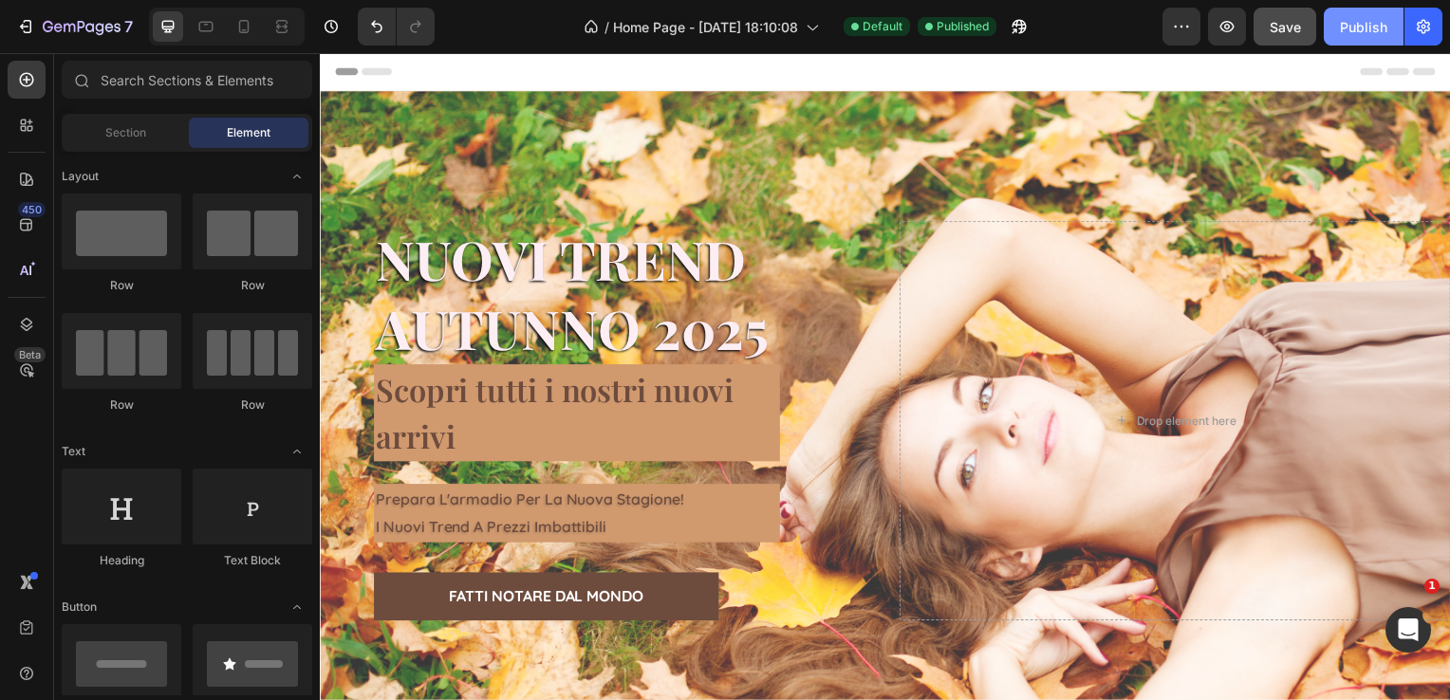
click at [1344, 40] on button "Publish" at bounding box center [1364, 27] width 80 height 38
